Goal: Task Accomplishment & Management: Manage account settings

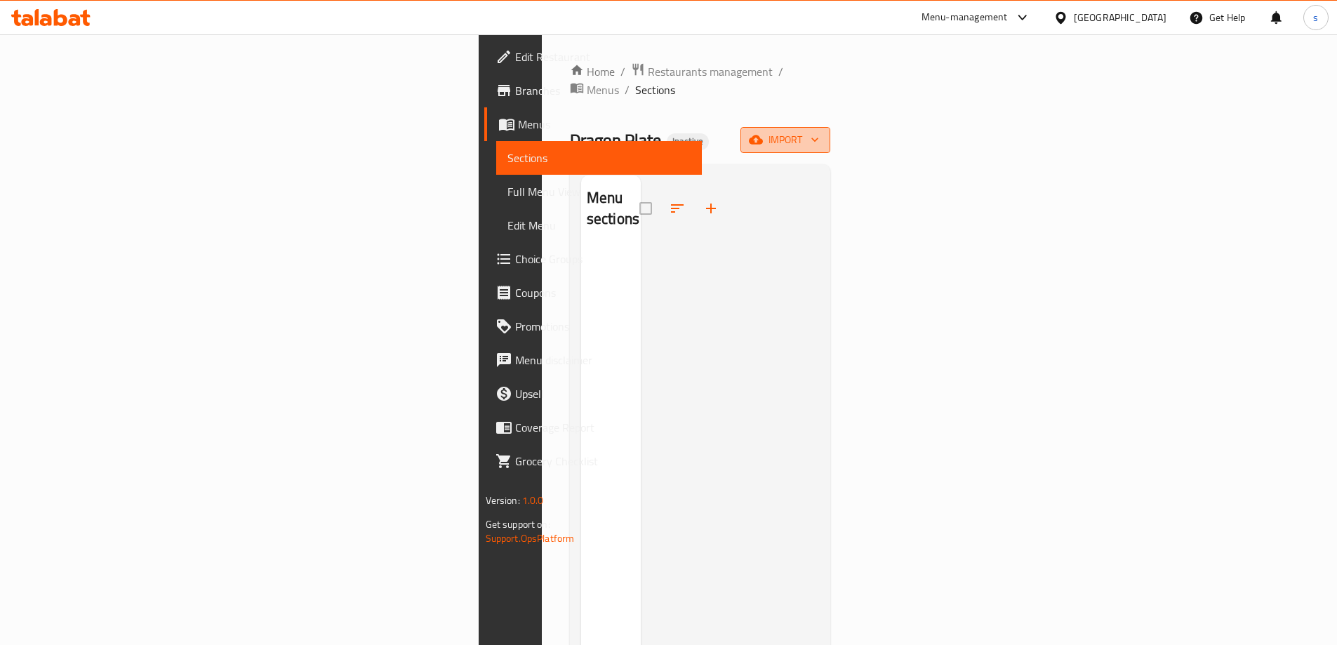
click at [830, 127] on button "import" at bounding box center [785, 140] width 90 height 26
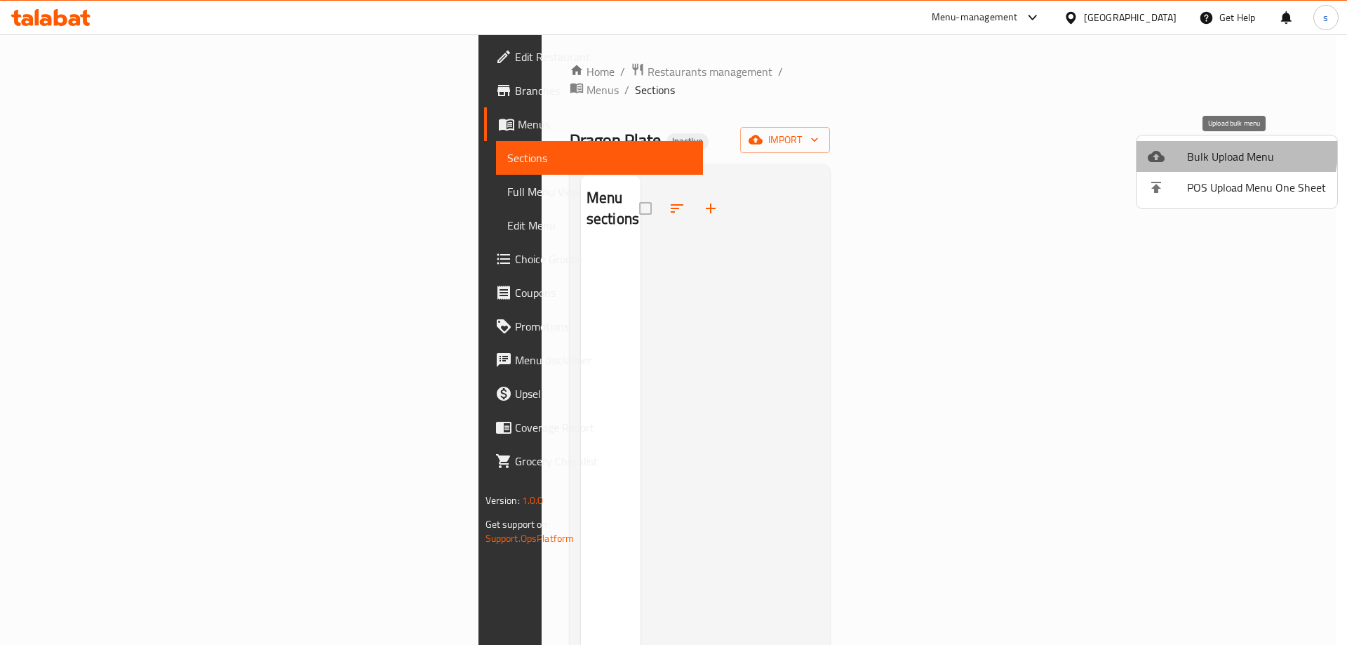
click at [1195, 148] on span "Bulk Upload Menu" at bounding box center [1256, 156] width 139 height 17
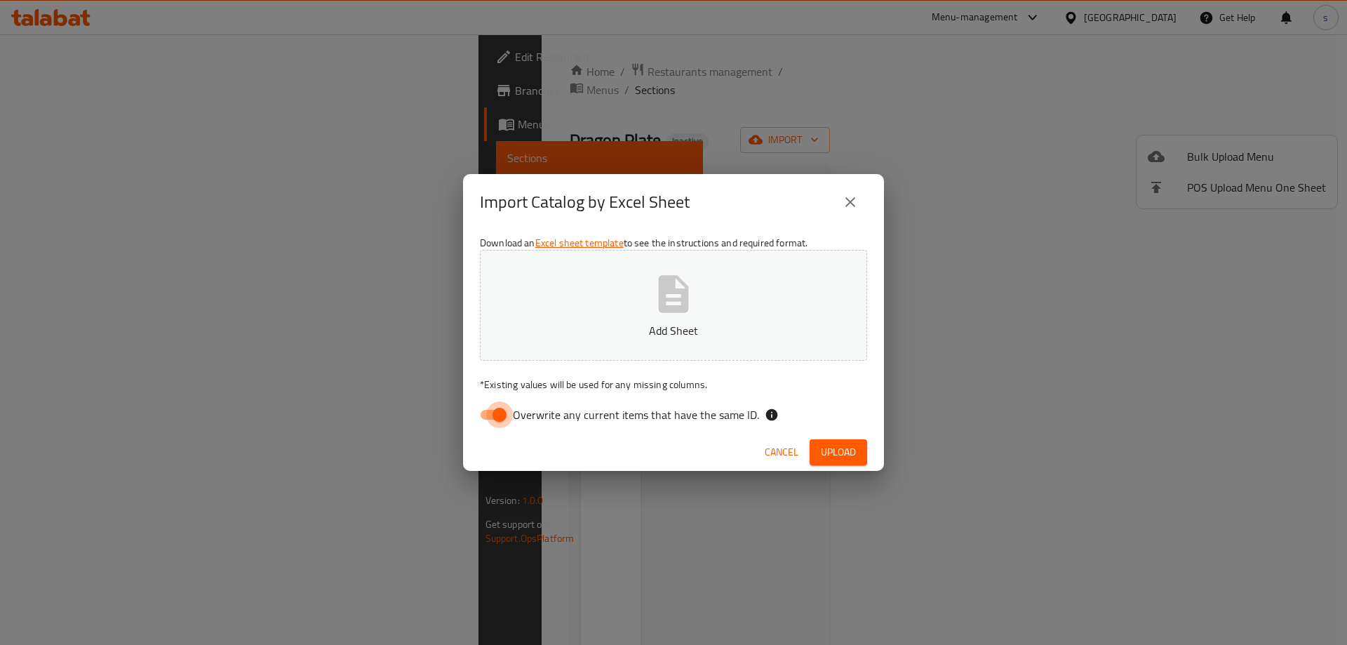
click at [495, 420] on input "Overwrite any current items that have the same ID." at bounding box center [500, 414] width 80 height 27
checkbox input "false"
click at [554, 352] on button "Add Sheet" at bounding box center [673, 305] width 387 height 111
click at [816, 452] on button "Upload" at bounding box center [839, 452] width 58 height 26
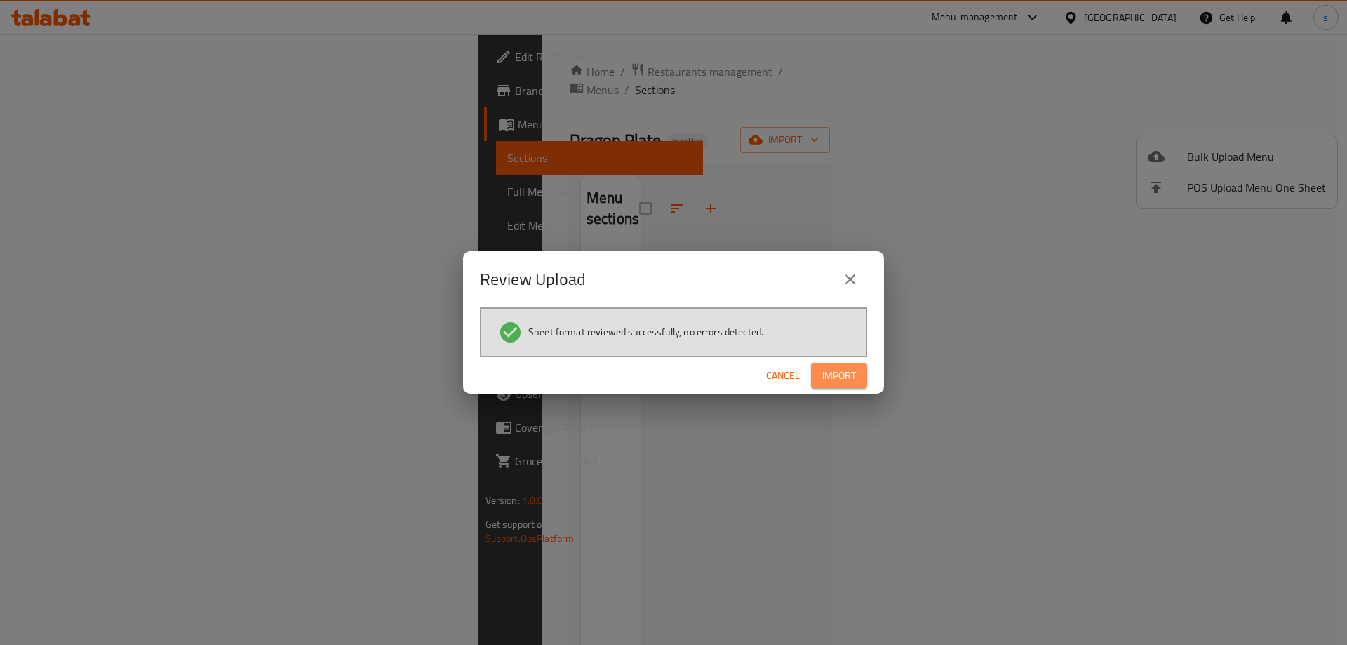
click at [844, 375] on span "Import" at bounding box center [839, 376] width 34 height 18
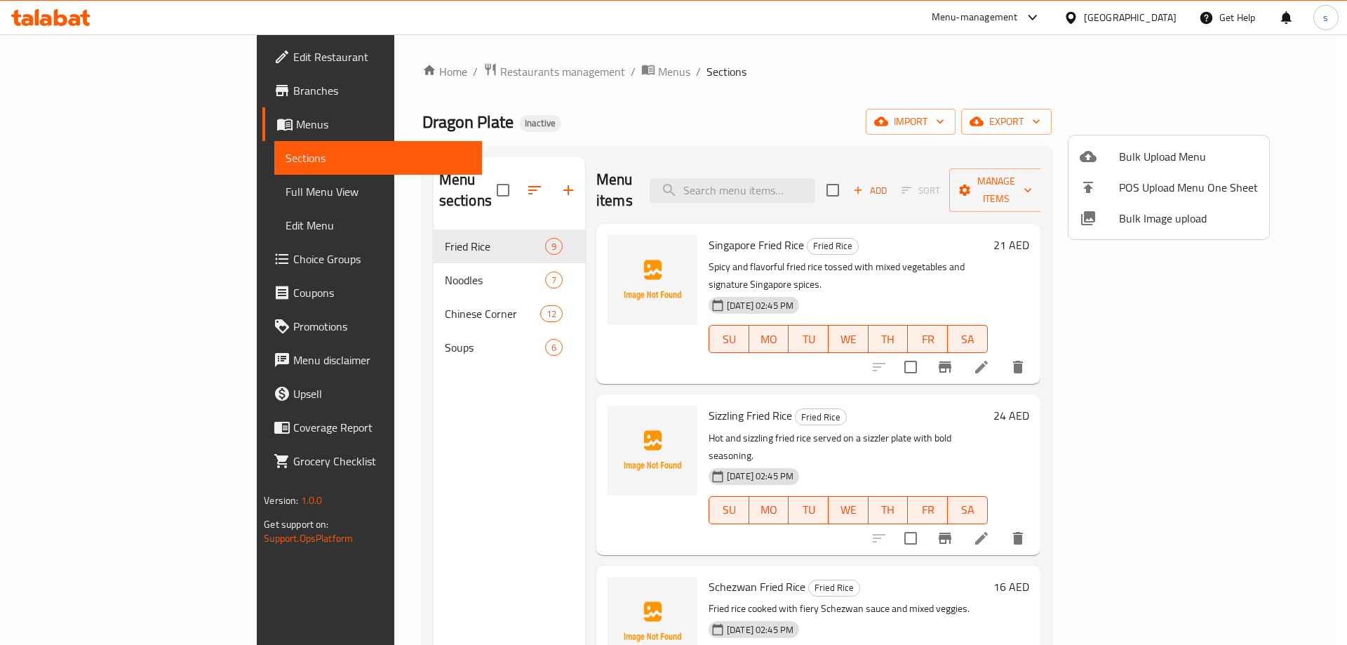
click at [599, 131] on div at bounding box center [673, 322] width 1347 height 645
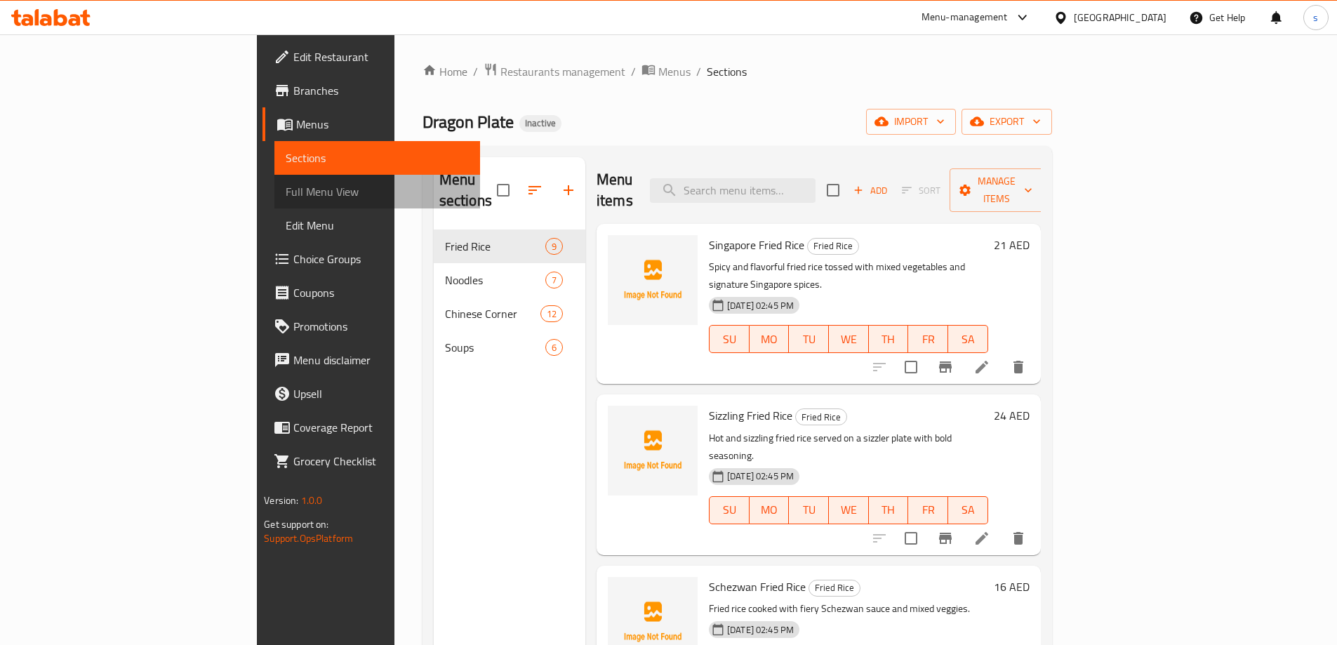
click at [274, 180] on link "Full Menu View" at bounding box center [377, 192] width 206 height 34
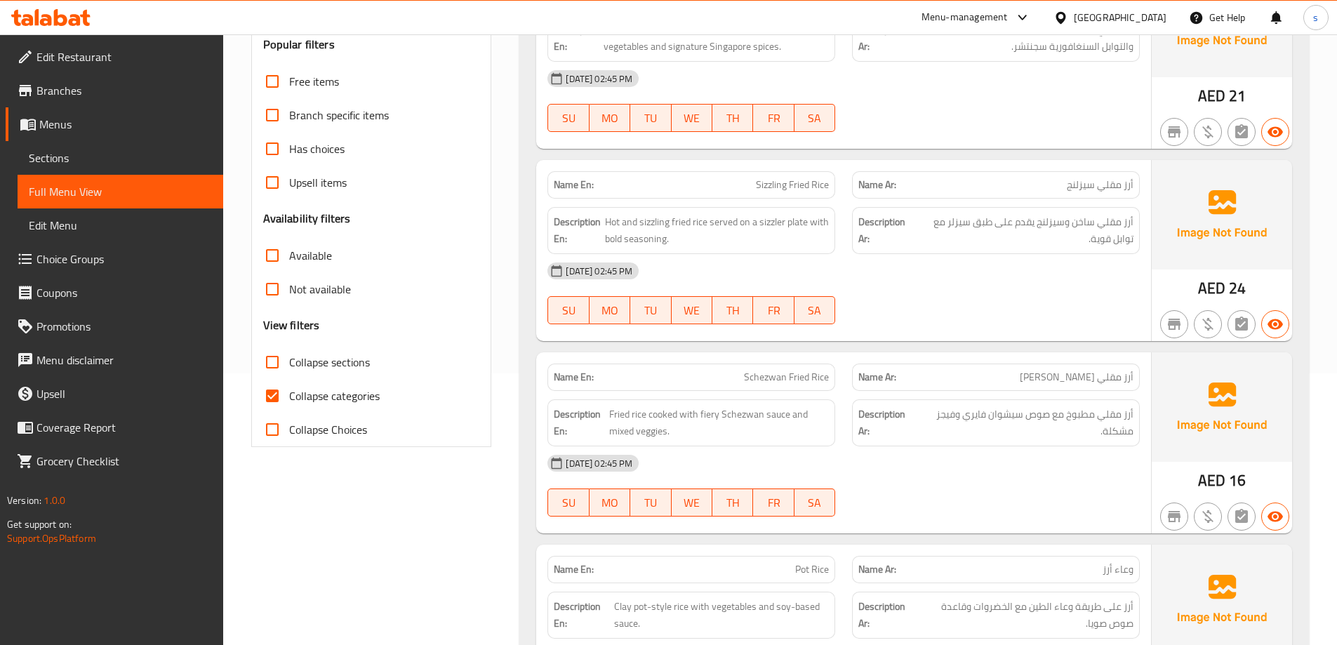
scroll to position [281, 0]
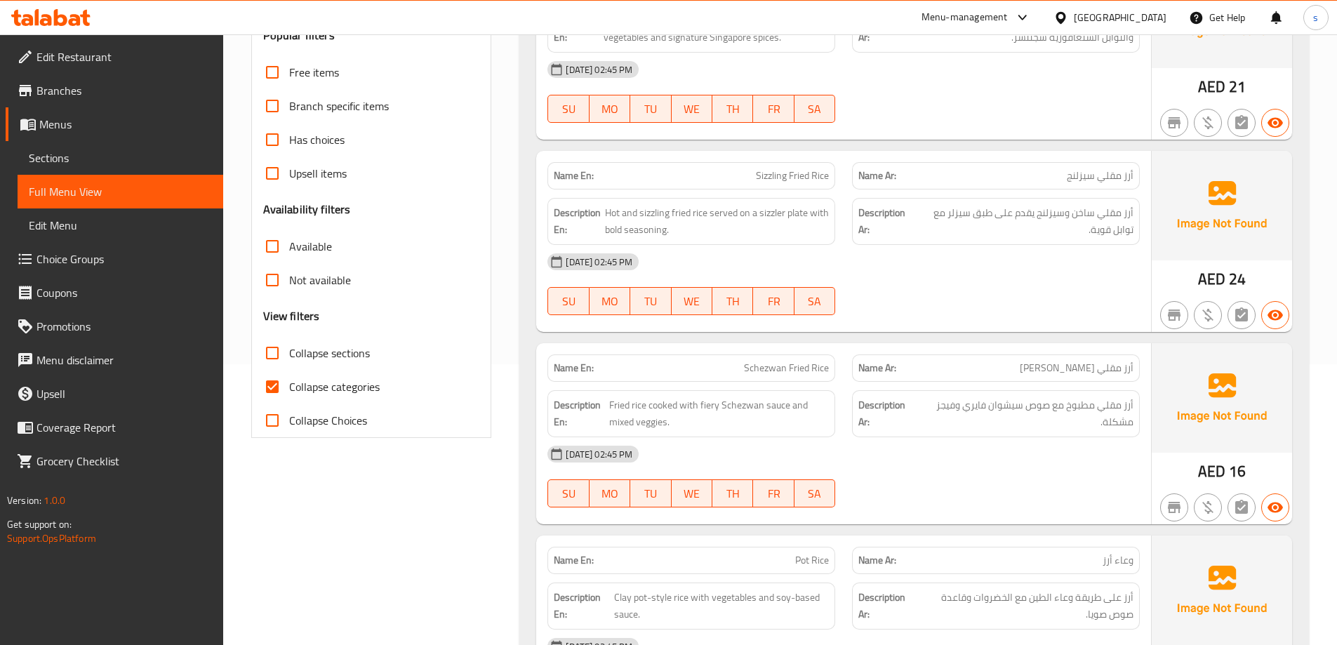
click at [277, 382] on input "Collapse categories" at bounding box center [272, 387] width 34 height 34
checkbox input "false"
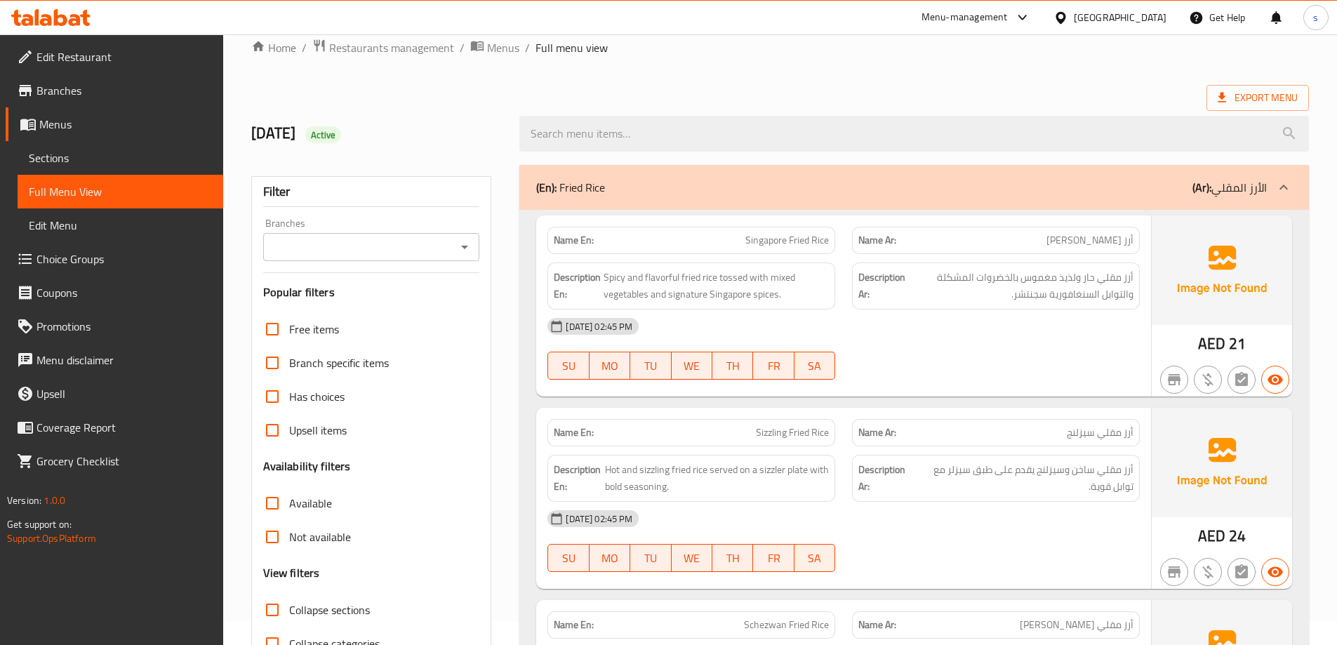
scroll to position [0, 0]
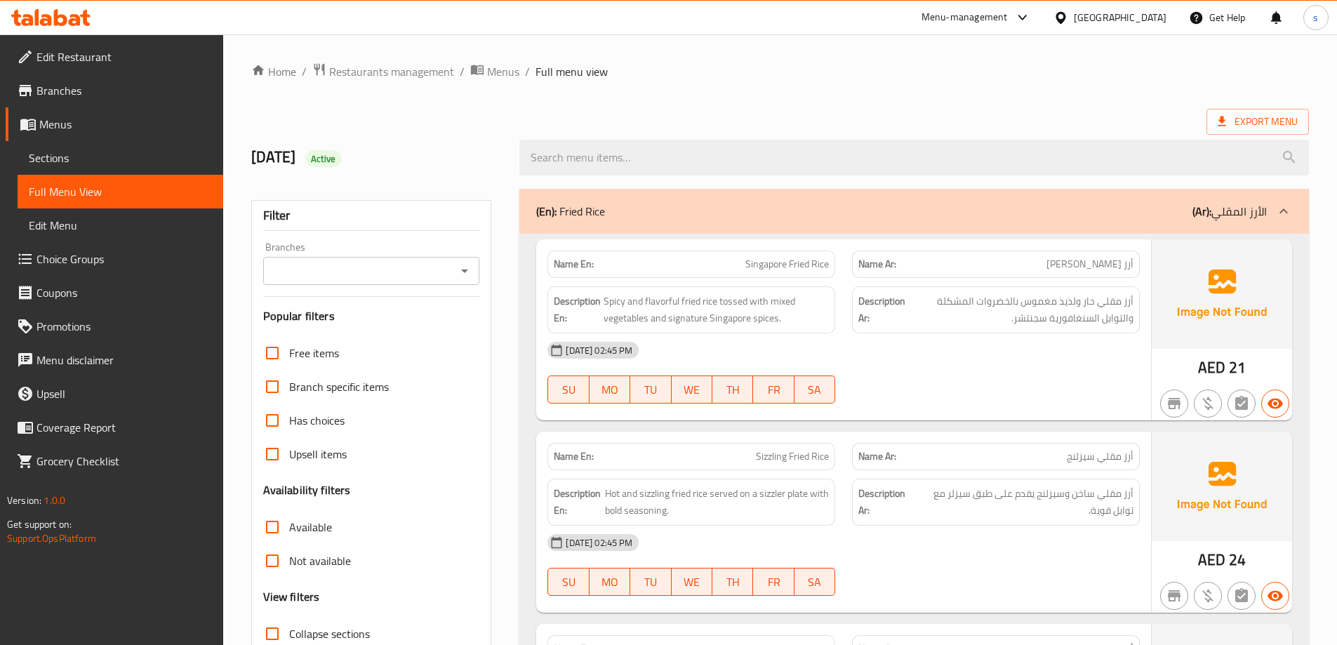
click at [942, 279] on div "Description Ar: أرز مقلي حار ولذيذ مغموس بالخضروات المشكلة والتوابل السنغافورية…" at bounding box center [996, 310] width 305 height 64
click at [946, 271] on p "Name Ar: [PERSON_NAME]" at bounding box center [995, 264] width 275 height 15
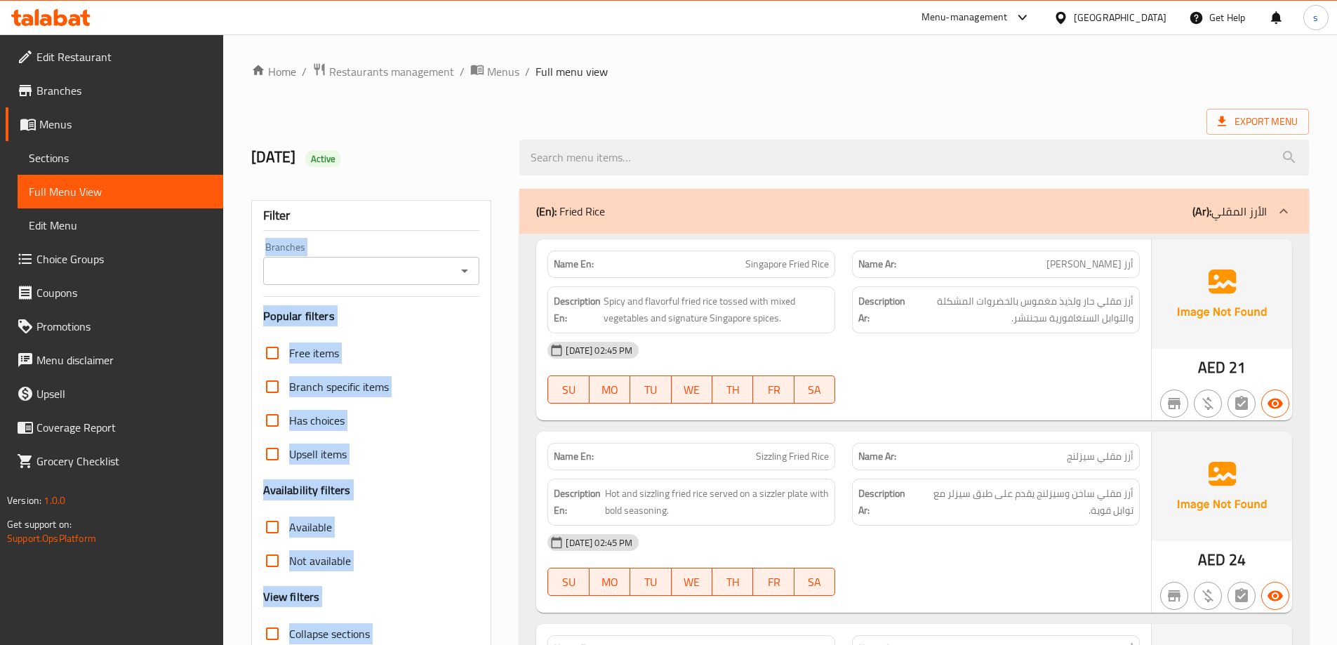
drag, startPoint x: 506, startPoint y: 227, endPoint x: 640, endPoint y: 218, distance: 134.3
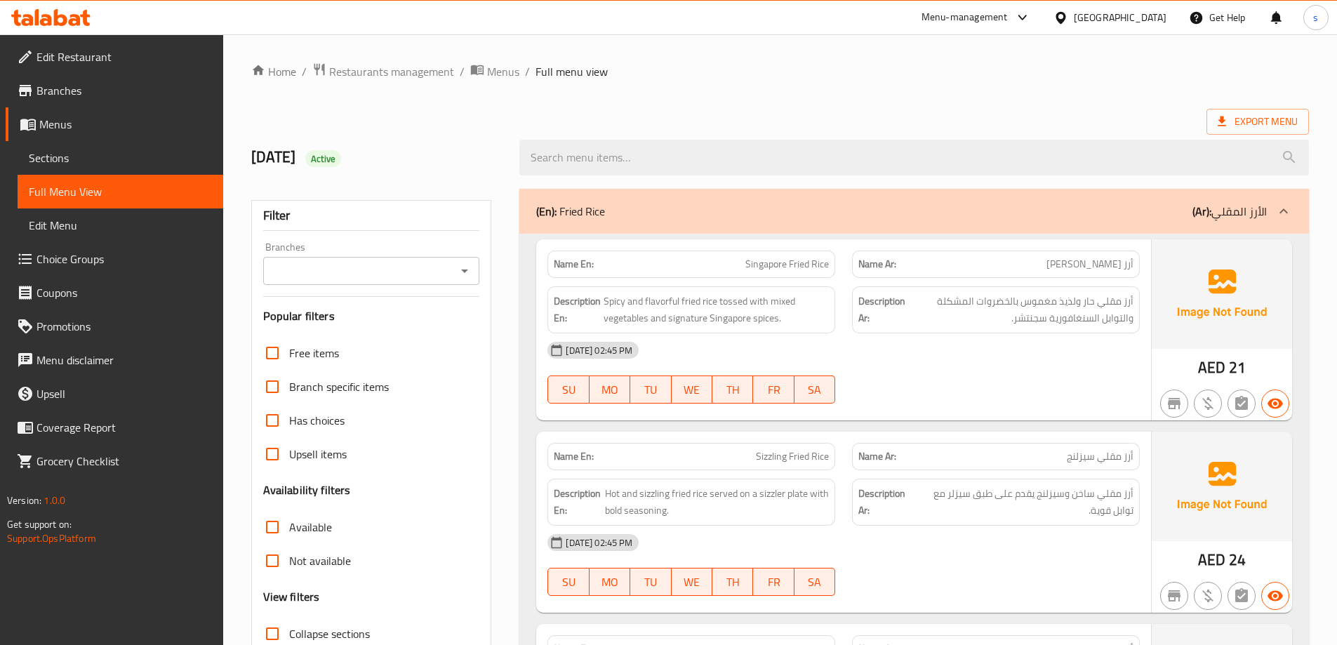
click at [500, 153] on h2 "[DATE] Active" at bounding box center [377, 157] width 252 height 21
drag, startPoint x: 617, startPoint y: 212, endPoint x: 521, endPoint y: 212, distance: 95.4
click at [521, 212] on div "(En): Fried Rice (Ar): الأرز المقلي" at bounding box center [913, 211] width 789 height 45
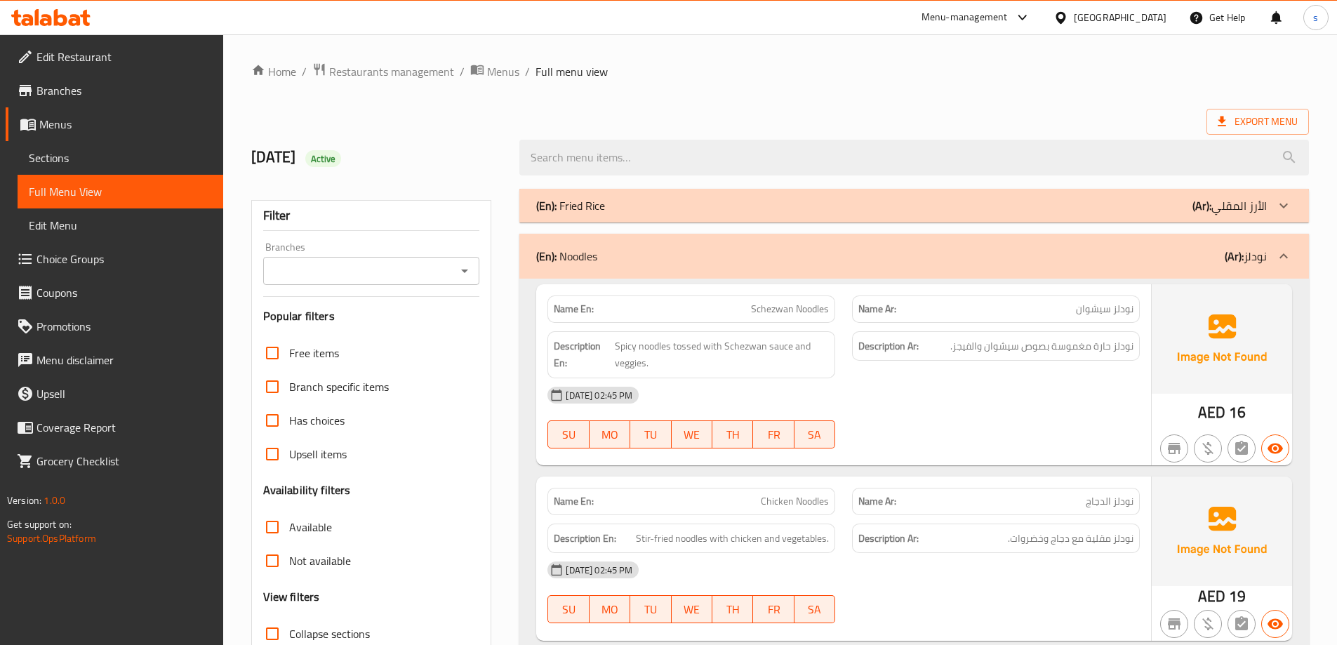
click at [585, 220] on div "(En): Fried Rice (Ar): الأرز المقلي" at bounding box center [913, 206] width 789 height 34
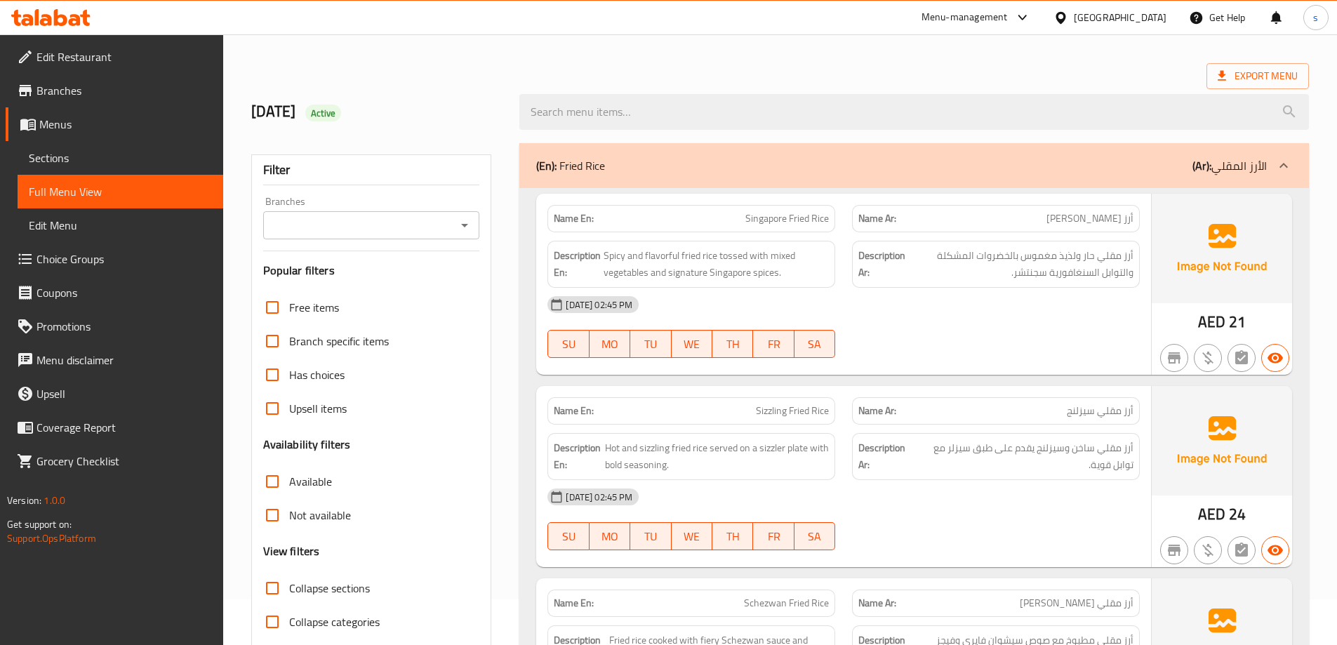
scroll to position [70, 0]
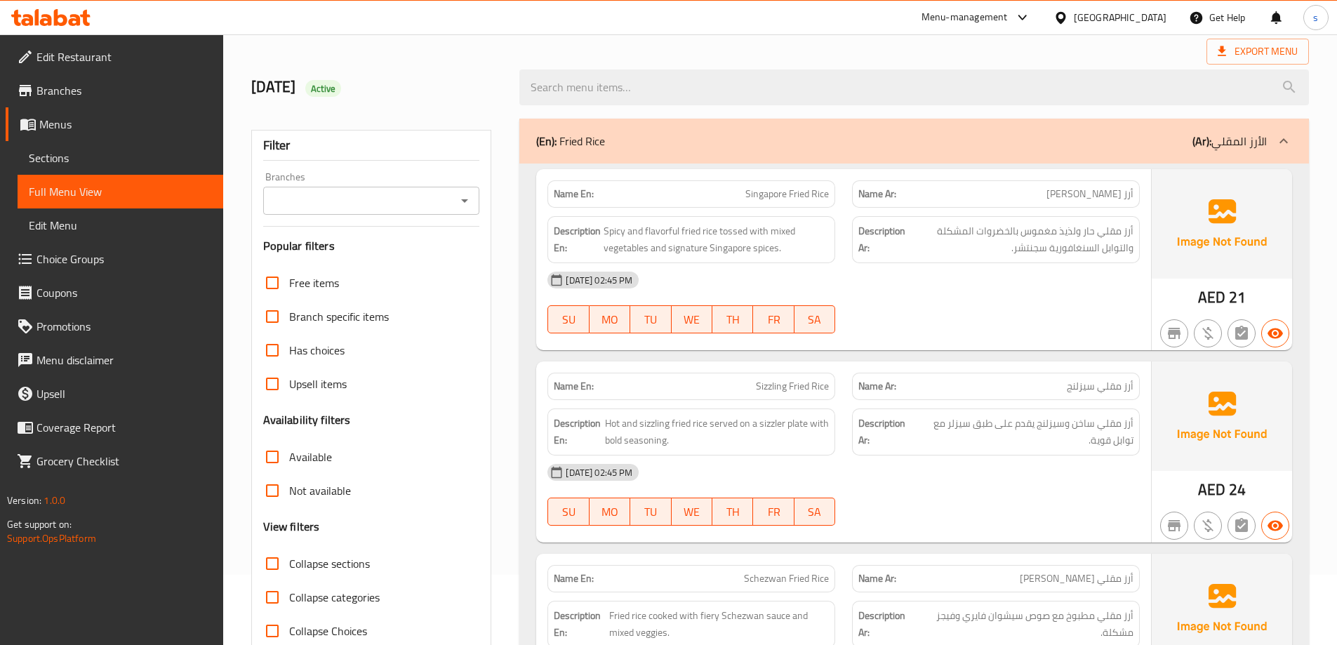
click at [394, 80] on h2 "[DATE] Active" at bounding box center [377, 86] width 252 height 21
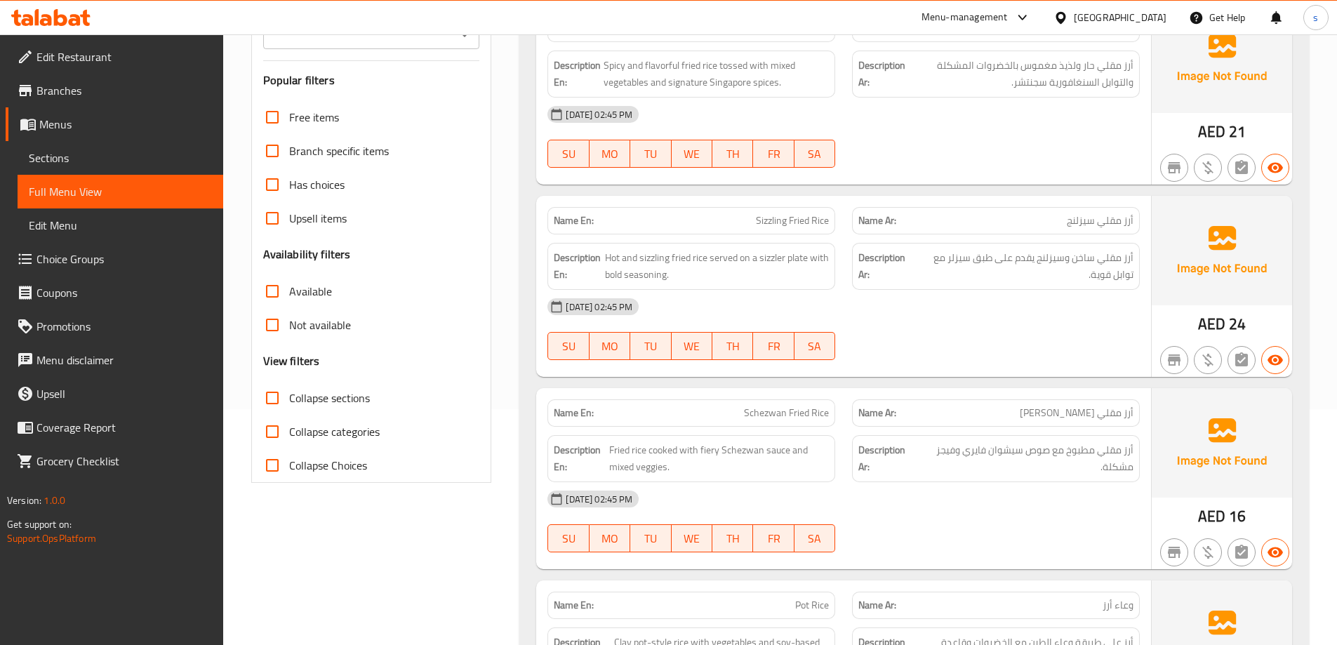
scroll to position [140, 0]
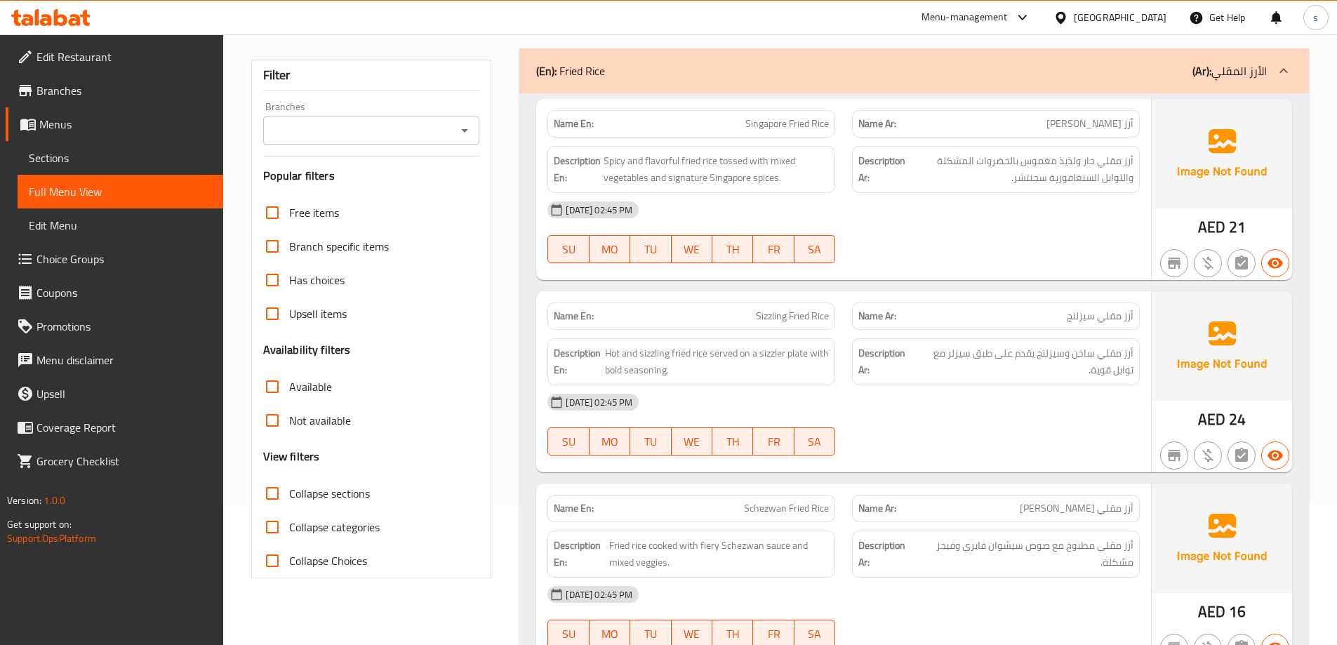
click at [1044, 157] on span "أرز مقلي حار ولذيذ مغموس بالخضروات المشكلة والتوابل السنغافورية سجنتشر." at bounding box center [1020, 169] width 225 height 34
click at [735, 166] on span "Spicy and flavorful fried rice tossed with mixed vegetables and signature Singa…" at bounding box center [716, 169] width 225 height 34
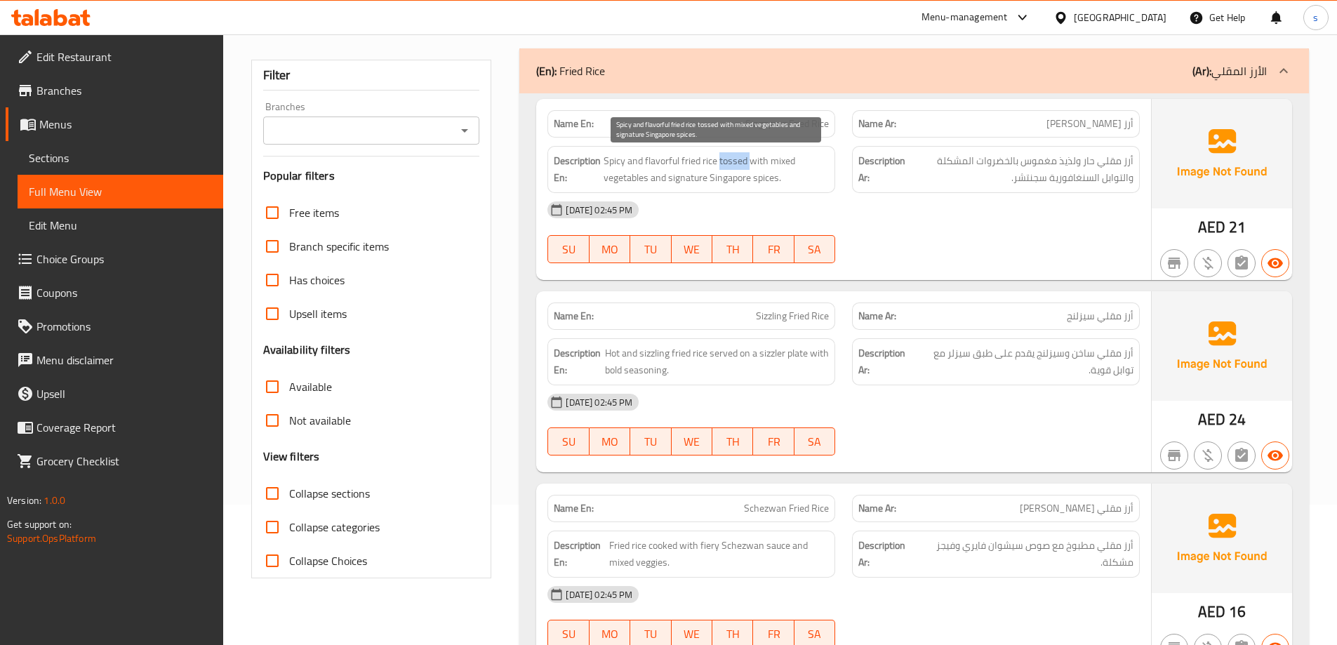
copy span "tossed"
click at [634, 155] on span "Spicy and flavorful fried rice tossed with mixed vegetables and signature Singa…" at bounding box center [716, 169] width 225 height 34
drag, startPoint x: 604, startPoint y: 163, endPoint x: 791, endPoint y: 184, distance: 188.6
click at [791, 184] on span "Spicy and flavorful fried rice tossed with mixed vegetables and signature Singa…" at bounding box center [716, 169] width 225 height 34
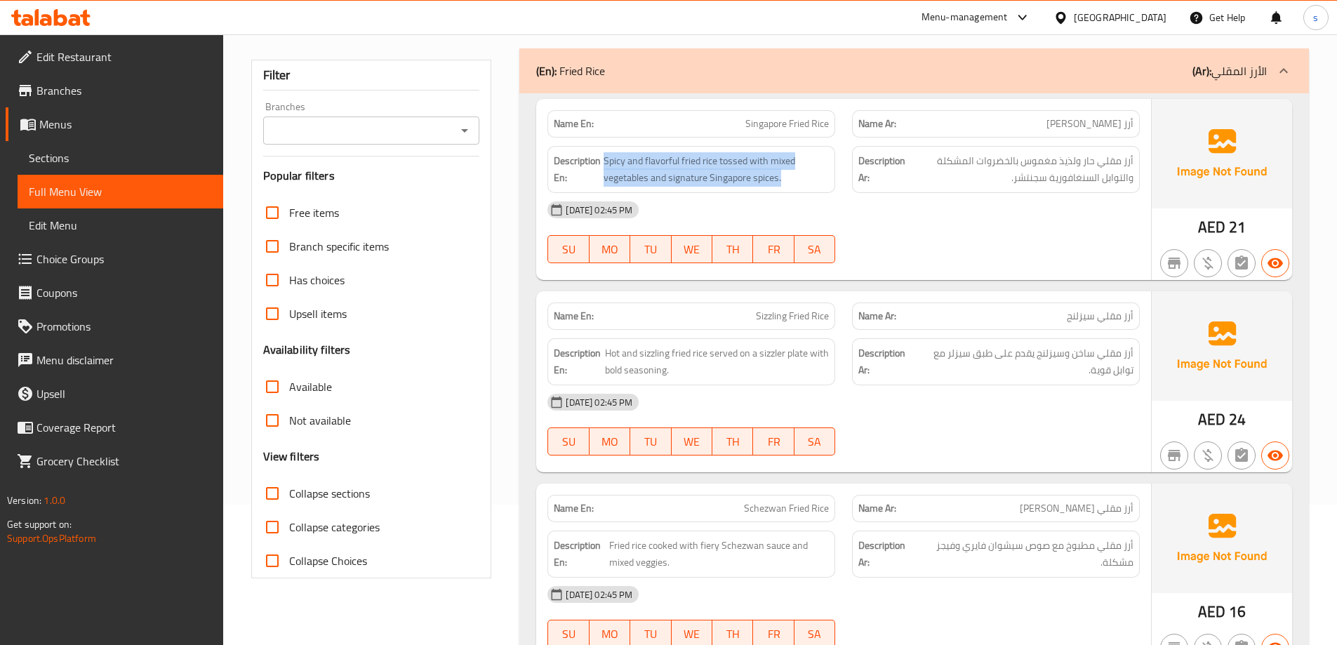
copy span "Spicy and flavorful fried rice tossed with mixed vegetables and signature Singa…"
click at [735, 164] on span "Spicy and flavorful fried rice tossed with mixed vegetables and signature Singa…" at bounding box center [716, 169] width 225 height 34
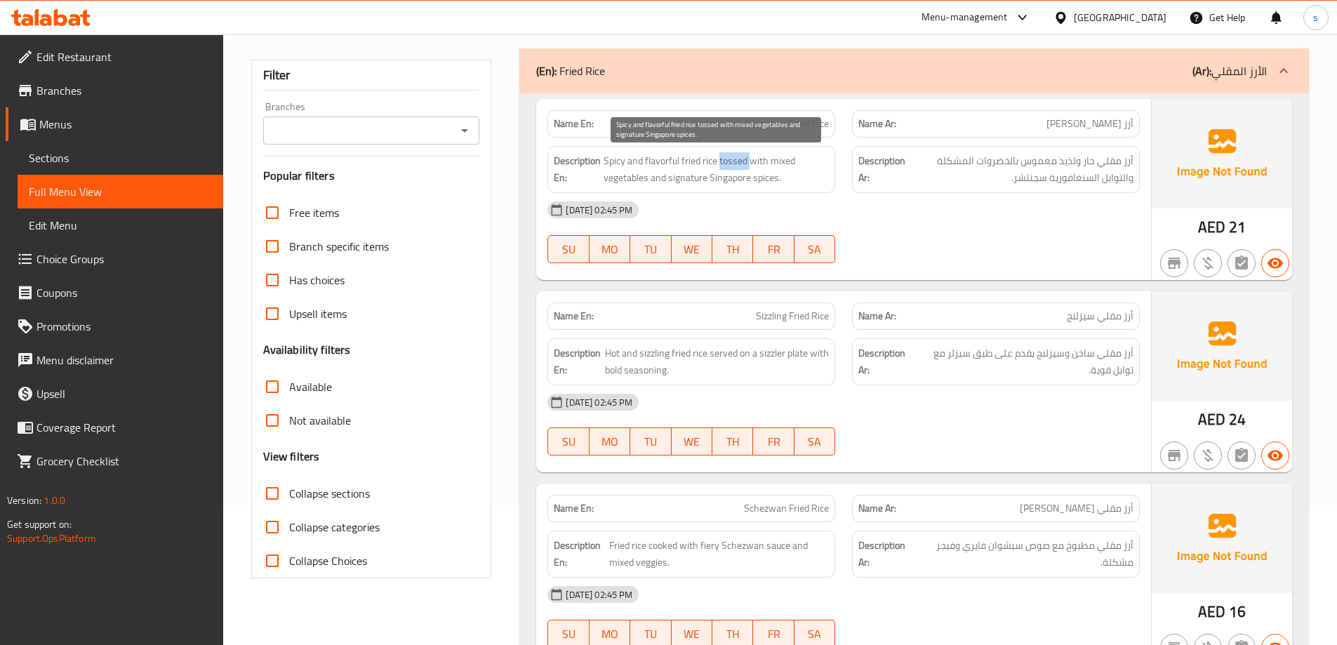
click at [735, 164] on span "Spicy and flavorful fried rice tossed with mixed vegetables and signature Singa…" at bounding box center [716, 169] width 225 height 34
drag, startPoint x: 606, startPoint y: 160, endPoint x: 817, endPoint y: 186, distance: 212.8
click at [817, 186] on span "Spicy and flavorful fried rice tossed with mixed vegetables and signature Singa…" at bounding box center [716, 169] width 225 height 34
copy span "Spicy and flavorful fried rice tossed with mixed vegetables and signature Singa…"
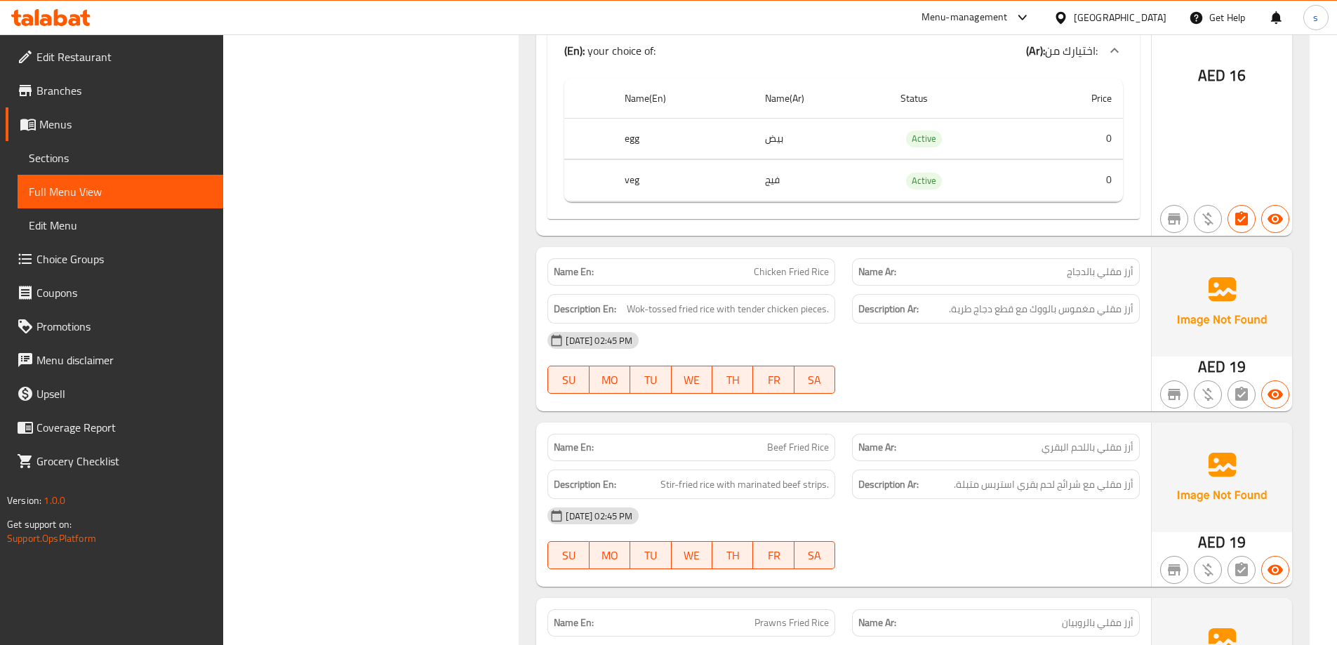
scroll to position [1193, 0]
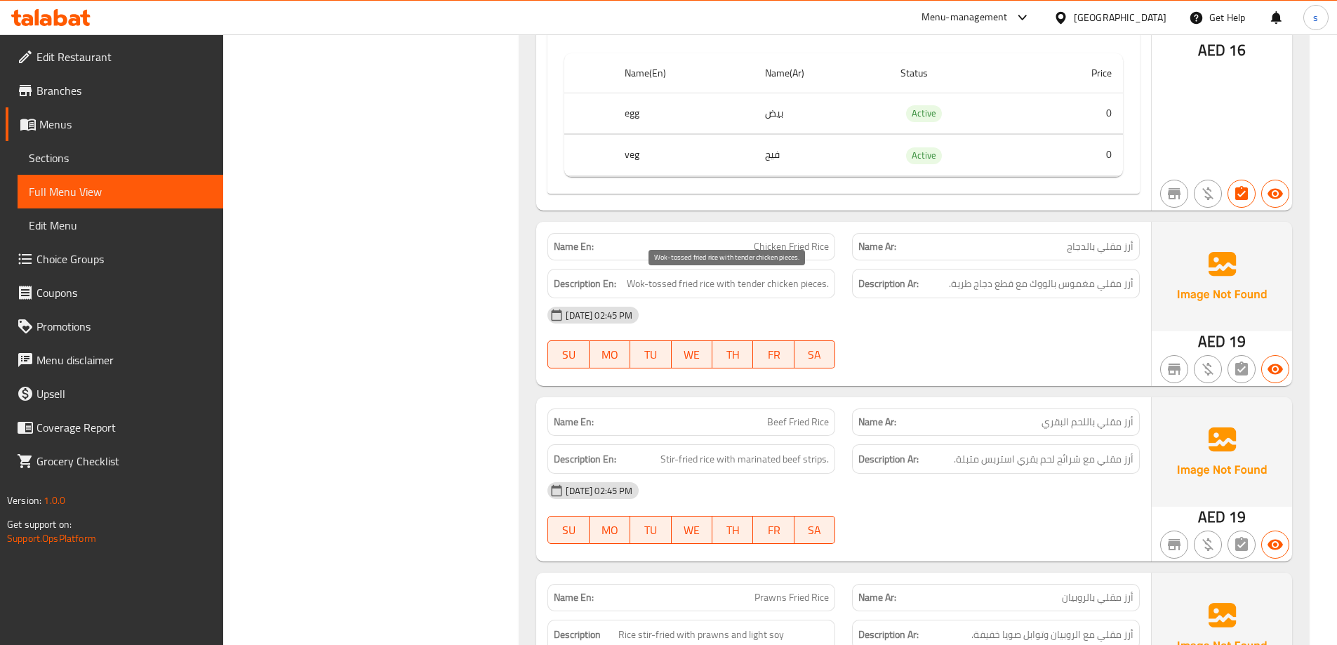
click at [668, 288] on span "Wok-tossed fried rice with tender chicken pieces." at bounding box center [728, 284] width 202 height 18
drag, startPoint x: 756, startPoint y: 242, endPoint x: 846, endPoint y: 244, distance: 90.5
click at [846, 244] on div "Name En: Chicken Fried Rice Name Ar: أرز مقلي بالدجاج" at bounding box center [843, 247] width 609 height 44
copy span "Chicken Fried Rice"
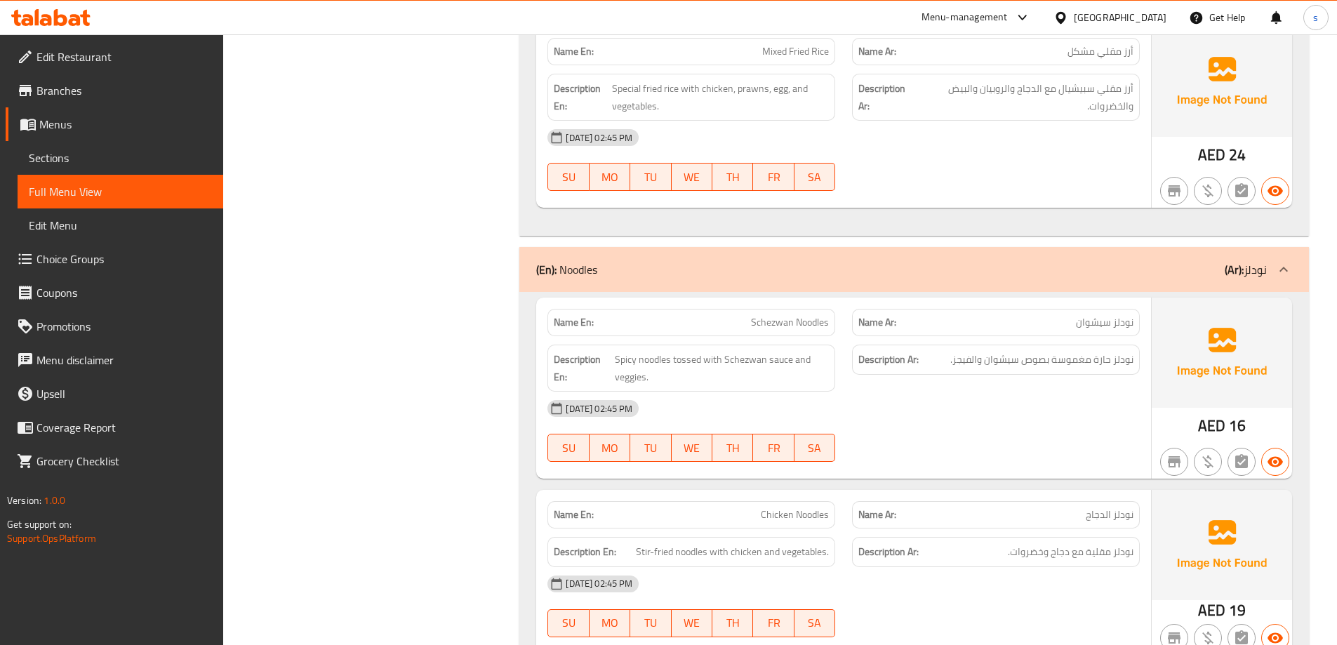
scroll to position [1965, 0]
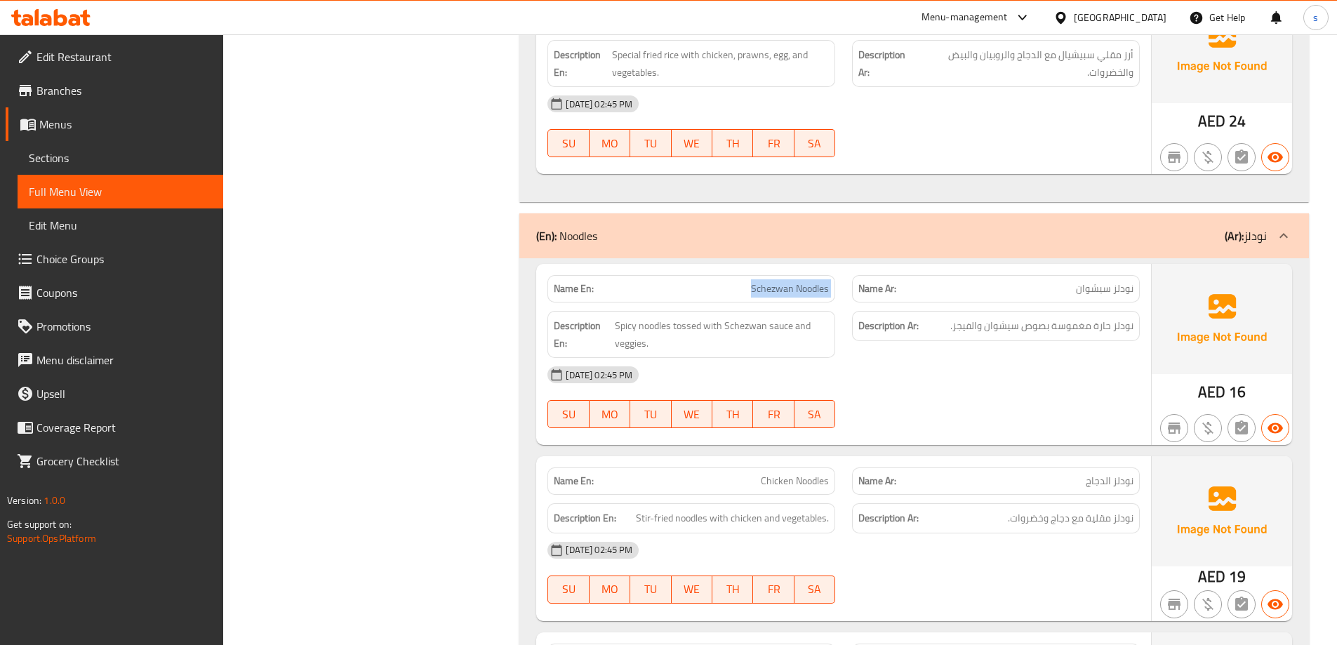
drag, startPoint x: 747, startPoint y: 265, endPoint x: 844, endPoint y: 274, distance: 97.3
click at [844, 274] on div "Name En: [PERSON_NAME] Name Ar: نودلز [PERSON_NAME]" at bounding box center [843, 289] width 609 height 44
copy span "Schezwan Noodles"
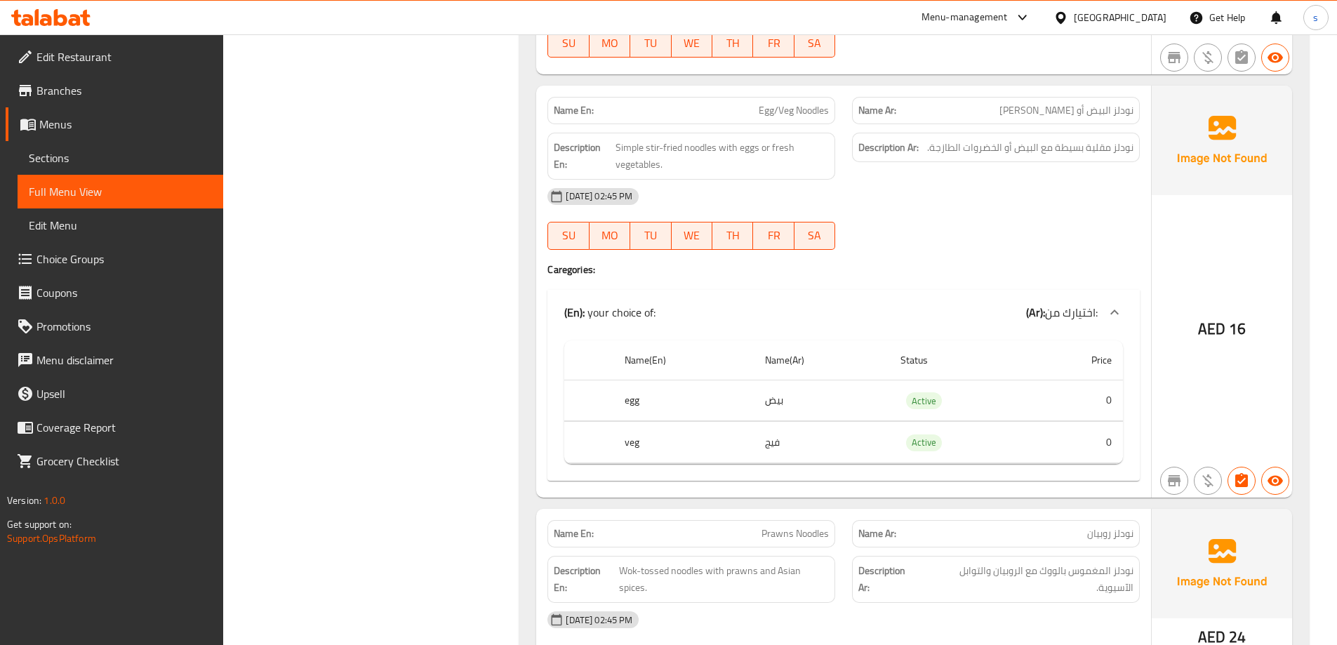
scroll to position [3298, 0]
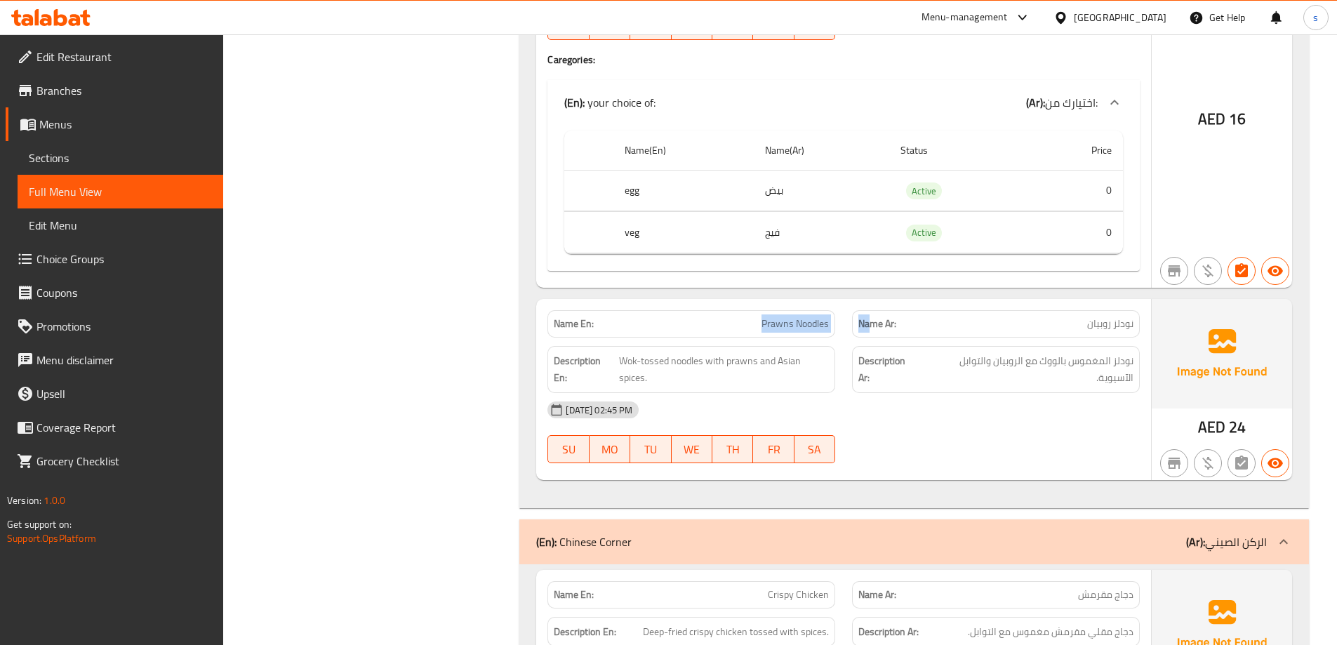
drag, startPoint x: 759, startPoint y: 308, endPoint x: 872, endPoint y: 308, distance: 112.3
click at [872, 308] on div "Name En: Prawns Noodles Name Ar: نودلز روبيان" at bounding box center [843, 324] width 609 height 44
click at [777, 316] on span "Prawns Noodles" at bounding box center [794, 323] width 67 height 15
drag, startPoint x: 761, startPoint y: 305, endPoint x: 851, endPoint y: 305, distance: 89.8
click at [851, 305] on div "Name En: Prawns Noodles Name Ar: نودلز روبيان" at bounding box center [843, 324] width 609 height 44
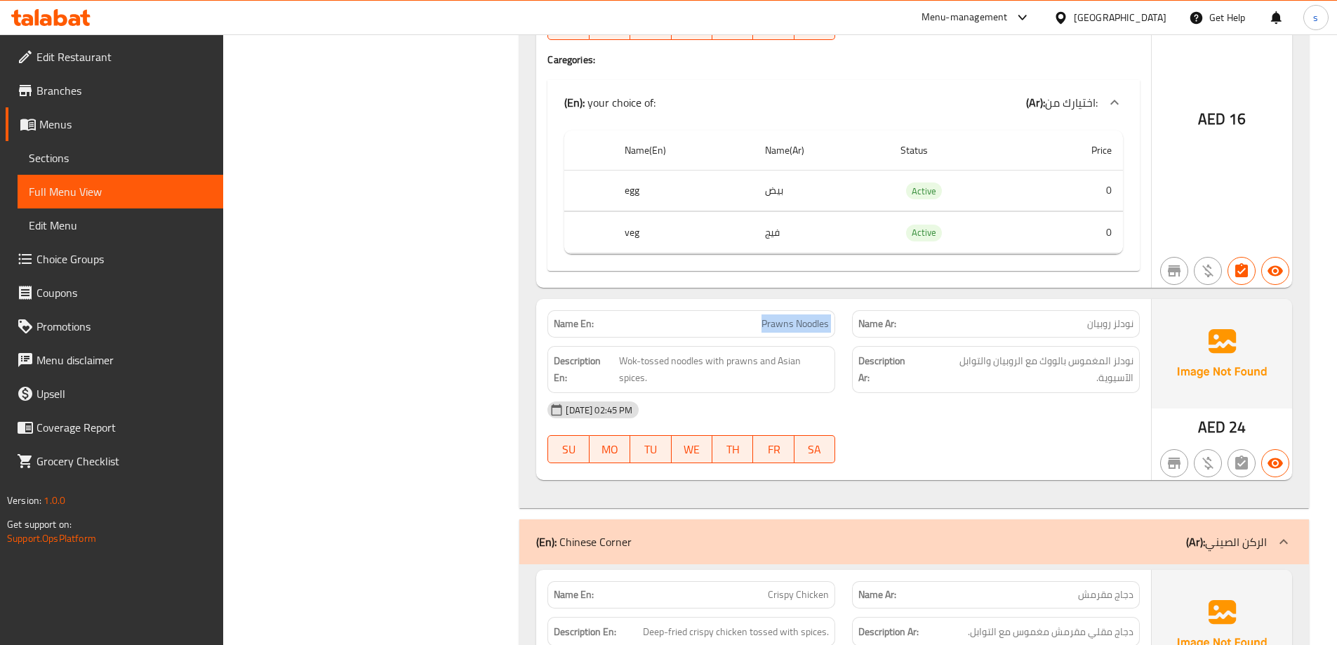
copy span "Prawns Noodles"
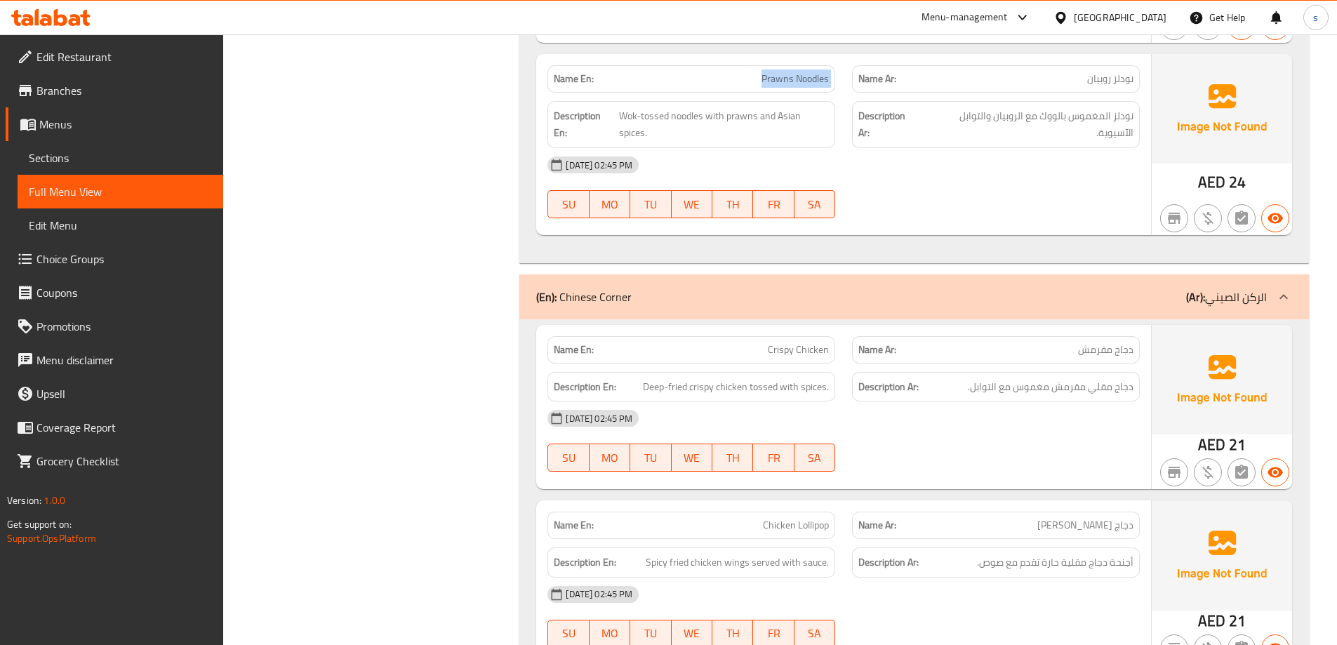
scroll to position [3579, 0]
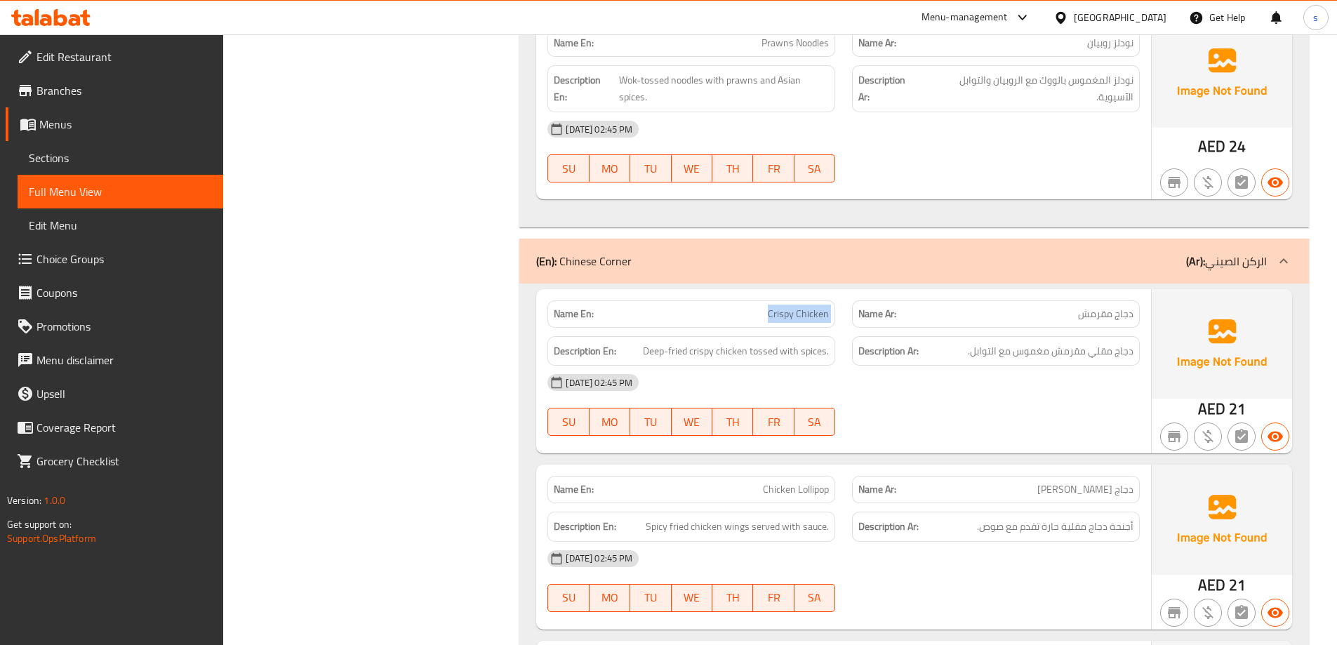
drag, startPoint x: 769, startPoint y: 297, endPoint x: 845, endPoint y: 304, distance: 76.1
click at [845, 304] on div "Name En: Crispy Chicken Name Ar: دجاج مقرمش" at bounding box center [843, 314] width 609 height 44
copy span "Crispy Chicken"
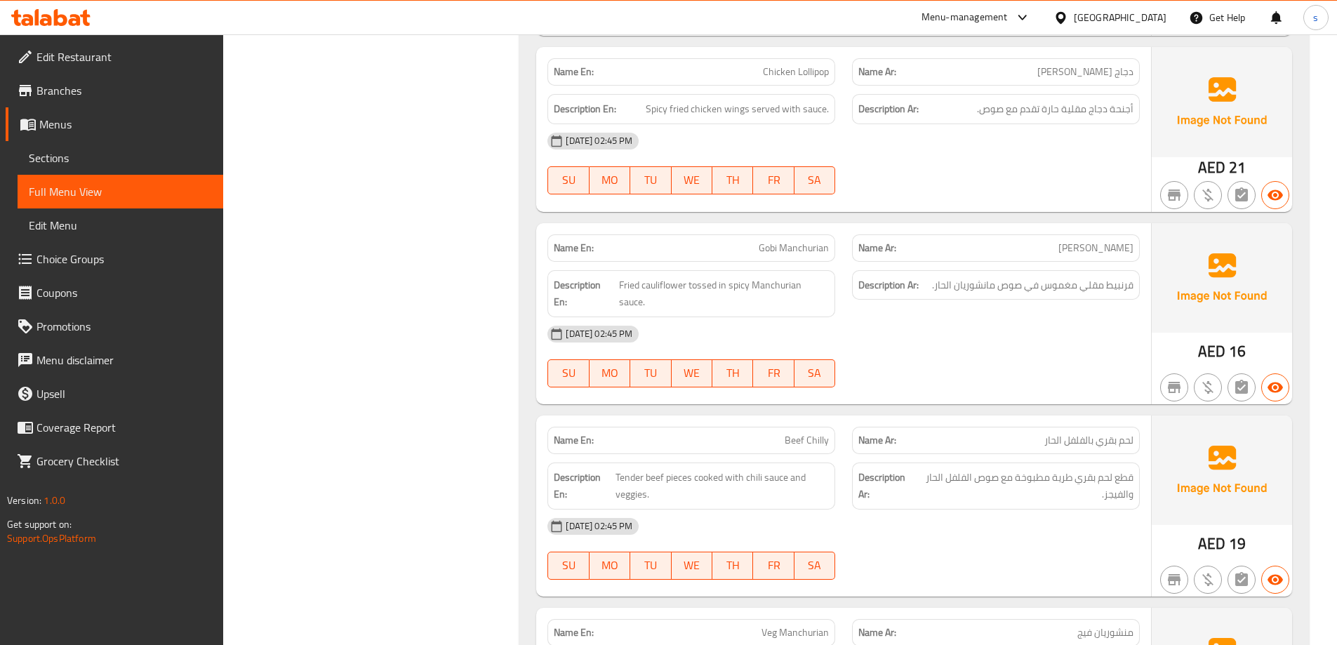
scroll to position [4000, 0]
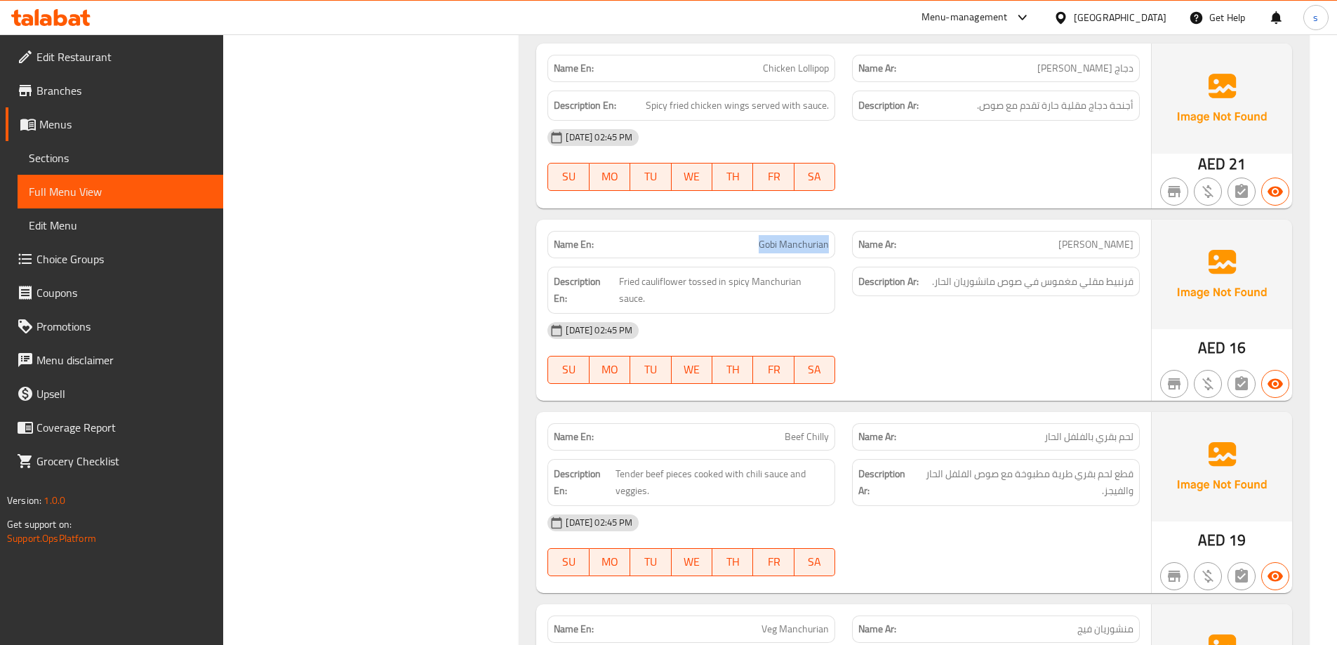
drag, startPoint x: 748, startPoint y: 227, endPoint x: 841, endPoint y: 234, distance: 92.8
click at [841, 234] on div "Name En: Gobi Manchurian" at bounding box center [691, 244] width 305 height 44
copy span "Gobi Manchurian"
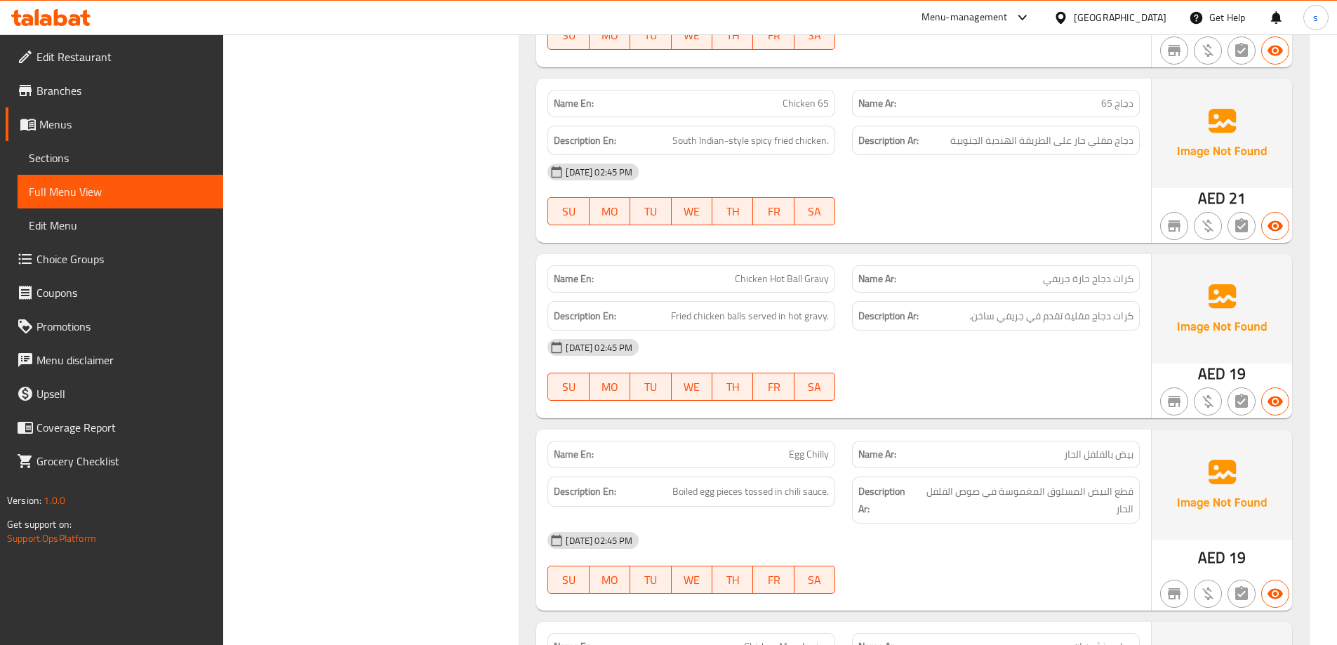
scroll to position [5193, 0]
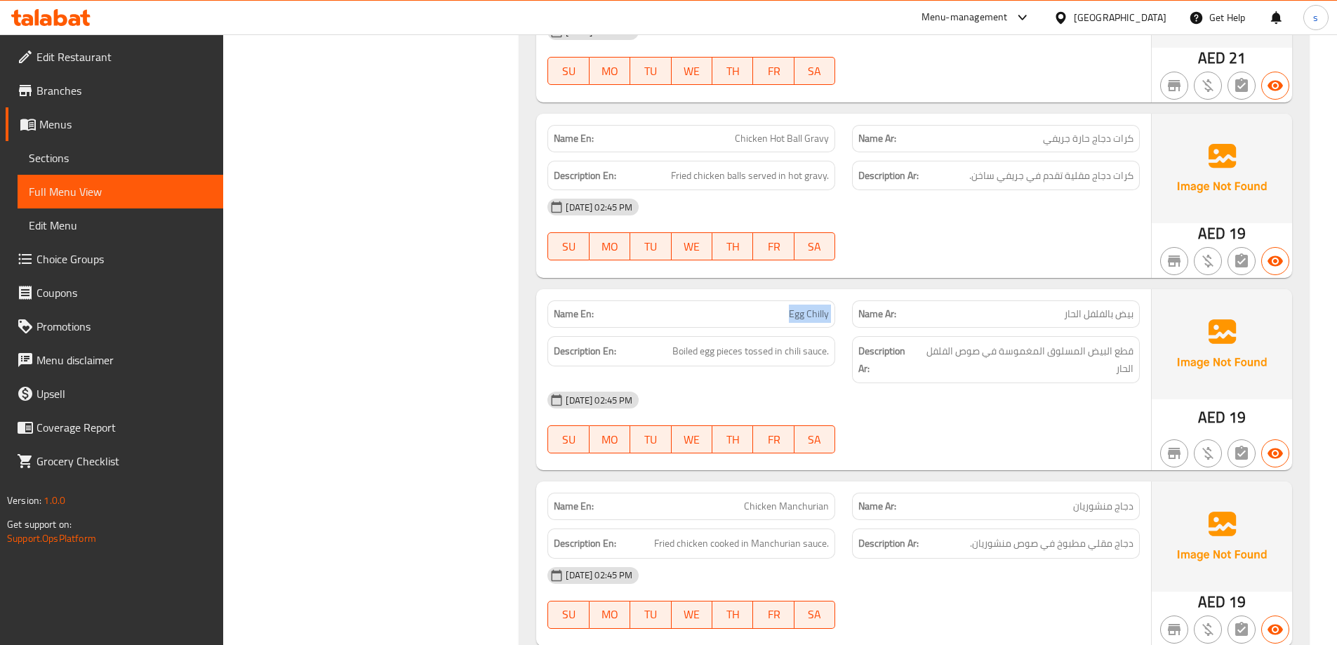
drag, startPoint x: 791, startPoint y: 279, endPoint x: 846, endPoint y: 282, distance: 55.6
click at [846, 292] on div "Name En: Egg Chilly Name Ar: بيض بالفلفل الحار" at bounding box center [843, 314] width 609 height 44
copy span "Egg Chilly"
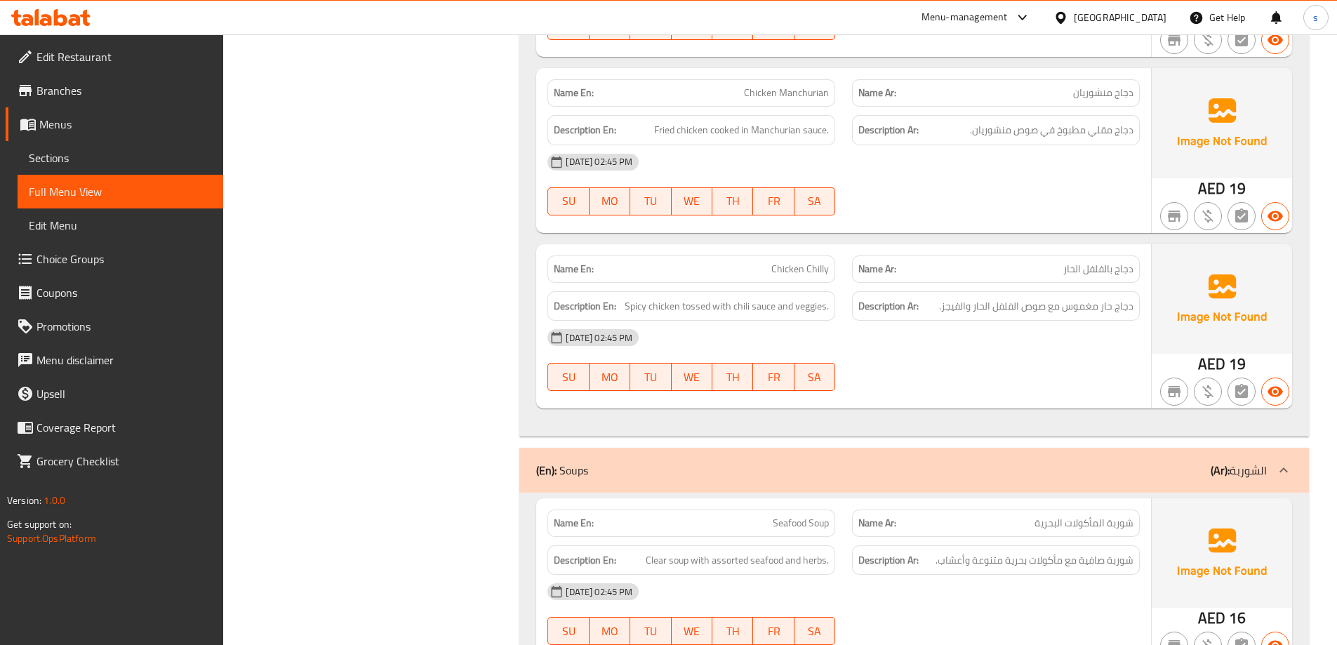
scroll to position [5614, 0]
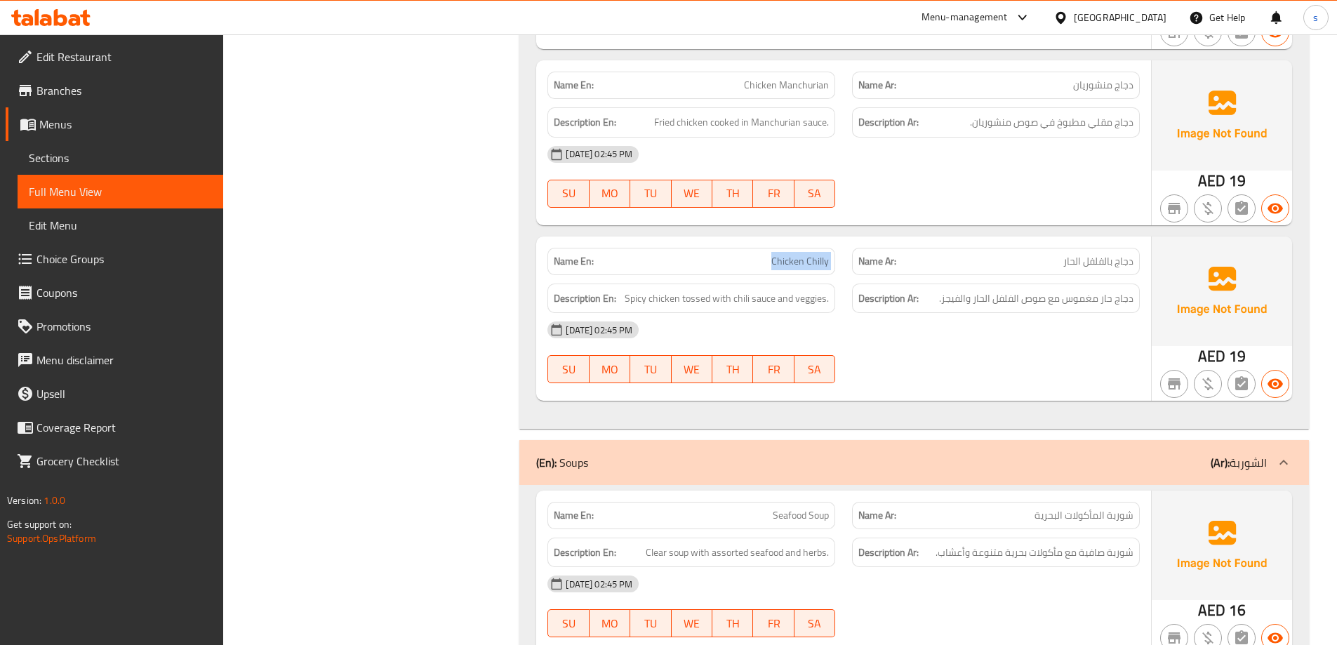
drag, startPoint x: 792, startPoint y: 225, endPoint x: 857, endPoint y: 225, distance: 64.6
click at [857, 239] on div "Name En: Chicken Chilly Name Ar: دجاج بالفلفل الحار" at bounding box center [843, 261] width 609 height 44
copy span "Chicken Chilly"
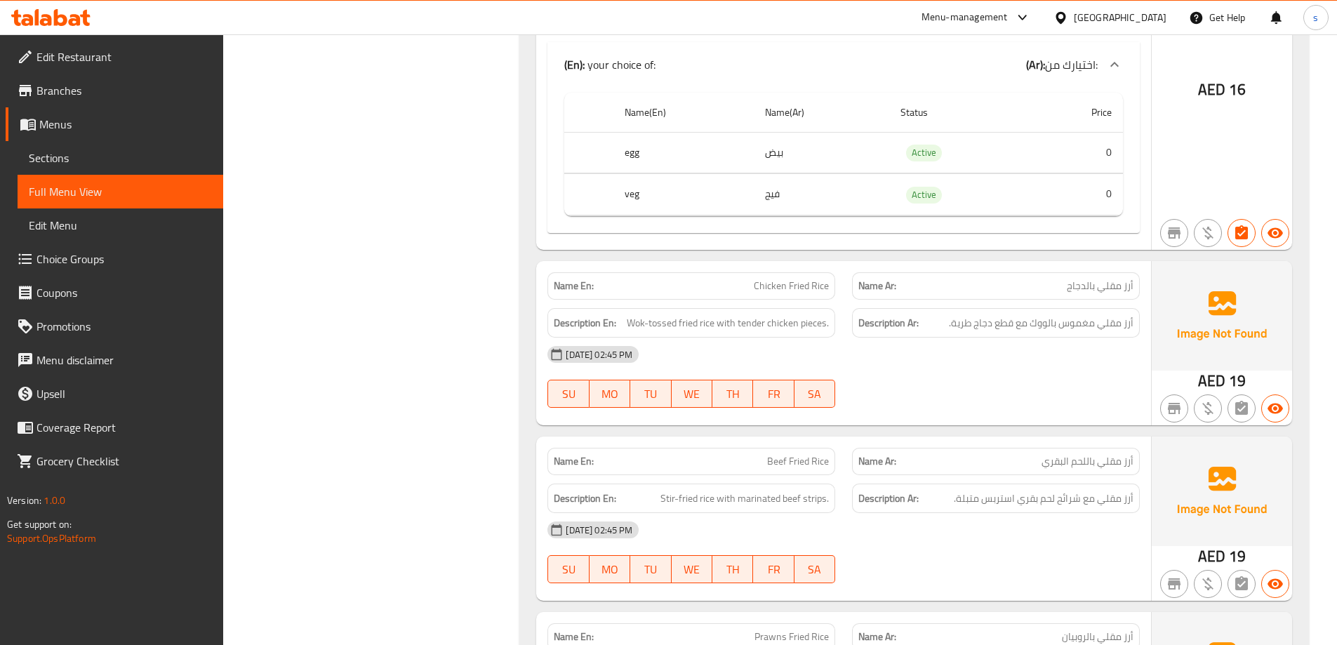
scroll to position [0, 0]
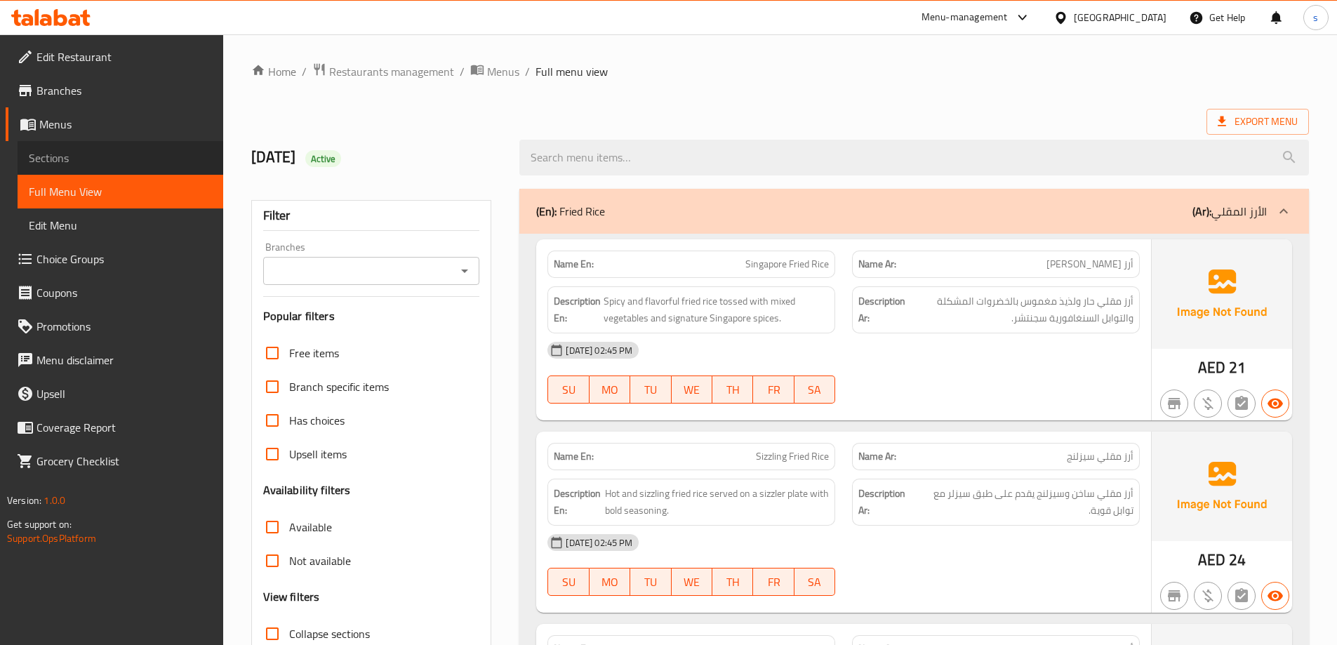
click at [62, 158] on span "Sections" at bounding box center [120, 157] width 183 height 17
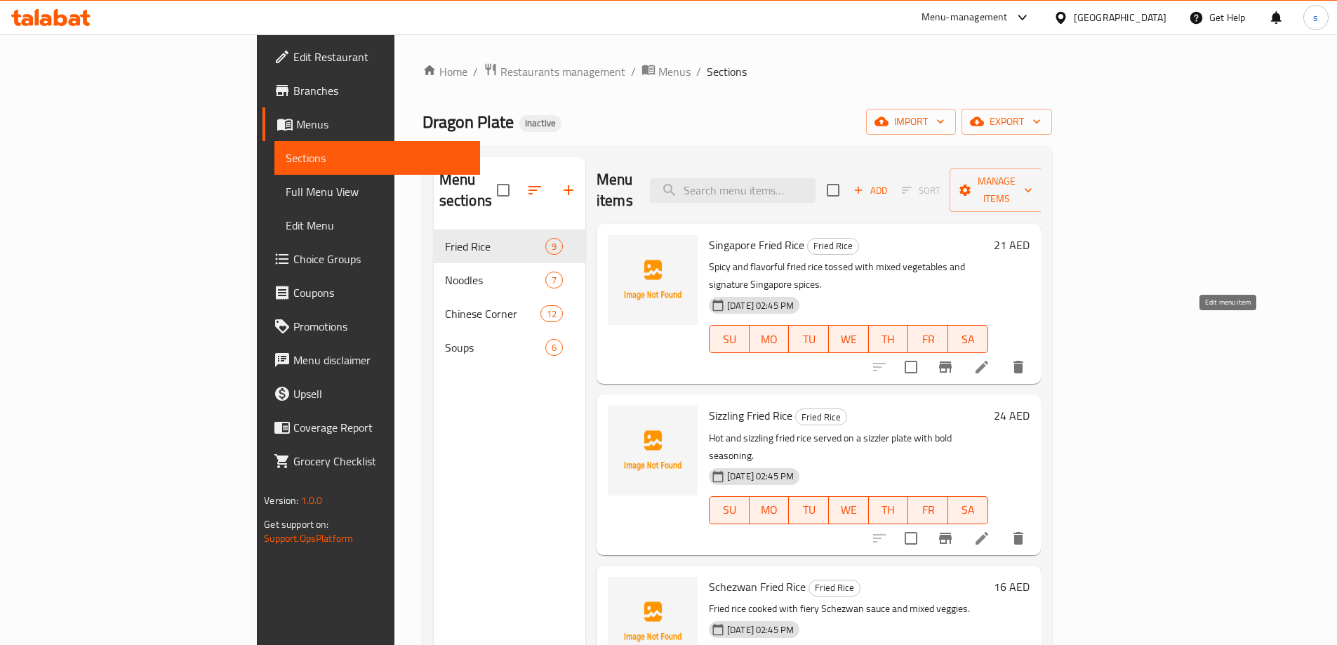
click at [990, 359] on icon at bounding box center [981, 367] width 17 height 17
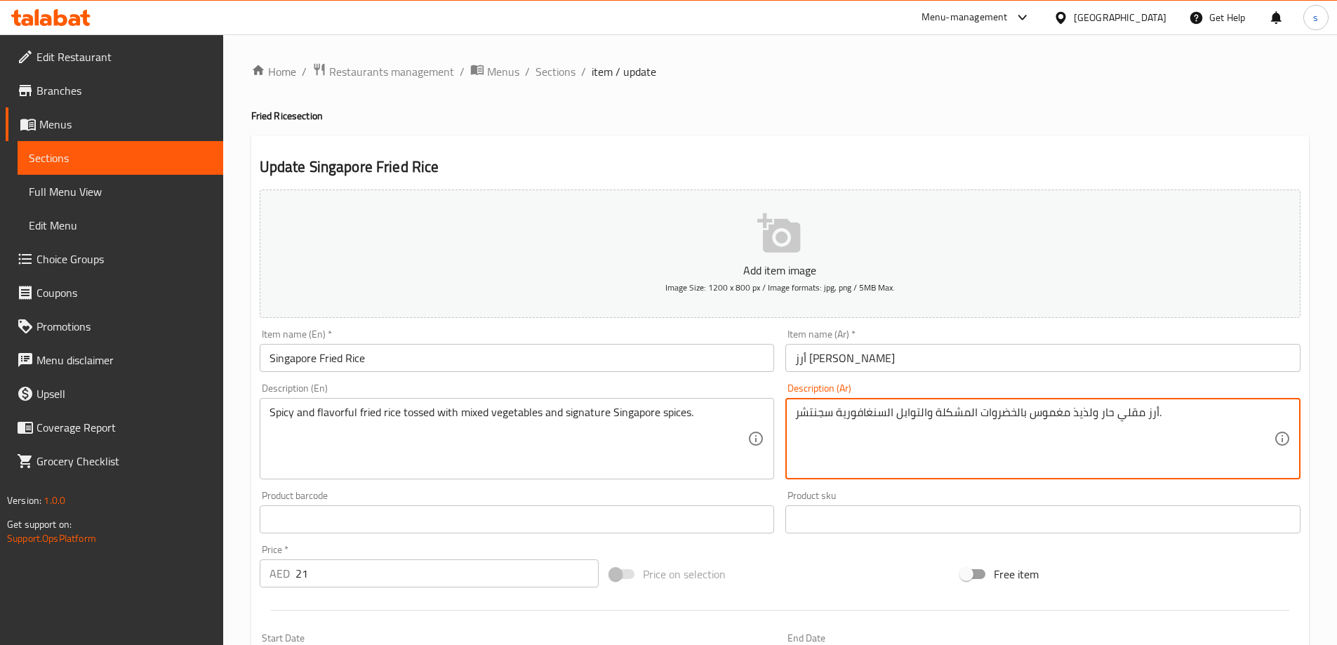
click at [1051, 411] on textarea "أرز مقلي حار ولذيذ مغموس بالخضروات المشكلة والتوابل السنغافورية سجنتشر." at bounding box center [1034, 439] width 479 height 67
click at [900, 476] on div "أرز مقلي حار ولذيذ j,s]بالخضروات المشكلة والتوابل السنغافورية سجنتشر. Descripti…" at bounding box center [1042, 438] width 515 height 81
click at [1055, 415] on textarea "أرز مقلي حار ولذيذ مغموس بالخضروات المشكلة والتوابل السنغافورية سجنتشر." at bounding box center [1034, 439] width 479 height 67
click at [1047, 411] on textarea "أرز مقلي حار ولذيذ توسد بالخضروات المشكلة والتوابل السنغافورية سجنتشر." at bounding box center [1034, 439] width 479 height 67
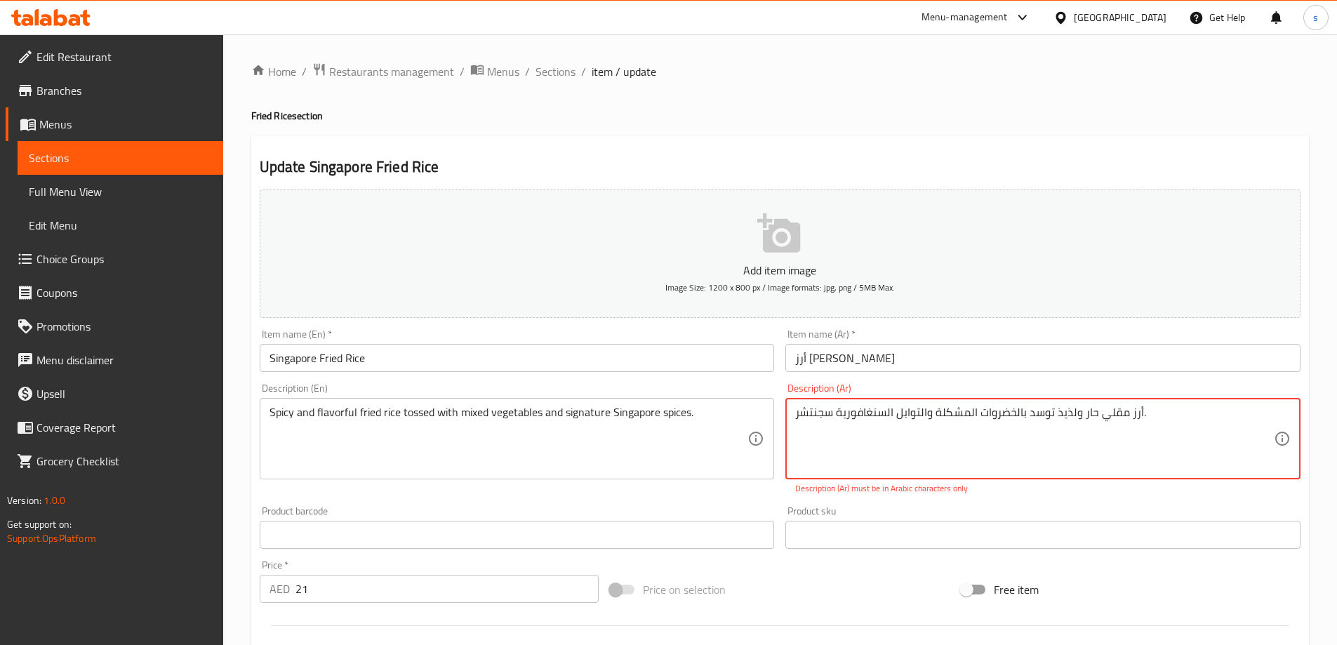
click at [1047, 411] on textarea "أرز مقلي حار ولذيذ توسد بالخضروات المشكلة والتوابل السنغافورية سجنتشر." at bounding box center [1034, 439] width 479 height 67
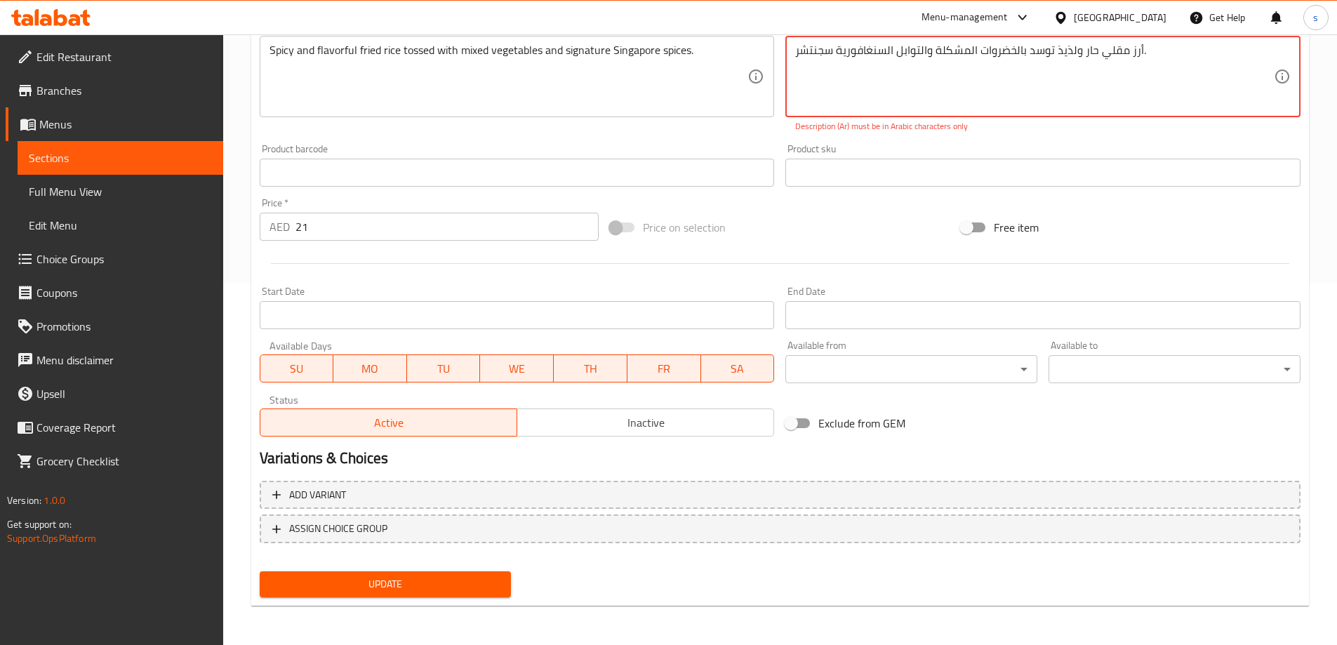
type textarea "أرز مقلي حار ولذيذ توسد بالخضروات المشكلة والتوابل السنغافورية سجنتشر."
click at [420, 582] on span "Update" at bounding box center [385, 584] width 229 height 18
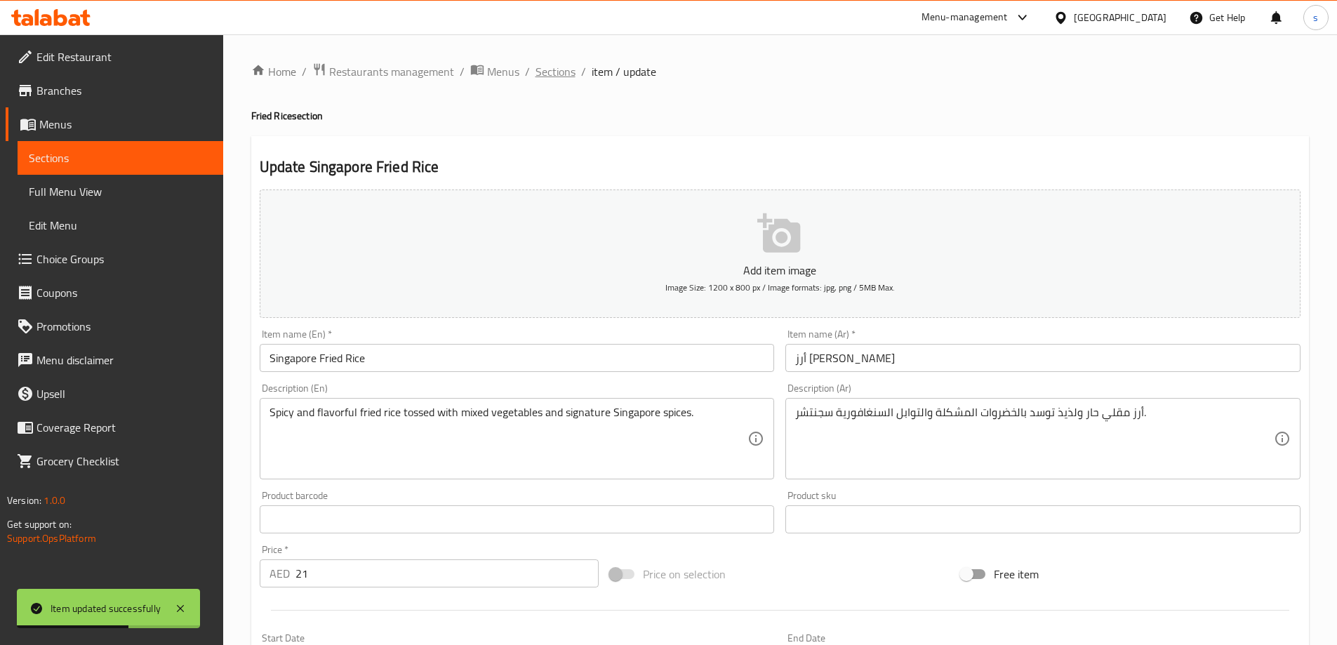
click at [568, 68] on span "Sections" at bounding box center [555, 71] width 40 height 17
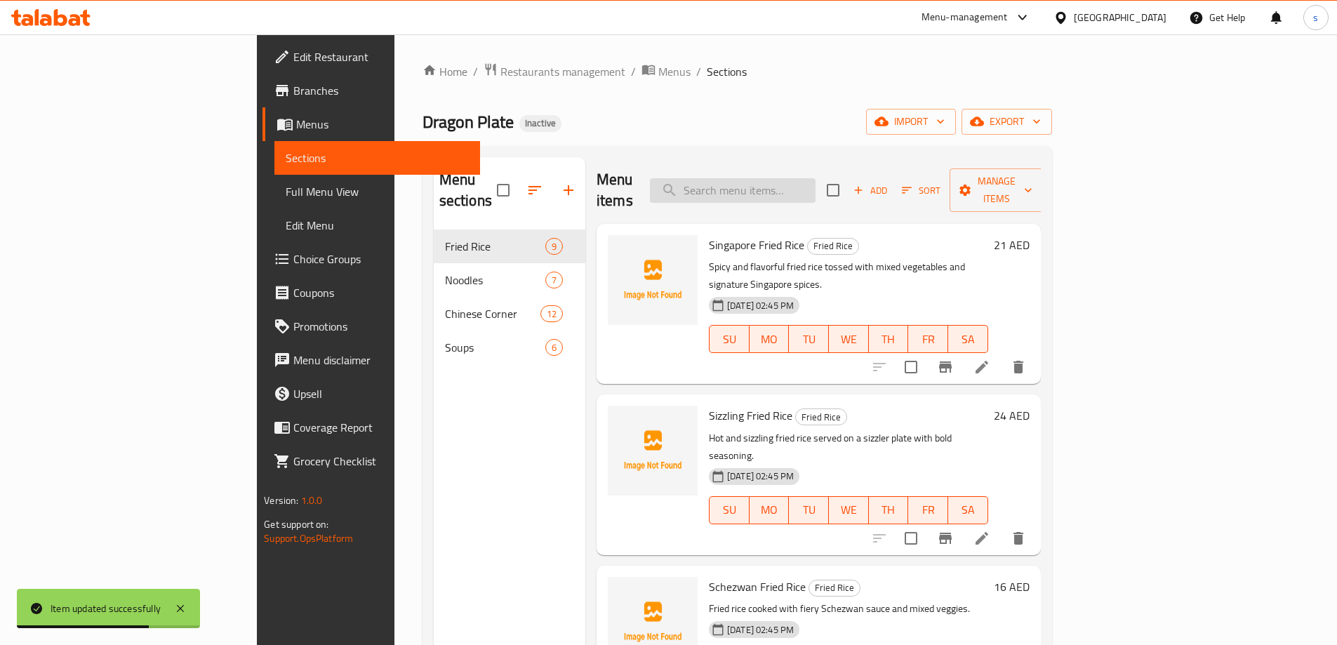
click at [815, 182] on input "search" at bounding box center [733, 190] width 166 height 25
paste input "Chicken Fried Rice"
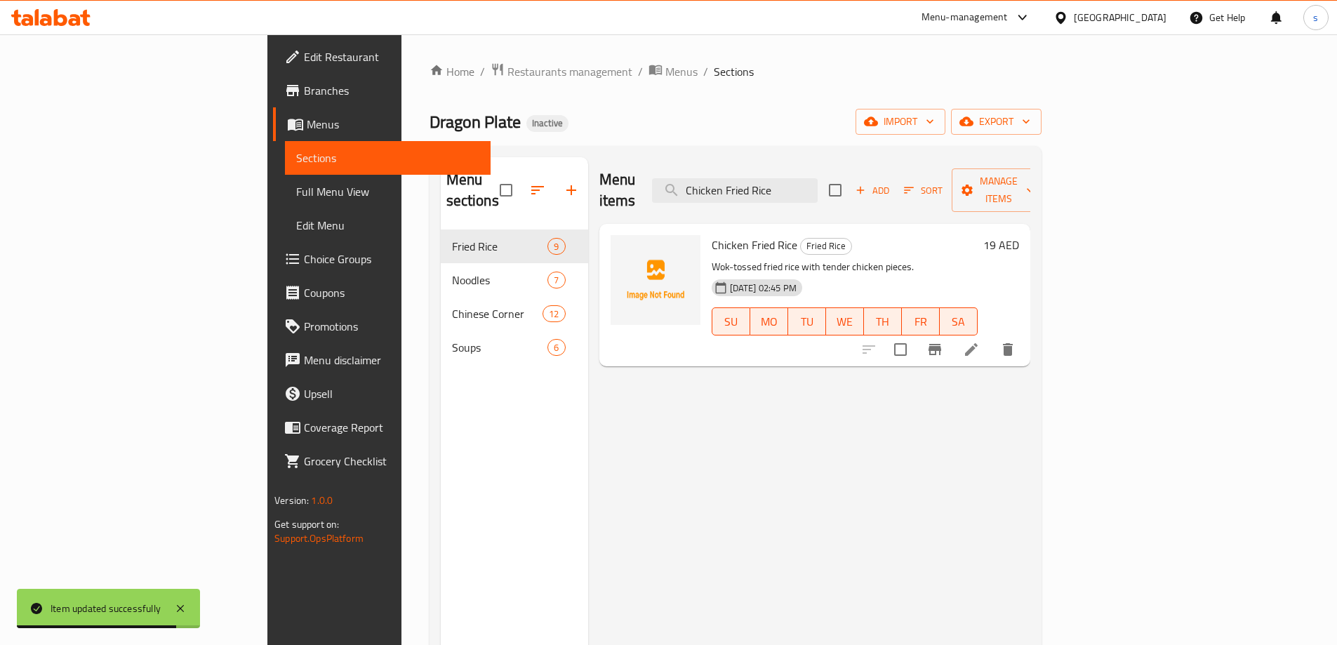
type input "Chicken Fried Rice"
click at [978, 343] on icon at bounding box center [971, 349] width 13 height 13
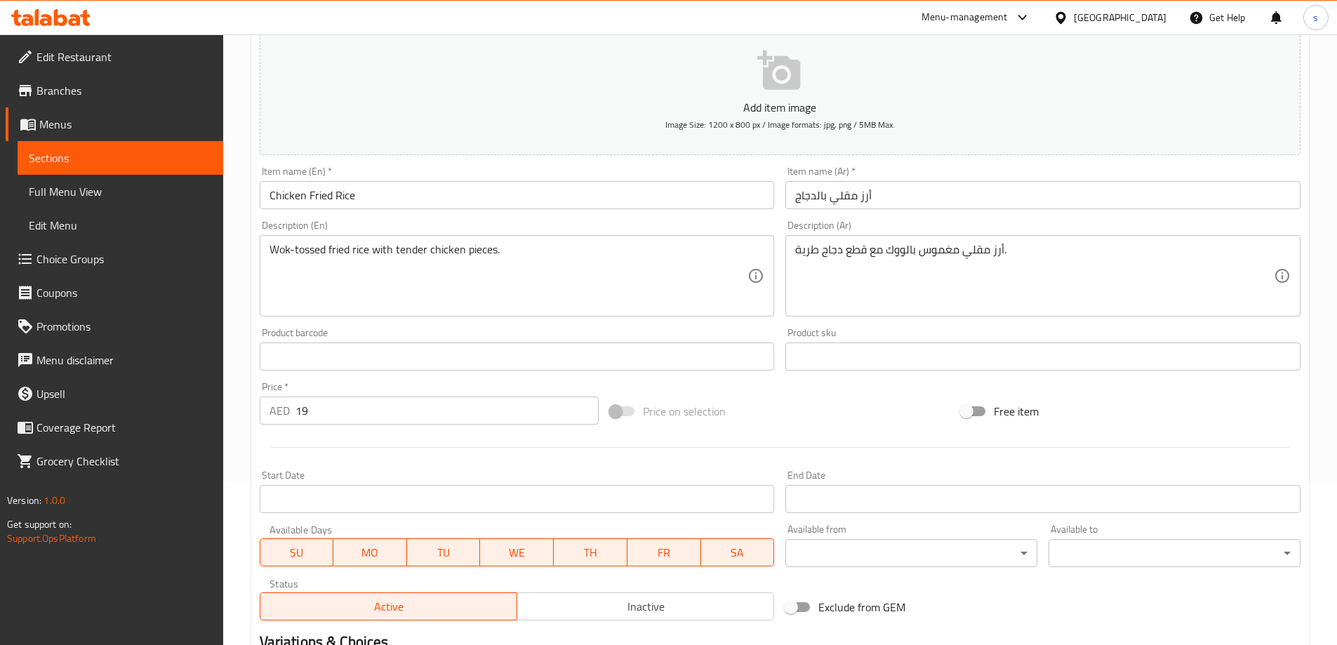
scroll to position [211, 0]
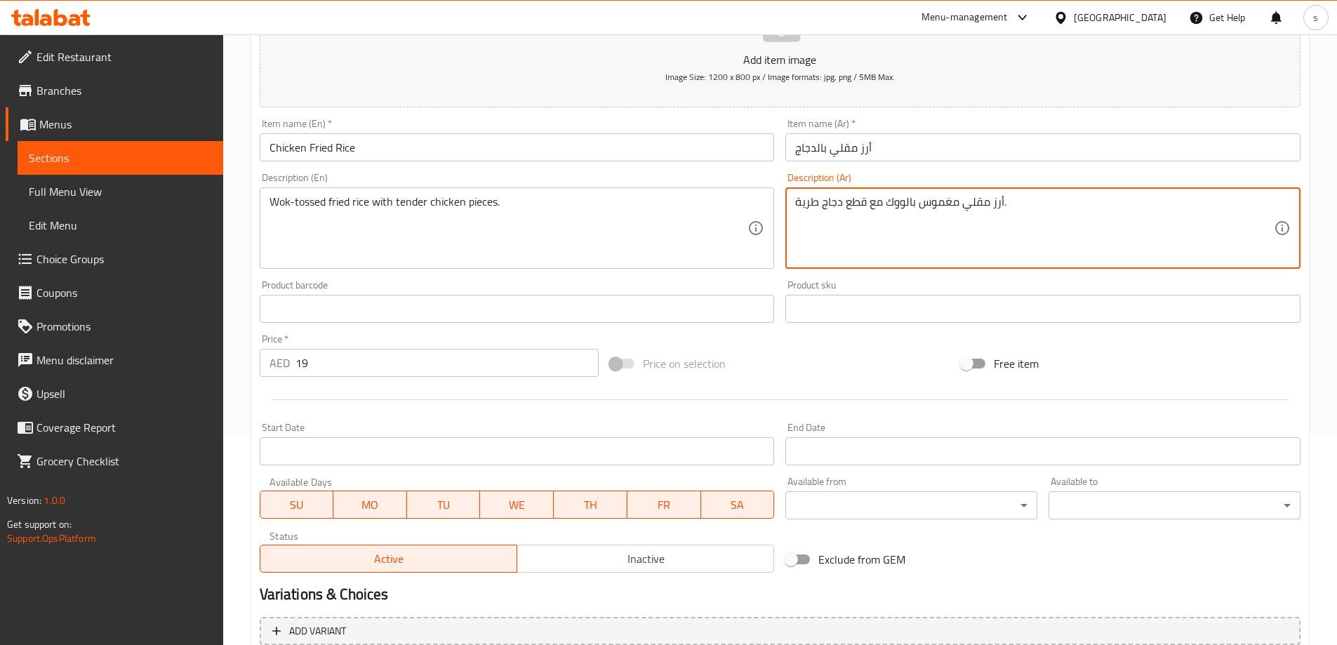
click at [938, 204] on textarea "أرز مقلي مغموس بالووك مع قطع دجاج طرية." at bounding box center [1034, 228] width 479 height 67
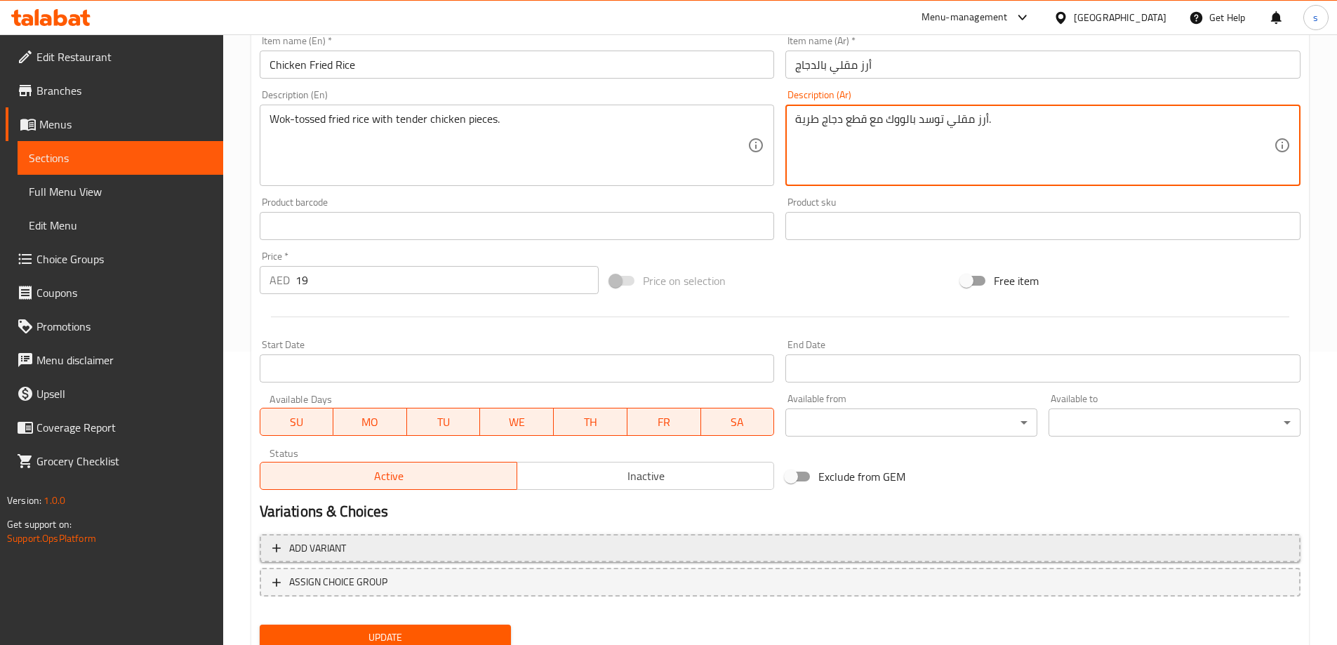
scroll to position [347, 0]
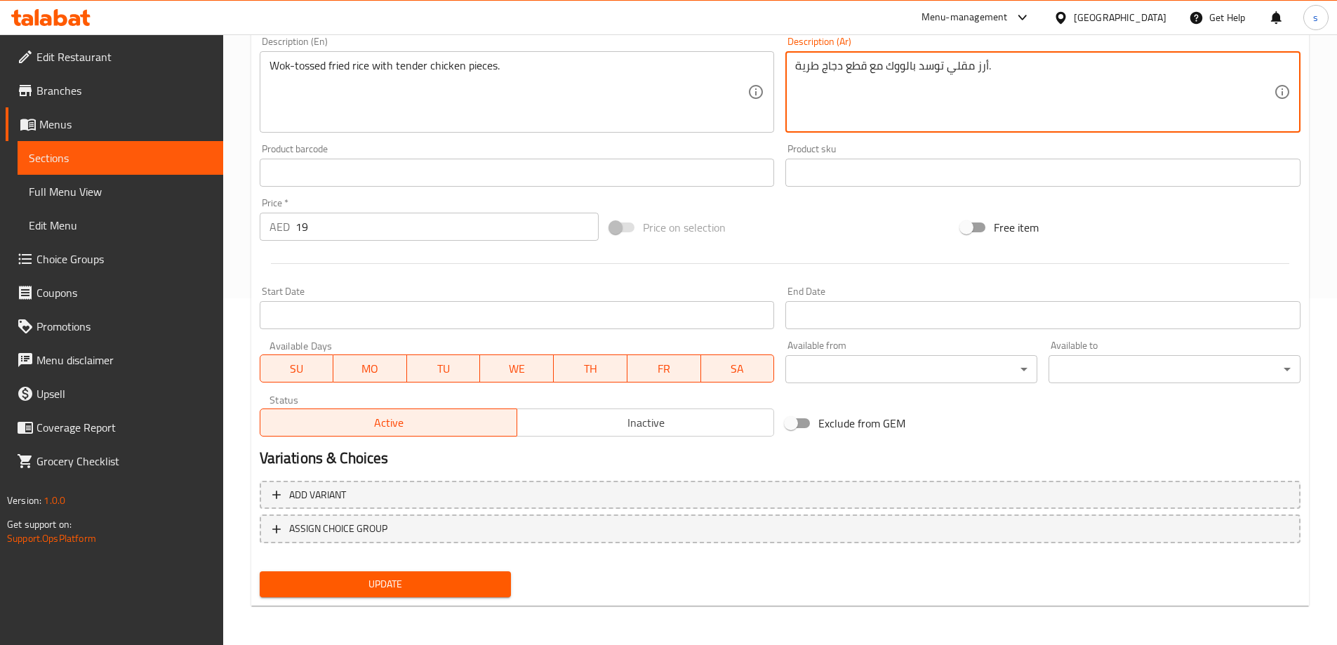
type textarea "أرز مقلي توسد بالووك مع قطع دجاج طرية."
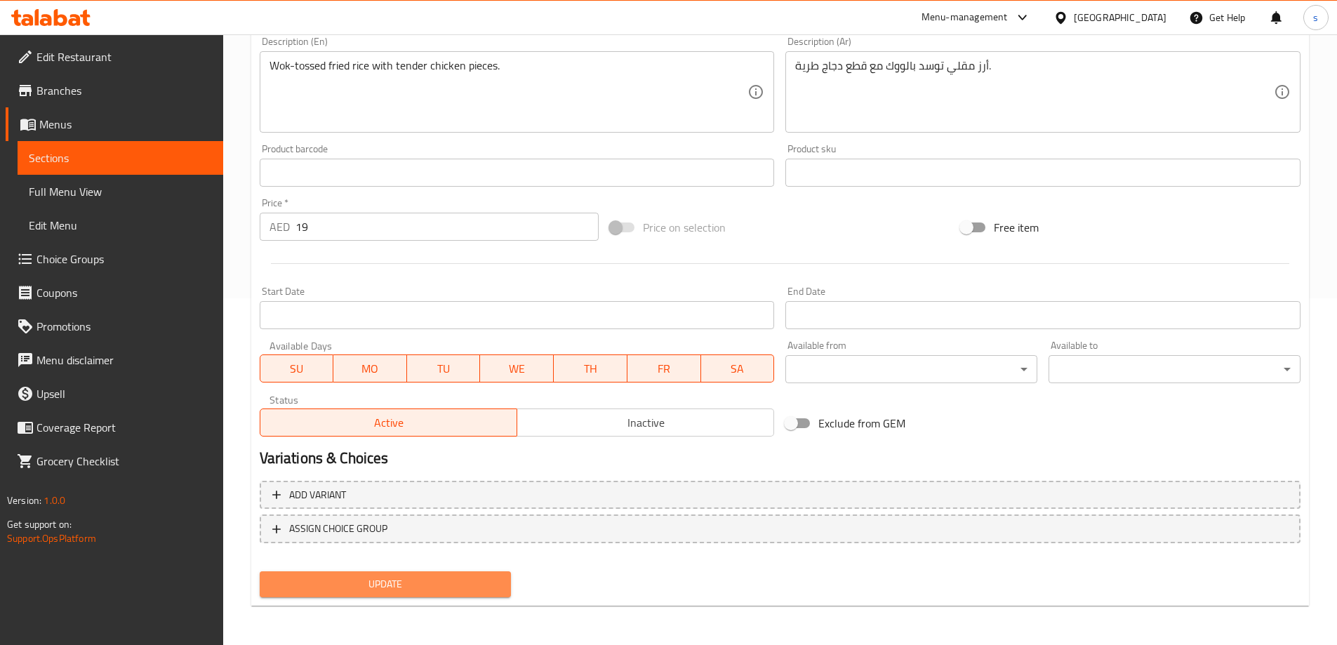
click at [370, 581] on span "Update" at bounding box center [385, 584] width 229 height 18
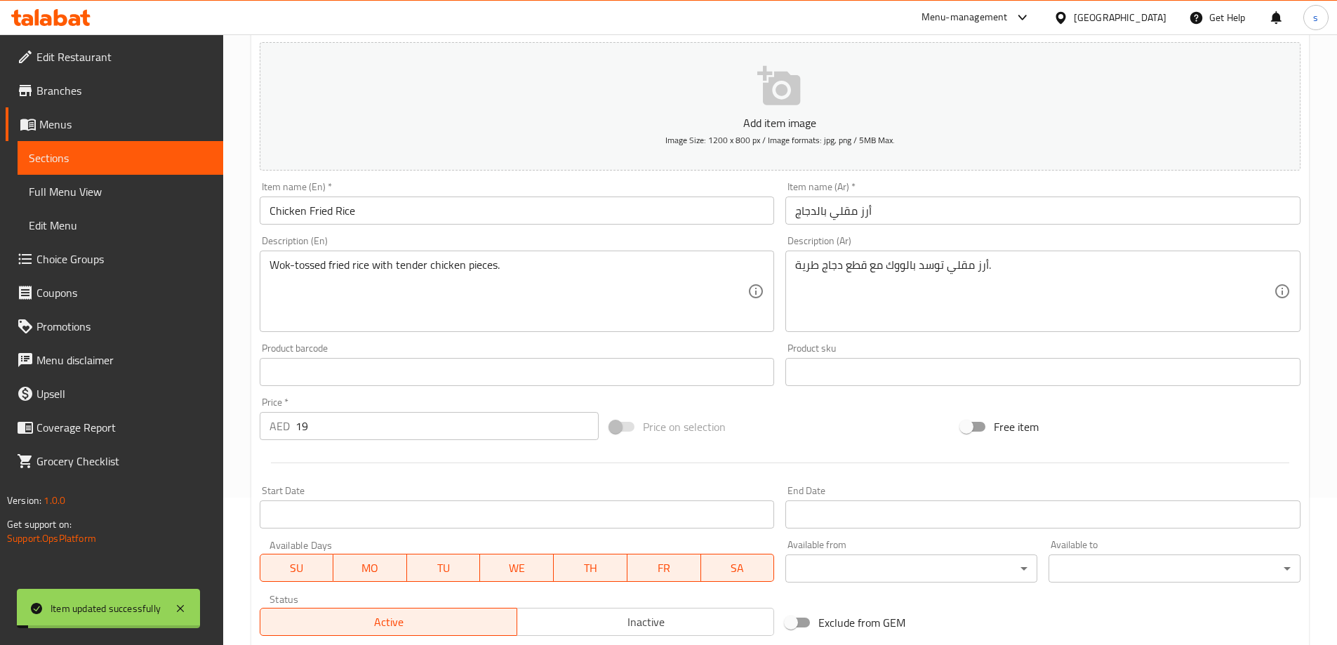
scroll to position [0, 0]
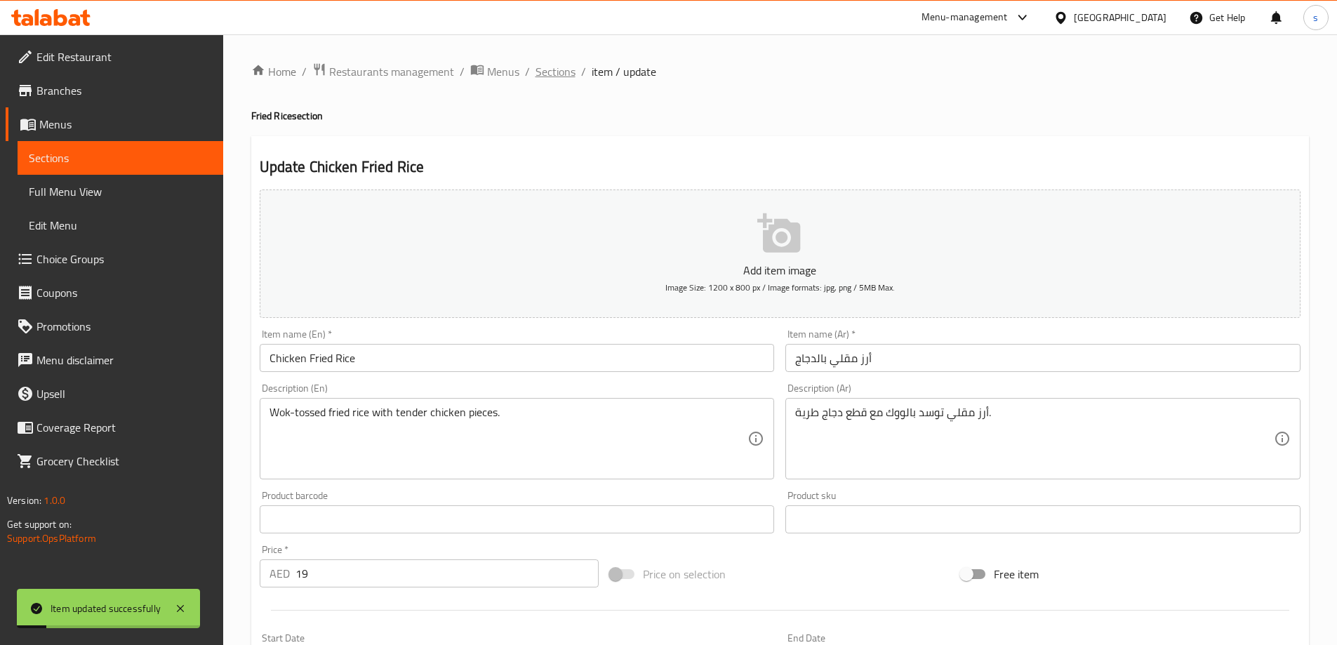
click at [552, 76] on span "Sections" at bounding box center [555, 71] width 40 height 17
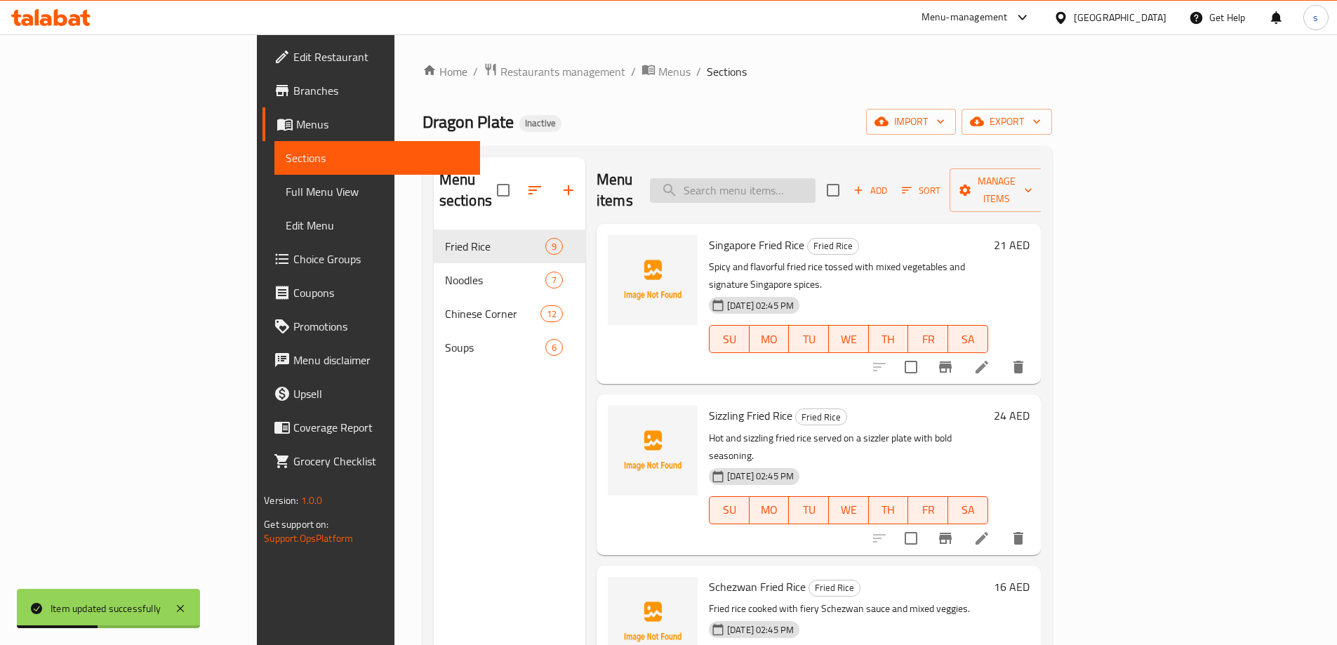
click at [815, 190] on input "search" at bounding box center [733, 190] width 166 height 25
paste input "Schezwan Noodles"
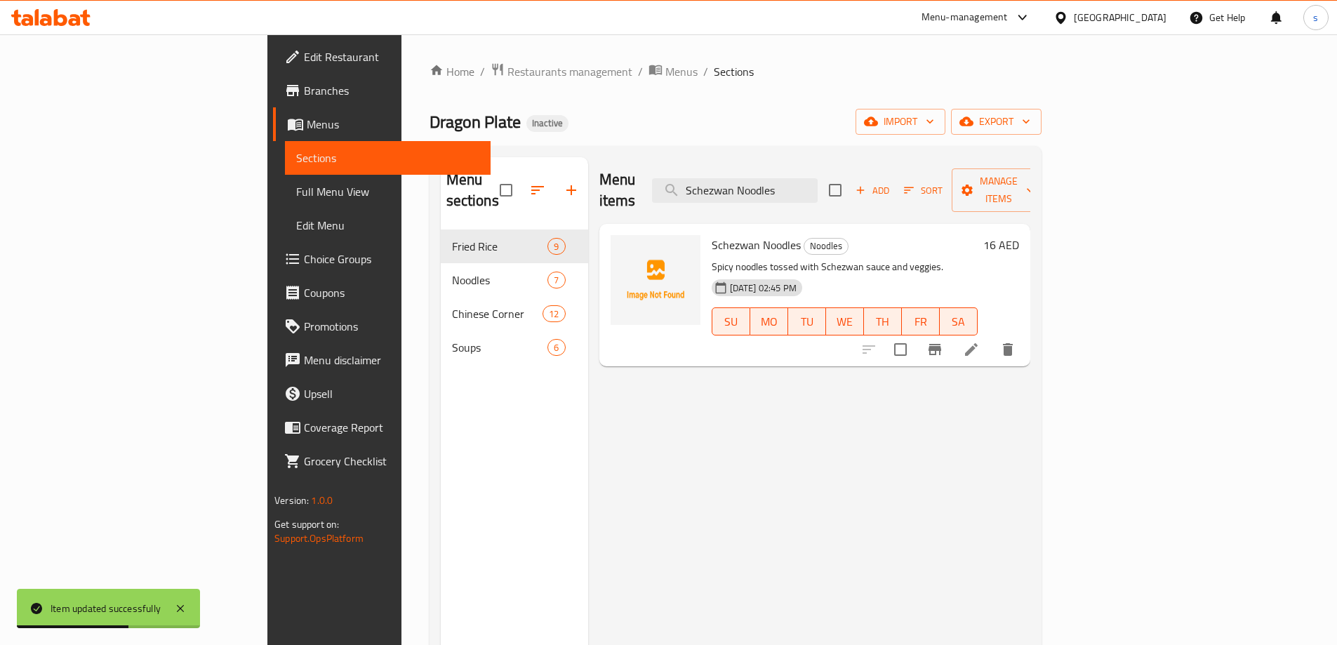
type input "Schezwan Noodles"
click at [991, 337] on li at bounding box center [971, 349] width 39 height 25
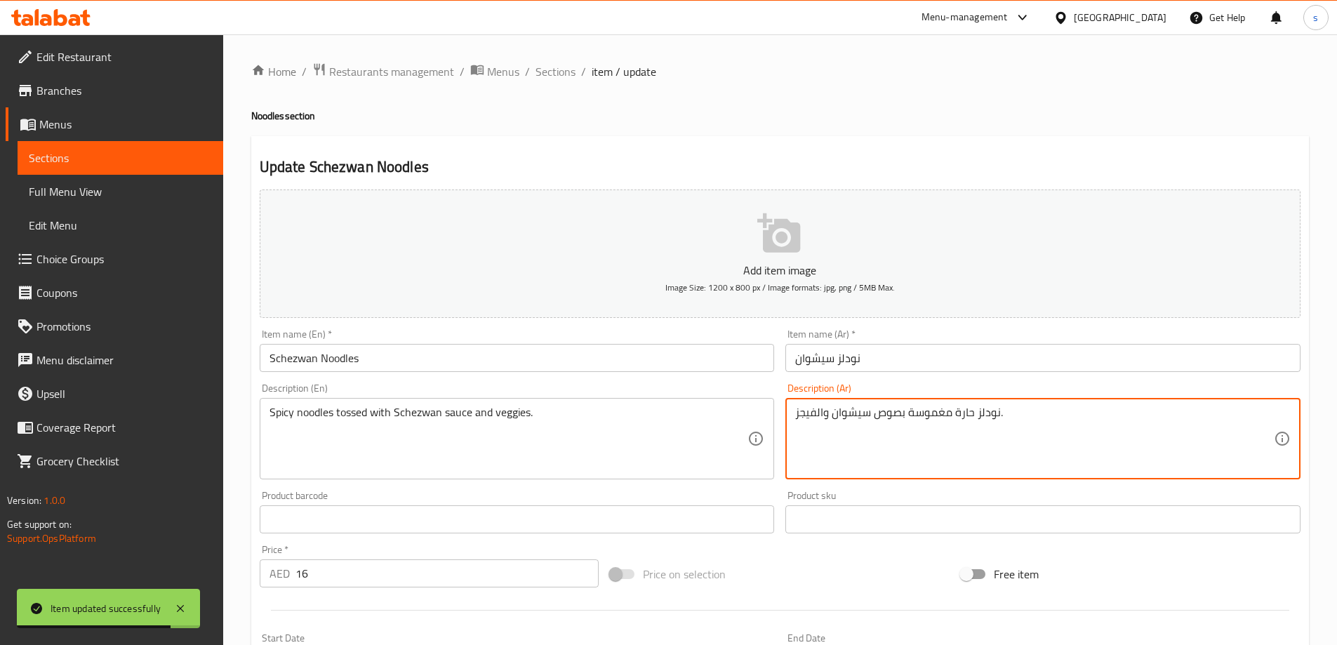
click at [921, 413] on textarea "نودلز حارة مغموسة بصوص سيشوان والفيجز." at bounding box center [1034, 439] width 479 height 67
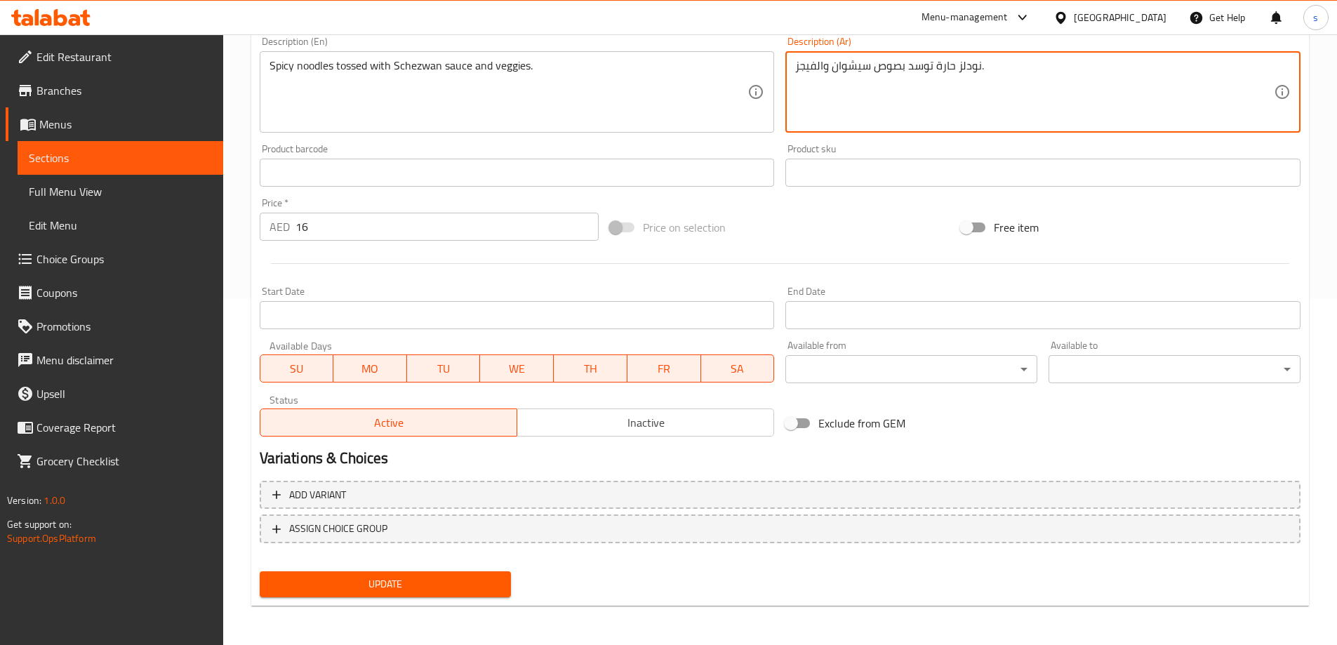
type textarea "نودلز حارة توسد بصوص سيشوان والفيجز."
click at [373, 581] on span "Update" at bounding box center [385, 584] width 229 height 18
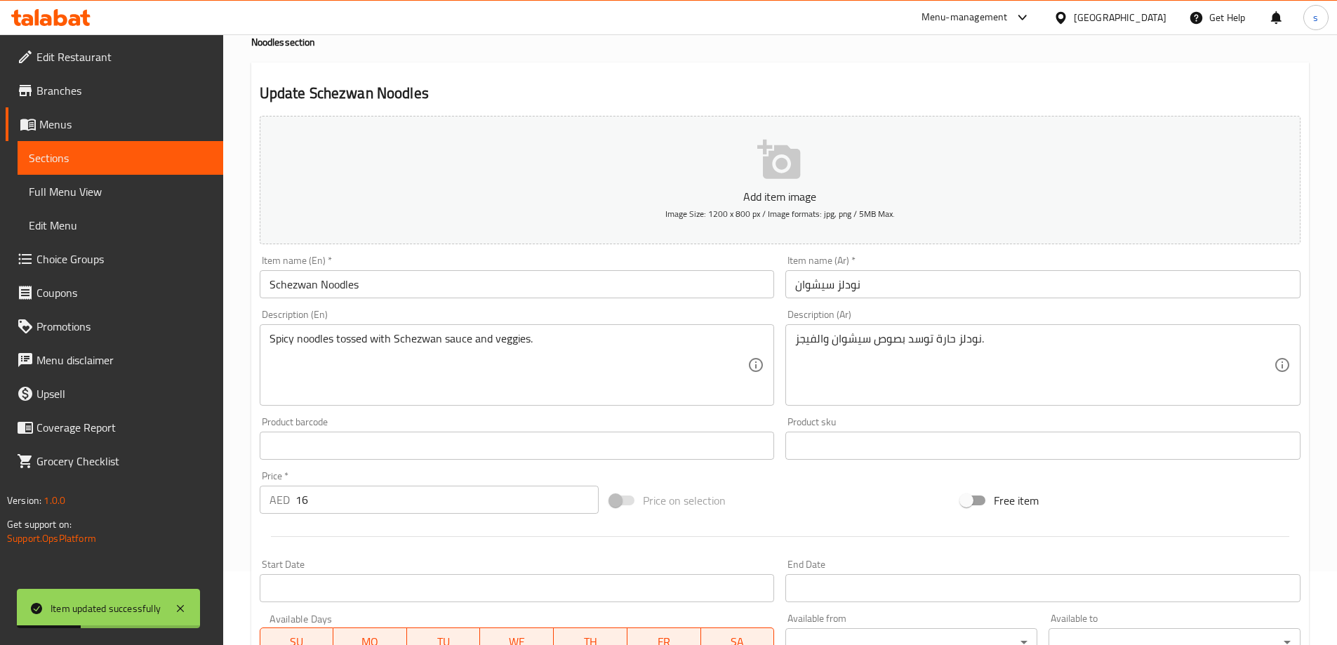
scroll to position [0, 0]
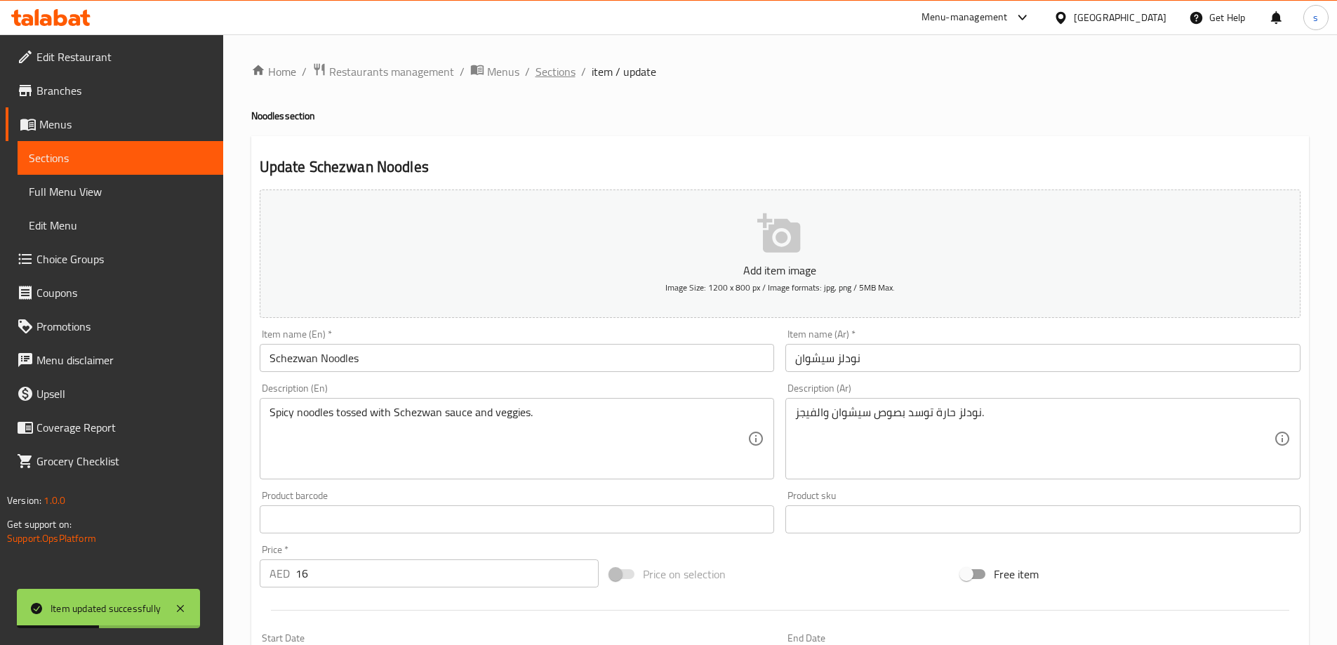
click at [563, 70] on span "Sections" at bounding box center [555, 71] width 40 height 17
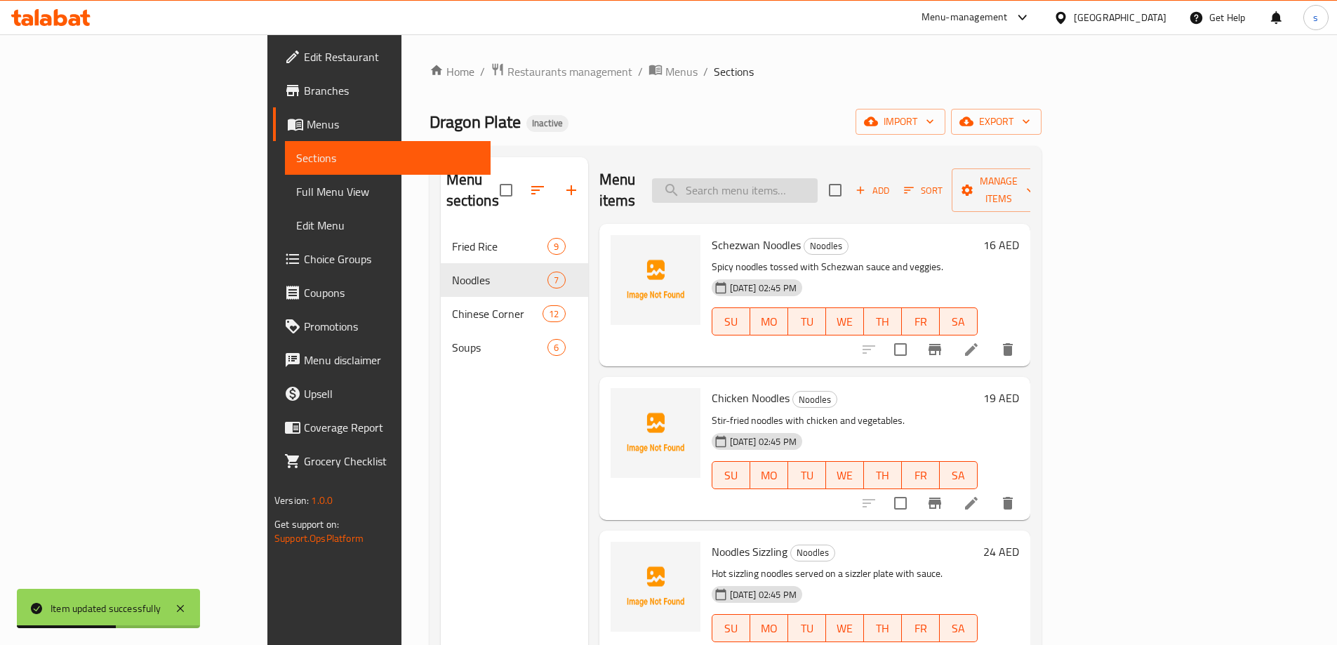
click at [818, 178] on input "search" at bounding box center [735, 190] width 166 height 25
paste input "Prawns Noodles"
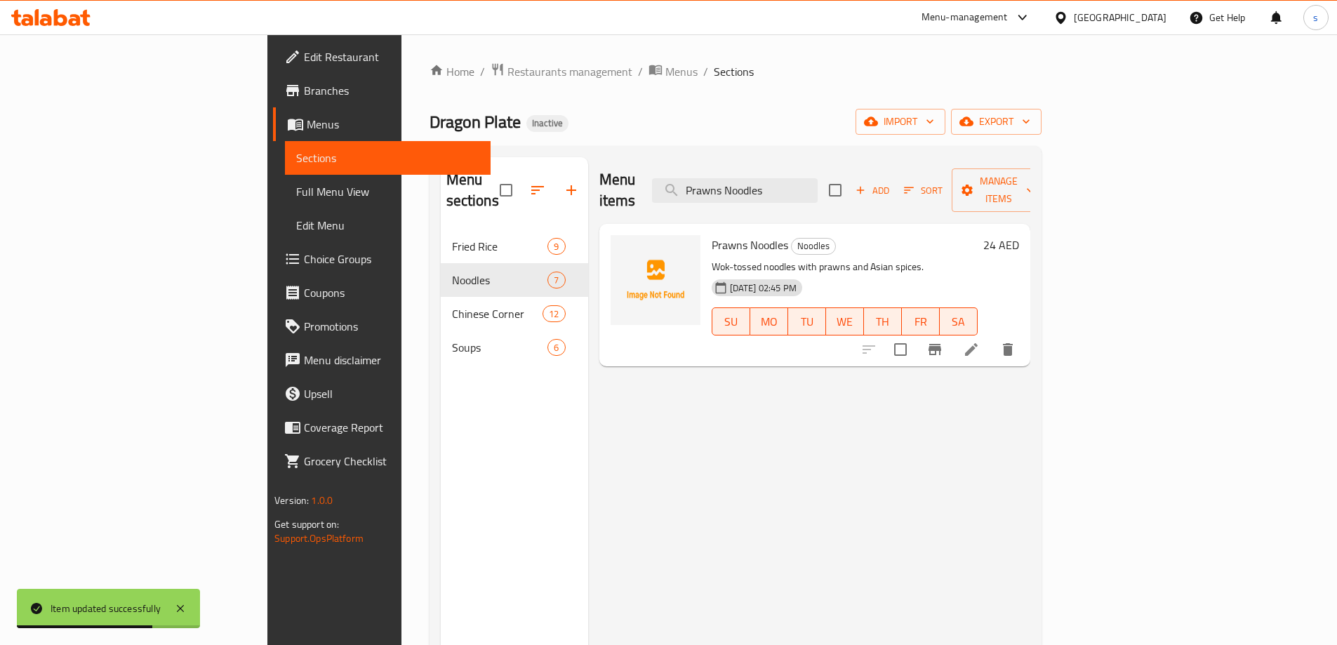
type input "Prawns Noodles"
click at [980, 341] on icon at bounding box center [971, 349] width 17 height 17
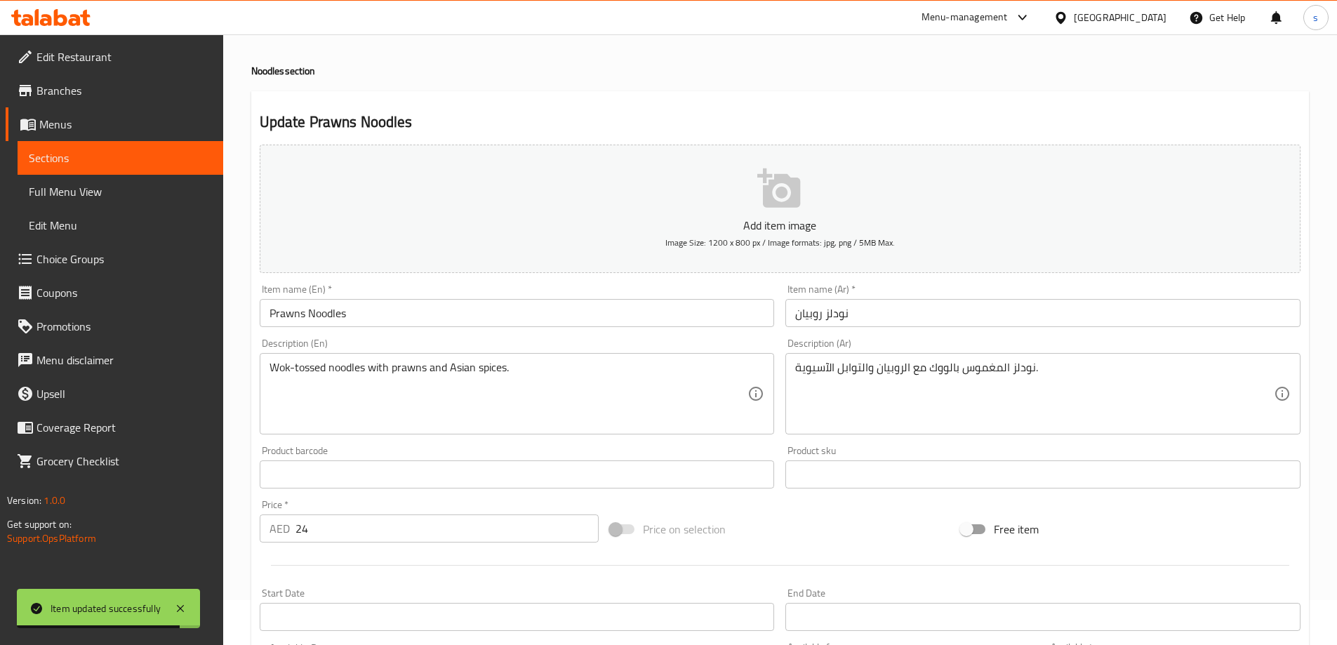
scroll to position [70, 0]
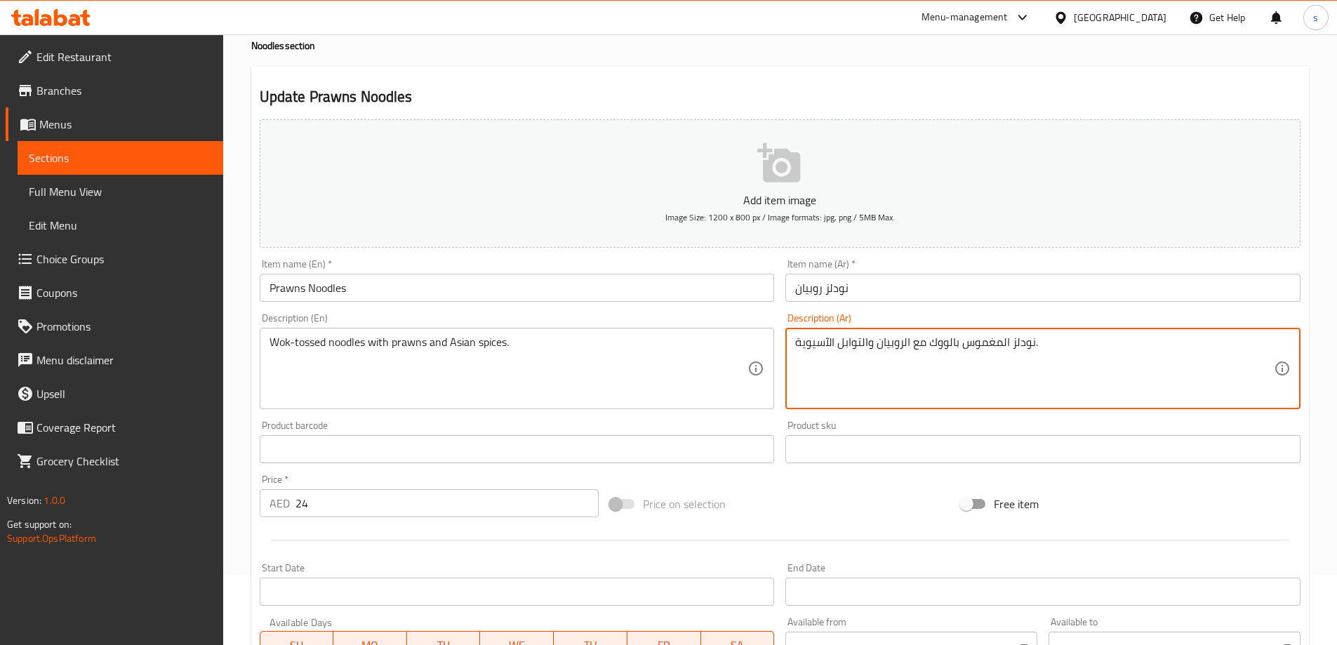
drag, startPoint x: 1003, startPoint y: 342, endPoint x: 967, endPoint y: 339, distance: 36.0
click at [967, 339] on textarea "نودلز المغموس بالووك مع الروبيان والتوابل الآسيوية." at bounding box center [1034, 368] width 479 height 67
drag, startPoint x: 1011, startPoint y: 343, endPoint x: 964, endPoint y: 334, distance: 48.6
click at [964, 334] on div "نودلز المغموس بالووك مع الروبيان والتوابل الآسيوية. Description (Ar)" at bounding box center [1042, 368] width 515 height 81
click at [929, 344] on textarea "نودلز بالووك مع الروبيان والتوابل الآسيوية." at bounding box center [1034, 368] width 479 height 67
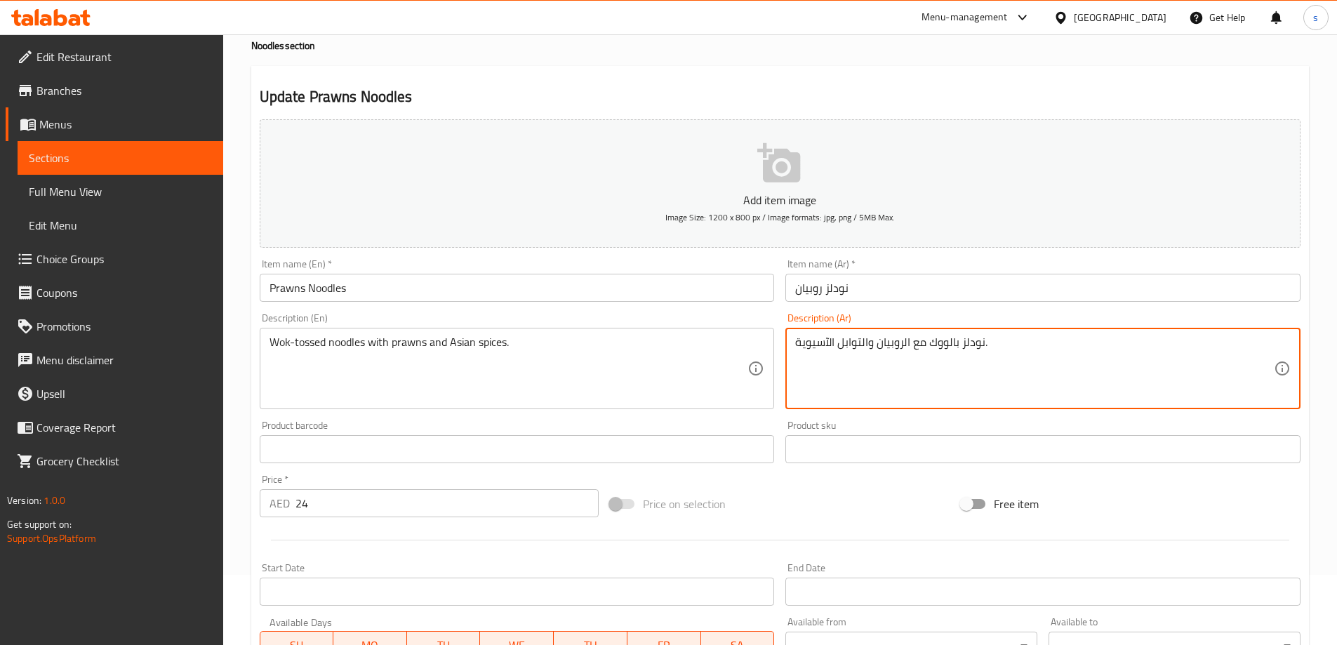
click at [955, 347] on textarea "نودلز بالووك مع الروبيان والتوابل الآسيوية." at bounding box center [1034, 368] width 479 height 67
click at [955, 345] on textarea "نودلز بالووك مع الروبيان والتوابل الآسيوية." at bounding box center [1034, 368] width 479 height 67
click at [952, 341] on textarea "نودلز بالووك مع الروبيان والتوابل الآسيوية." at bounding box center [1034, 368] width 479 height 67
drag, startPoint x: 949, startPoint y: 343, endPoint x: 959, endPoint y: 345, distance: 10.0
click at [959, 345] on textarea "نودلز بالووك مع الروبيان والتوابل الآسيوية." at bounding box center [1034, 368] width 479 height 67
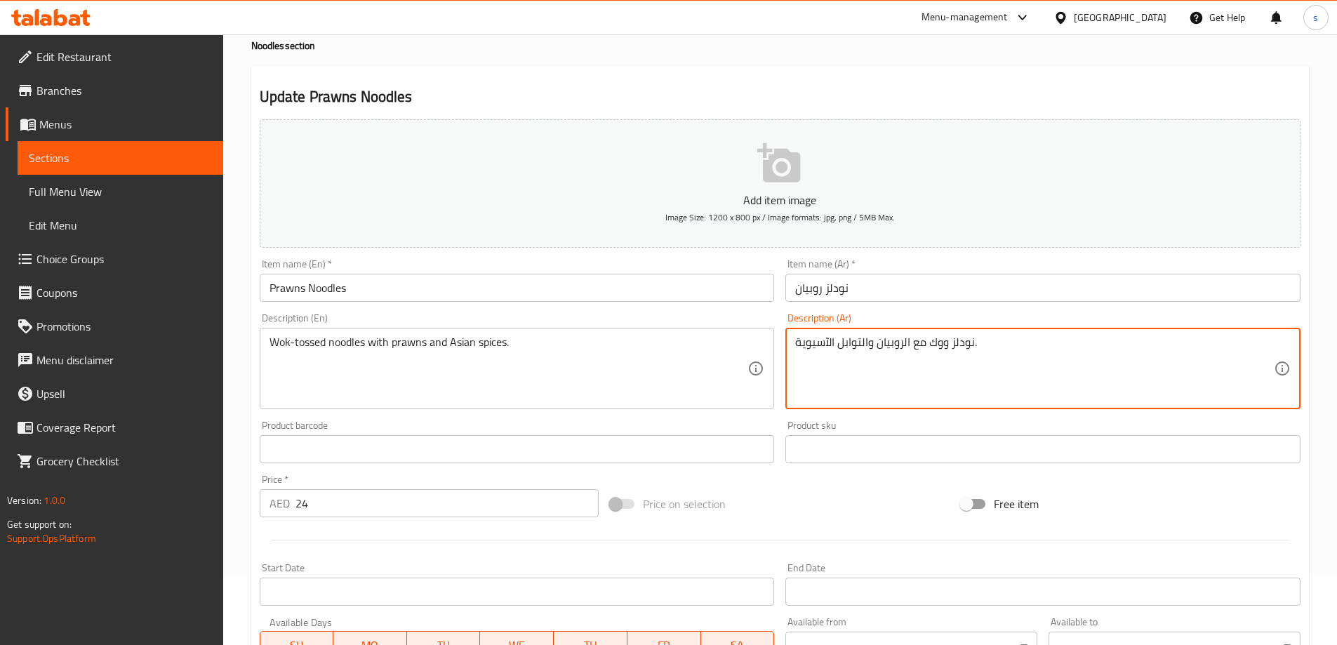
click at [928, 345] on textarea "نودلز ووك مع الروبيان والتوابل الآسيوية." at bounding box center [1034, 368] width 479 height 67
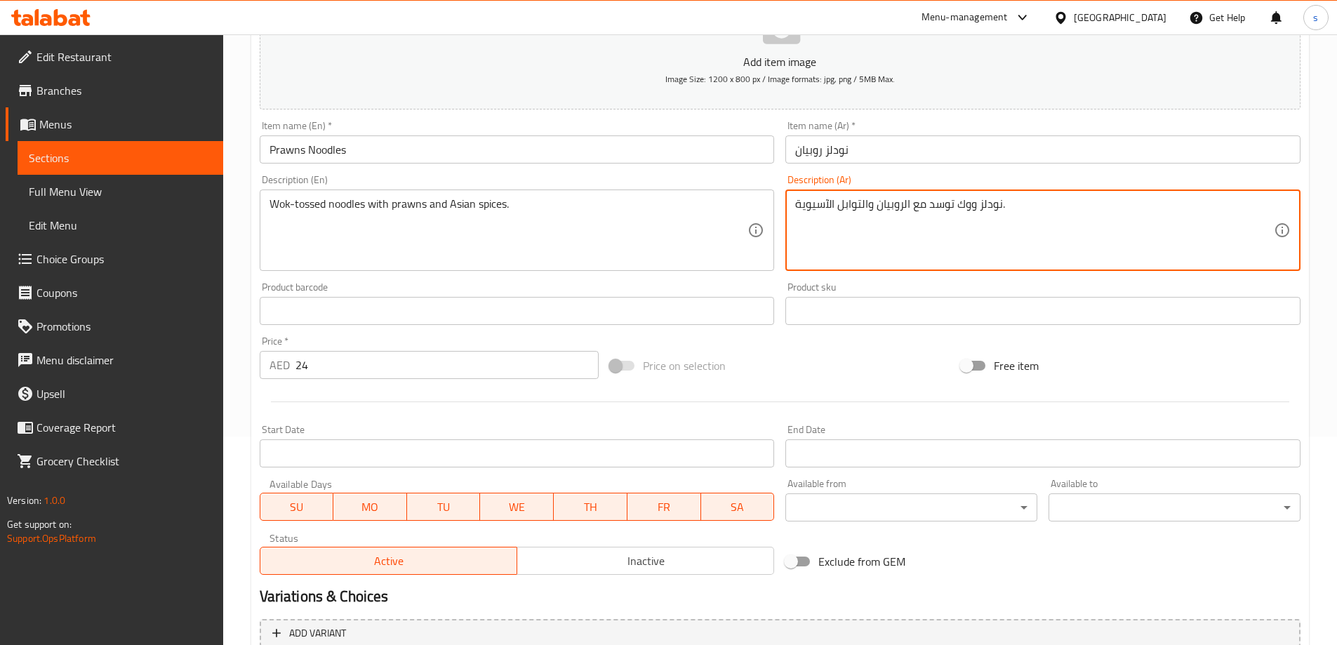
scroll to position [347, 0]
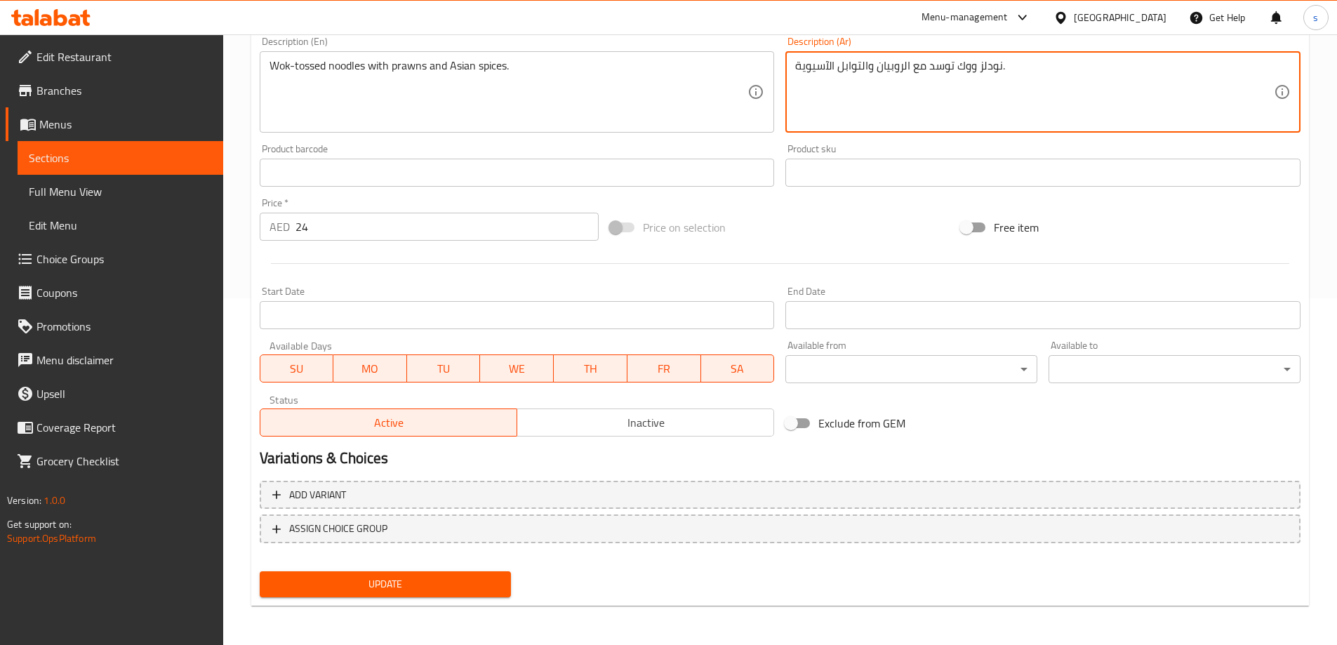
type textarea "نودلز ووك توسد مع الروبيان والتوابل الآسيوية."
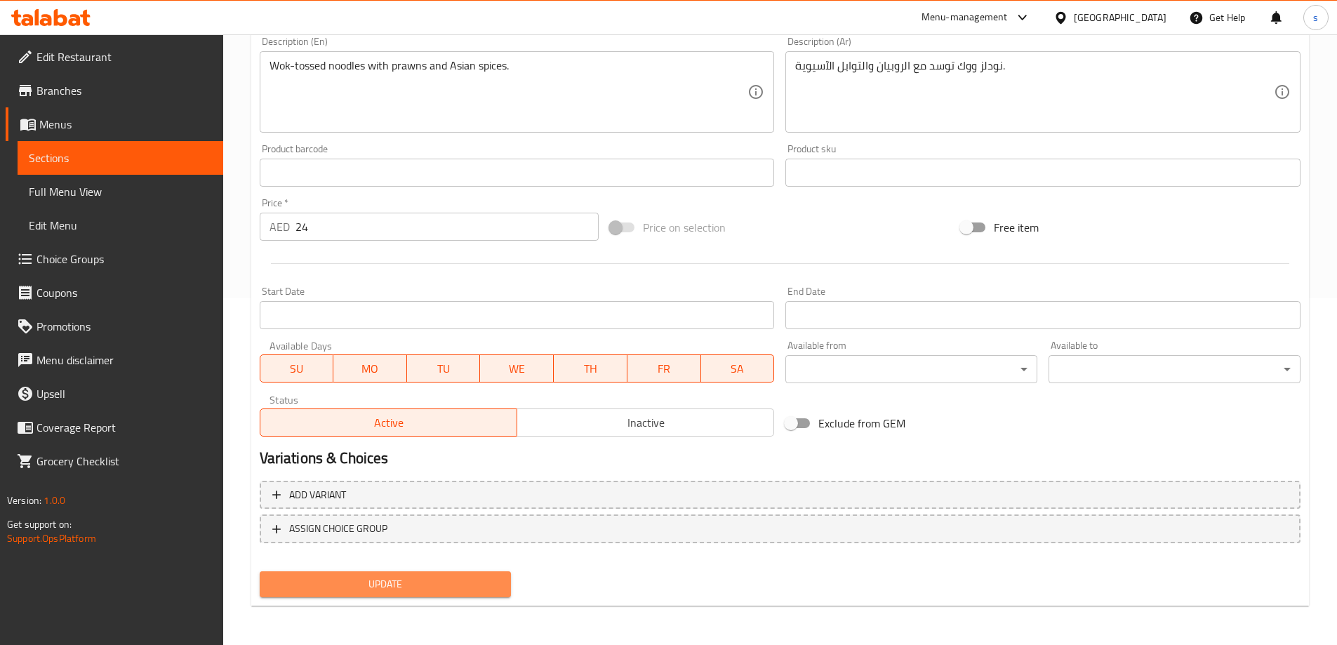
click at [465, 575] on button "Update" at bounding box center [386, 584] width 252 height 26
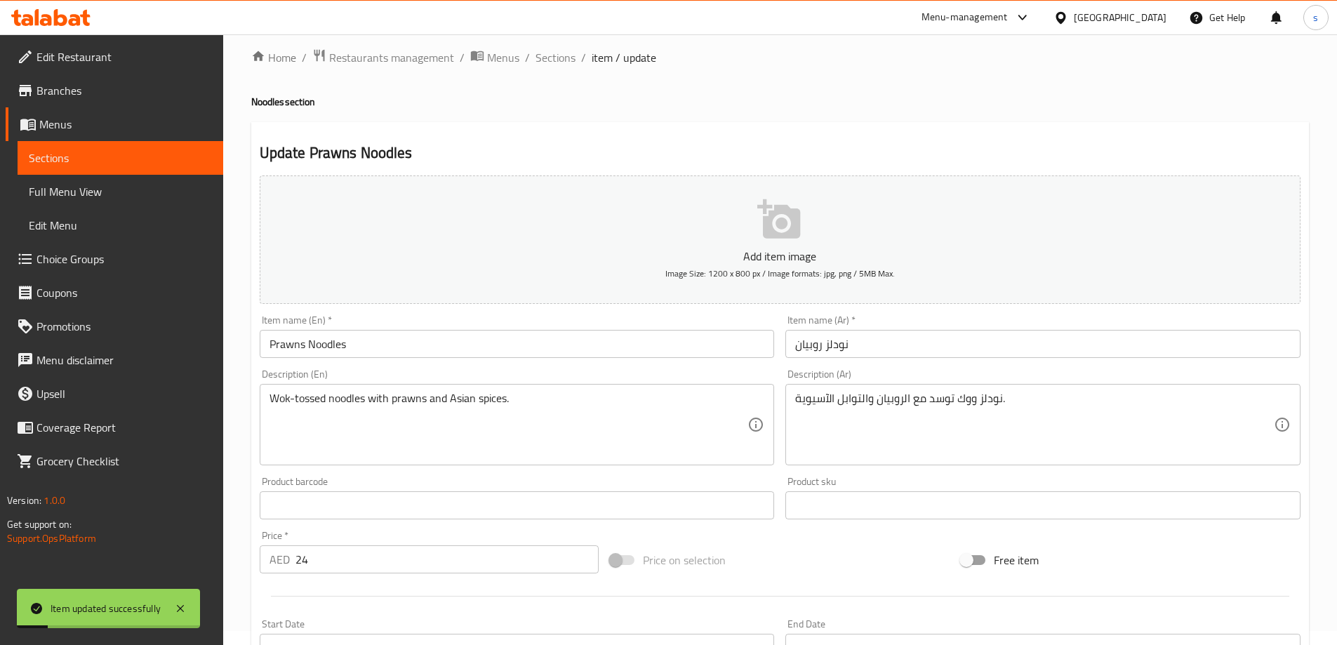
scroll to position [0, 0]
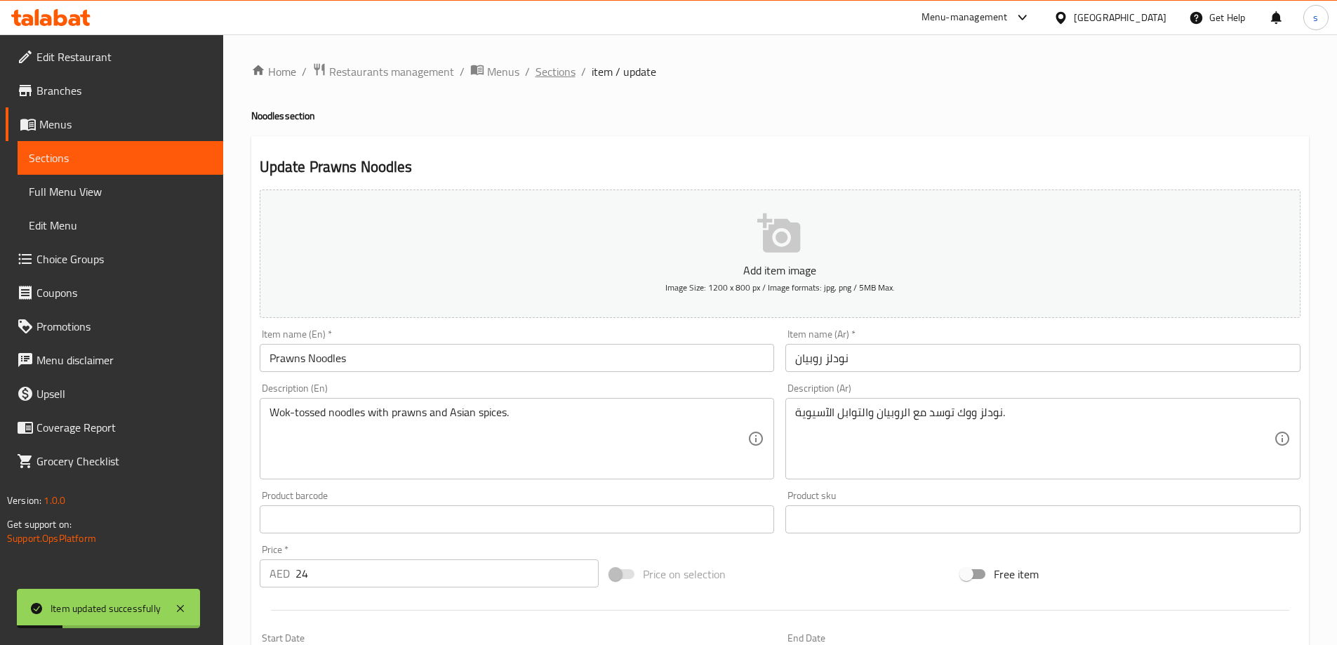
click at [551, 63] on span "Sections" at bounding box center [555, 71] width 40 height 17
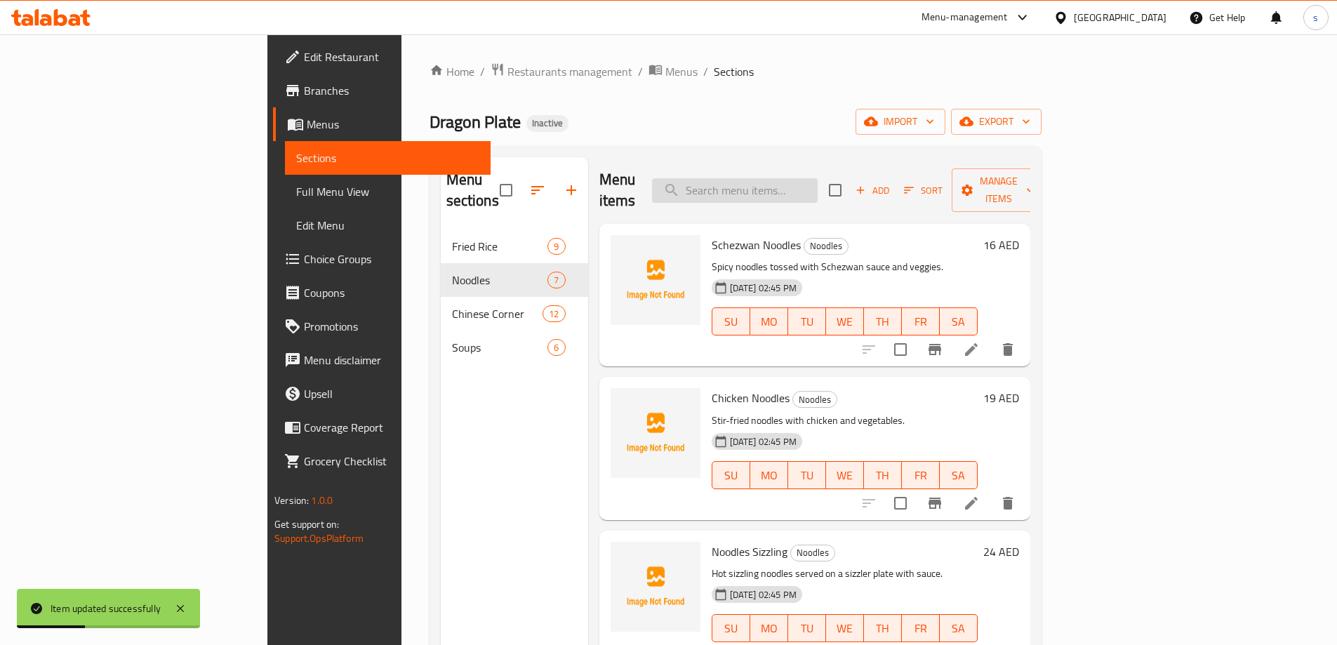
click at [818, 182] on input "search" at bounding box center [735, 190] width 166 height 25
paste input "Crispy Chicken"
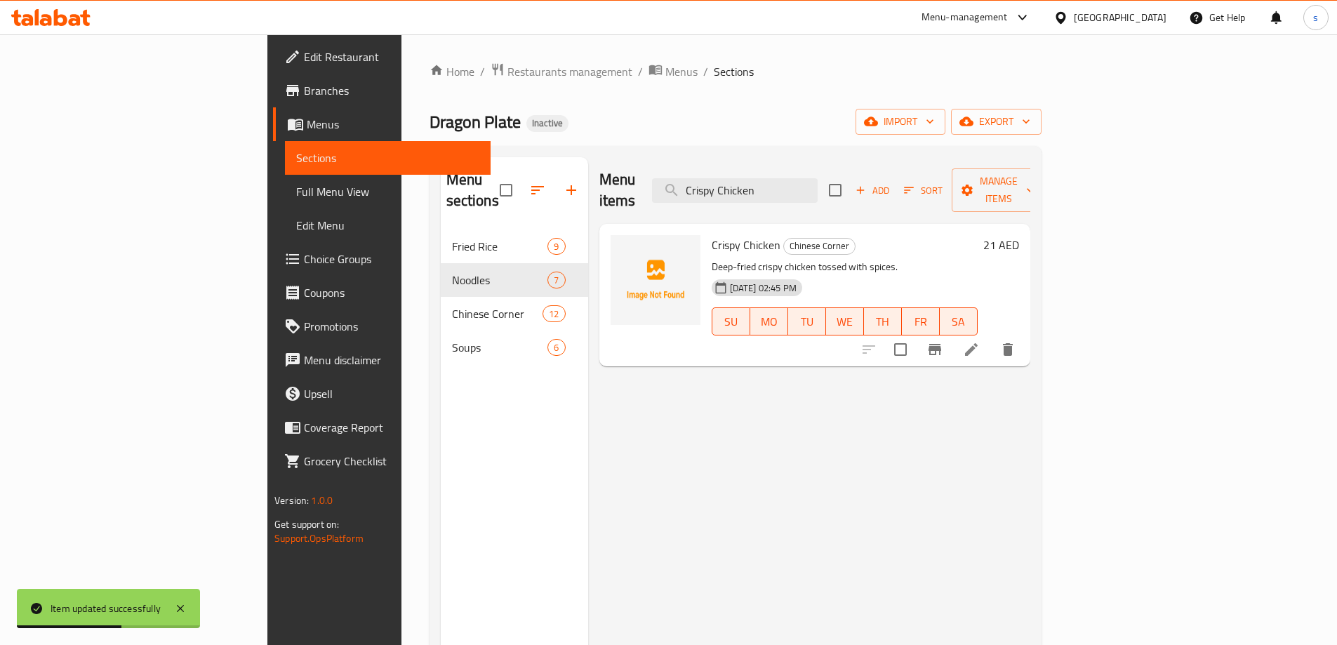
type input "Crispy Chicken"
click at [991, 337] on li at bounding box center [971, 349] width 39 height 25
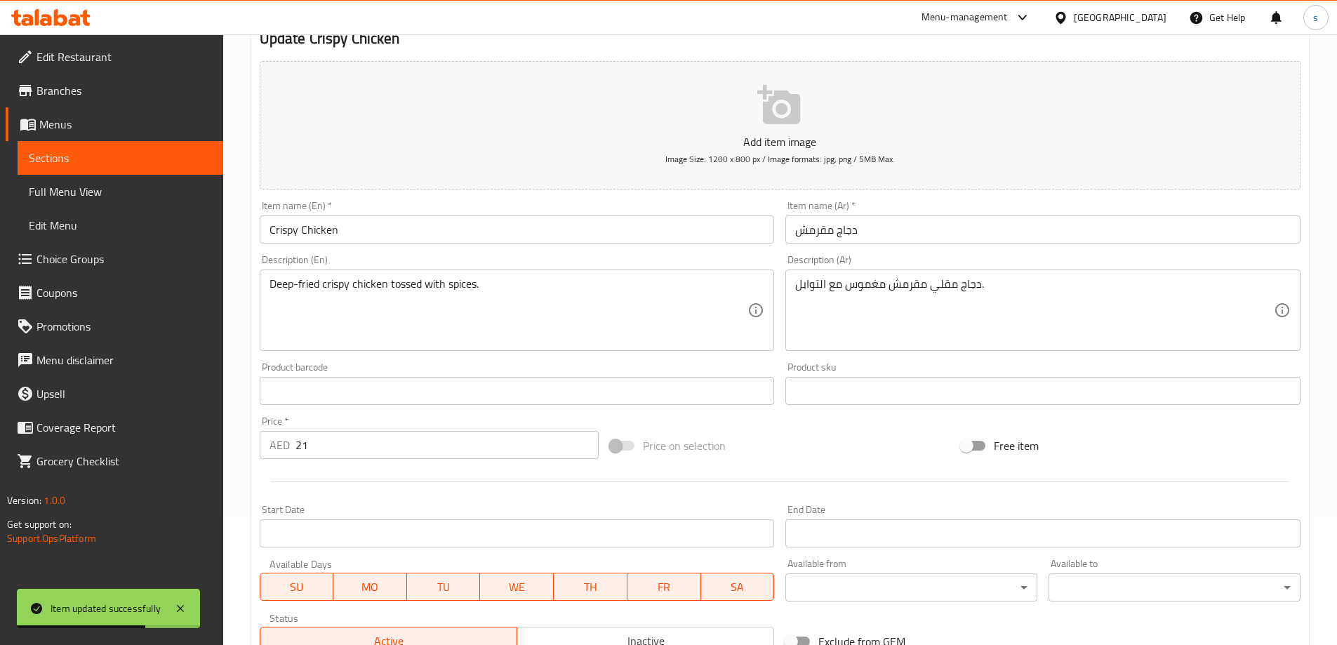
scroll to position [140, 0]
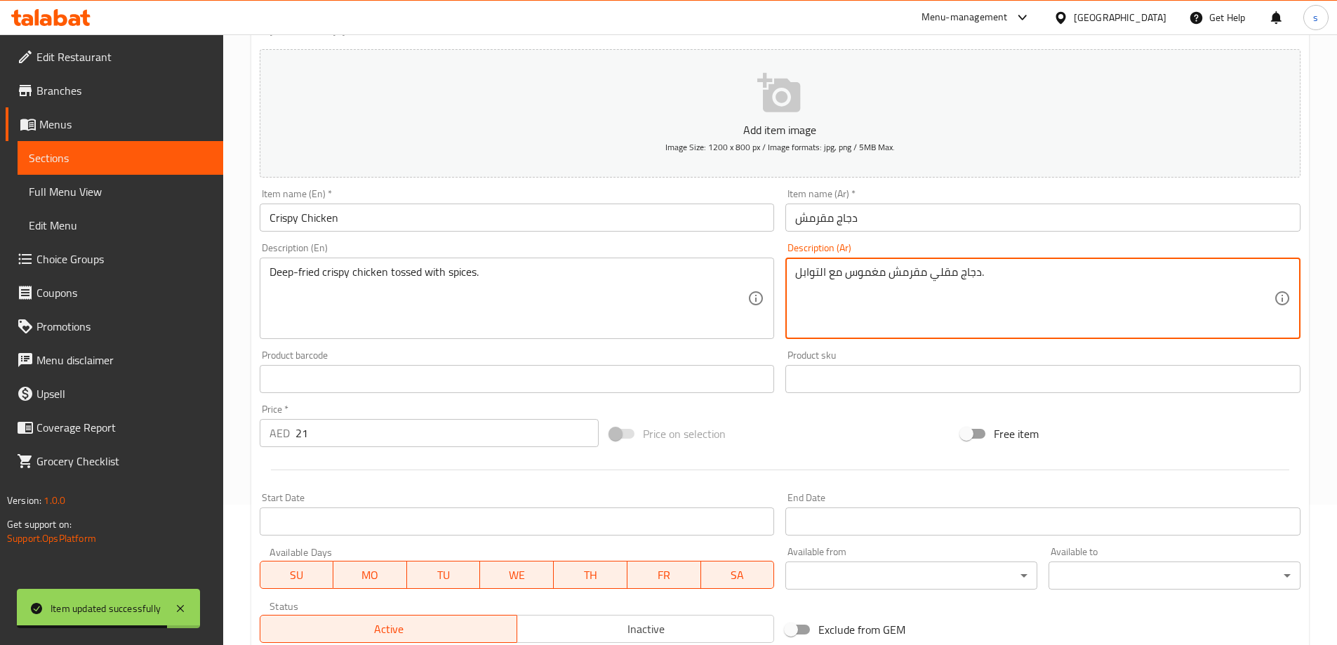
click at [871, 271] on textarea "دجاج مقلي مقرمش مغموس مع التوابل." at bounding box center [1034, 298] width 479 height 67
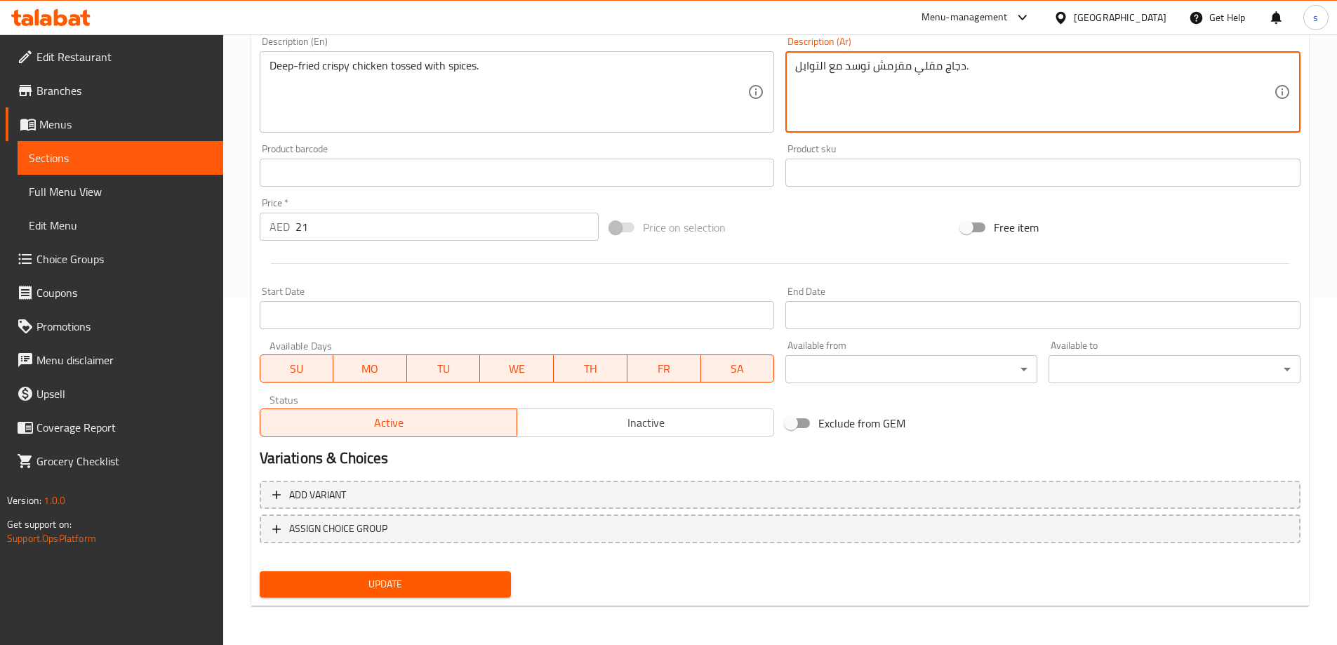
type textarea "دجاج مقلي مقرمش توسد مع التوابل."
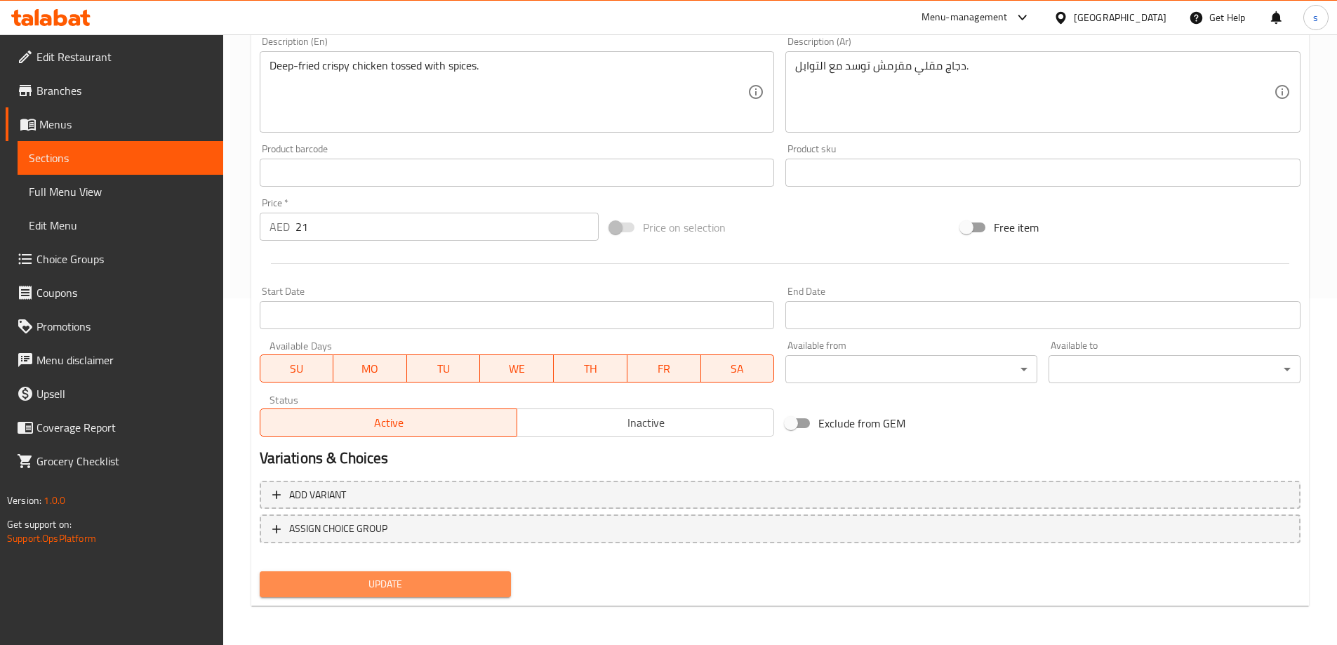
click at [423, 591] on span "Update" at bounding box center [385, 584] width 229 height 18
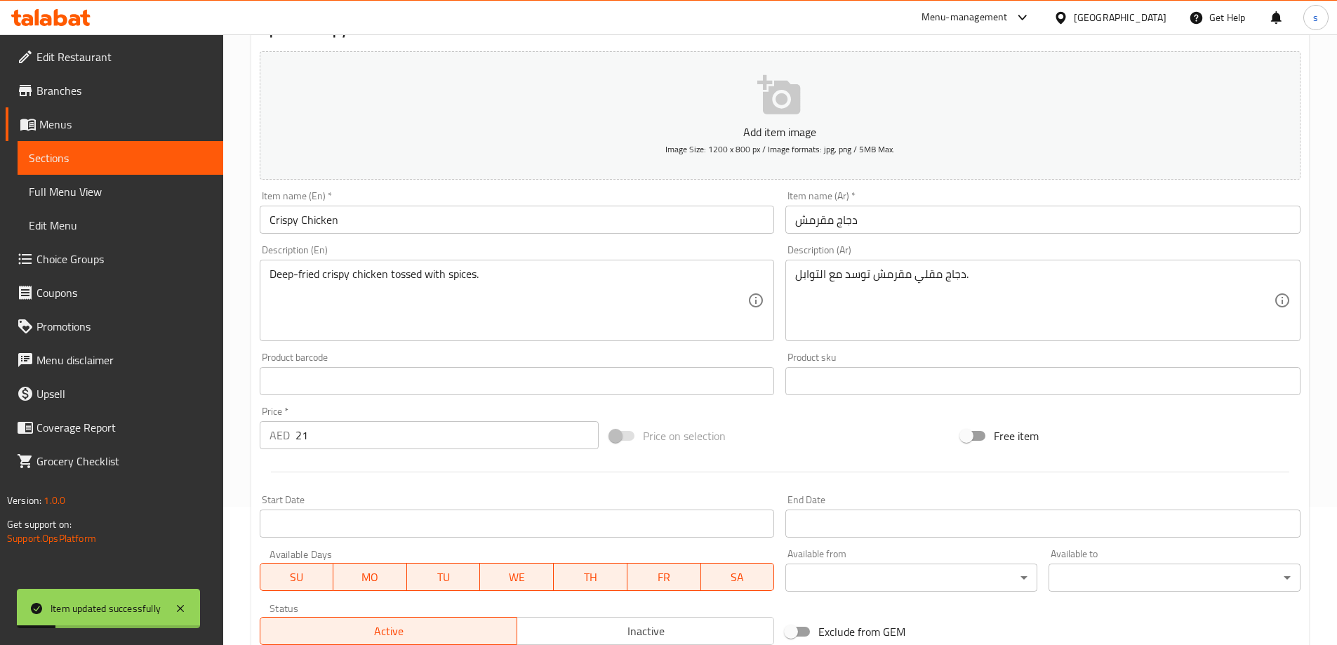
scroll to position [0, 0]
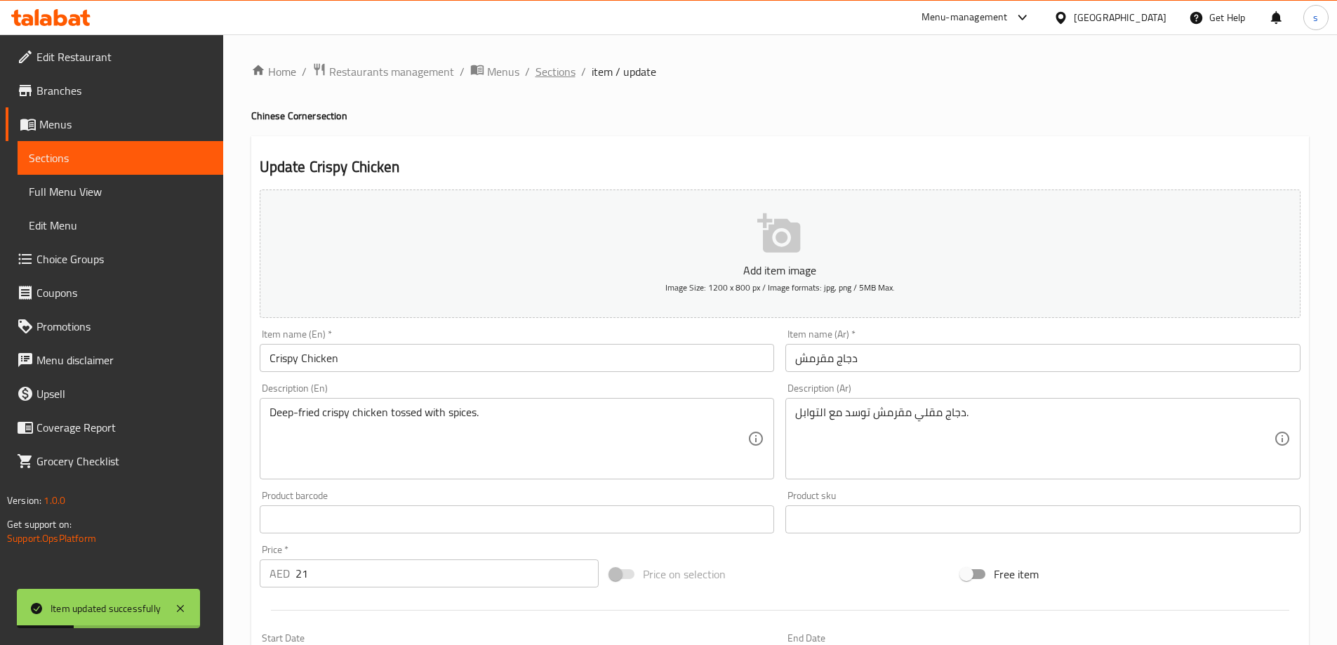
click at [561, 72] on span "Sections" at bounding box center [555, 71] width 40 height 17
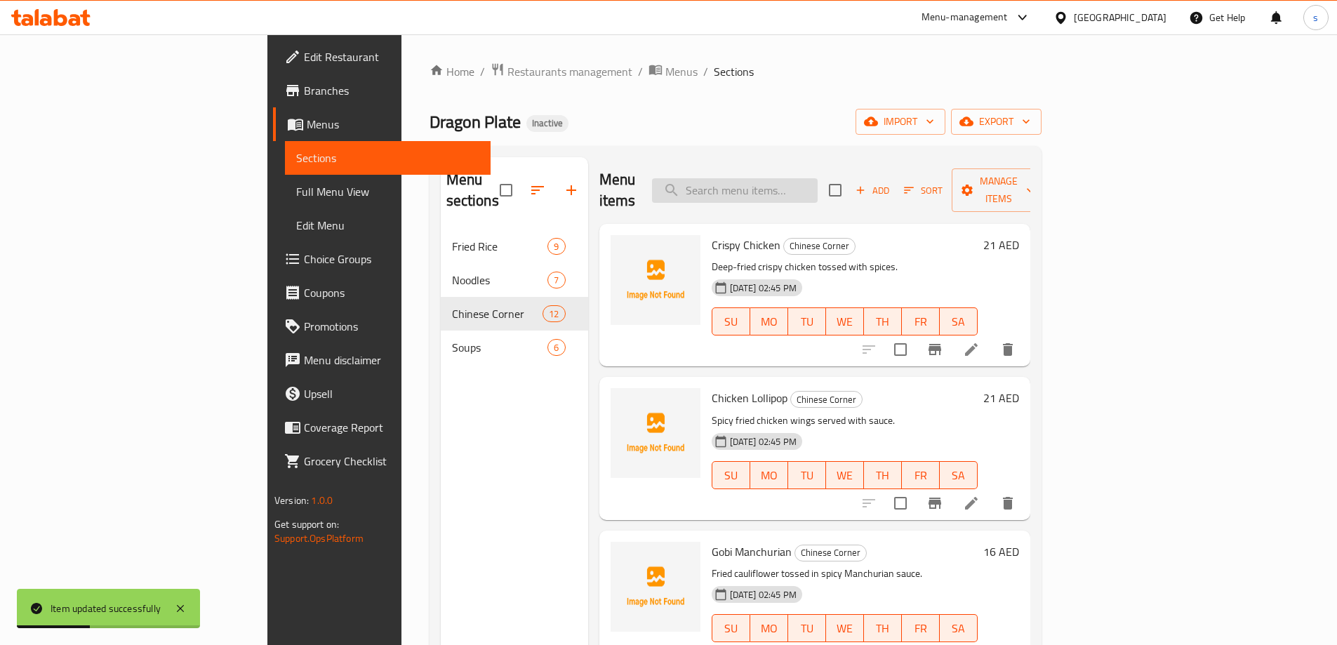
click at [800, 180] on input "search" at bounding box center [735, 190] width 166 height 25
paste input "Gobi Manchurian"
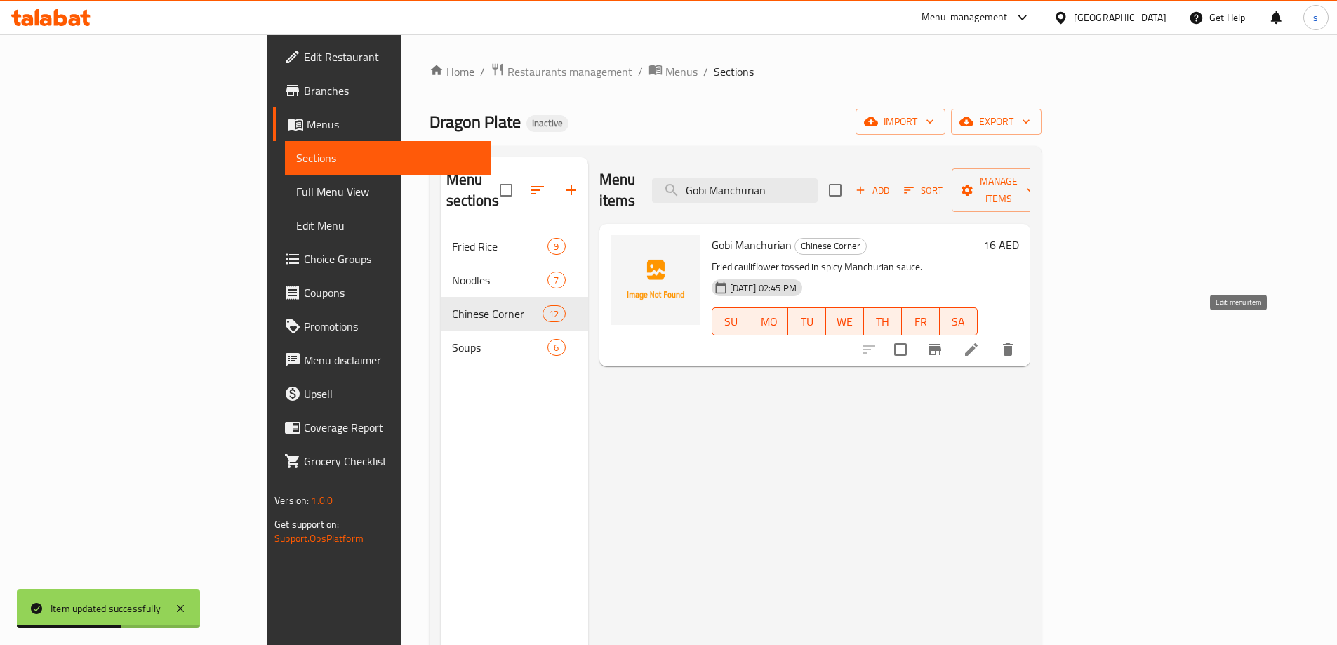
type input "Gobi Manchurian"
click at [978, 343] on icon at bounding box center [971, 349] width 13 height 13
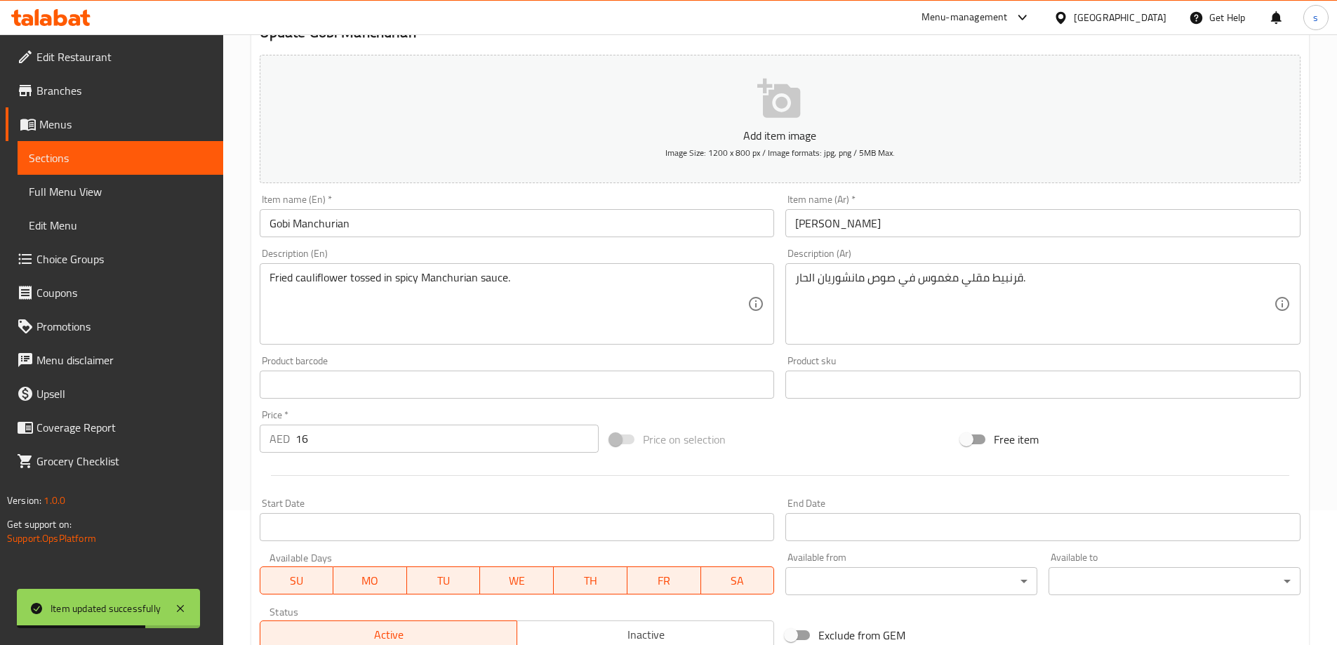
scroll to position [140, 0]
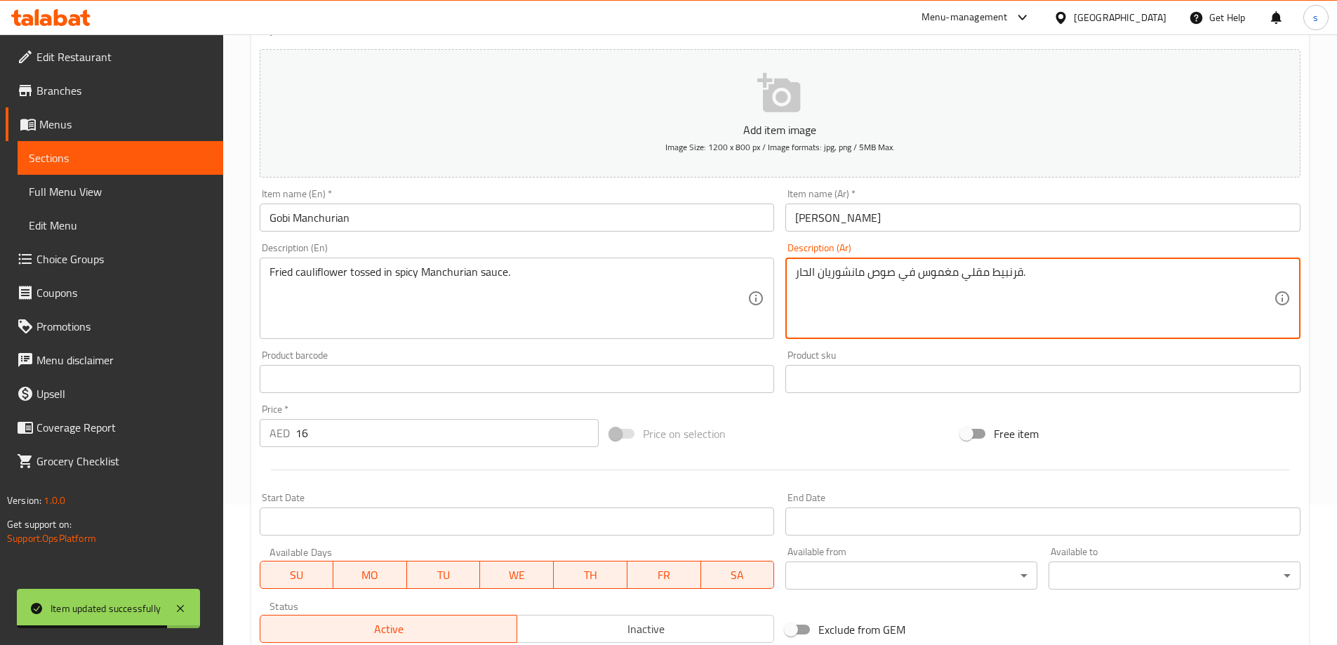
click at [928, 281] on textarea "قرنبيط مقلي مغموس في صوص مانشوريان الحار." at bounding box center [1034, 298] width 479 height 67
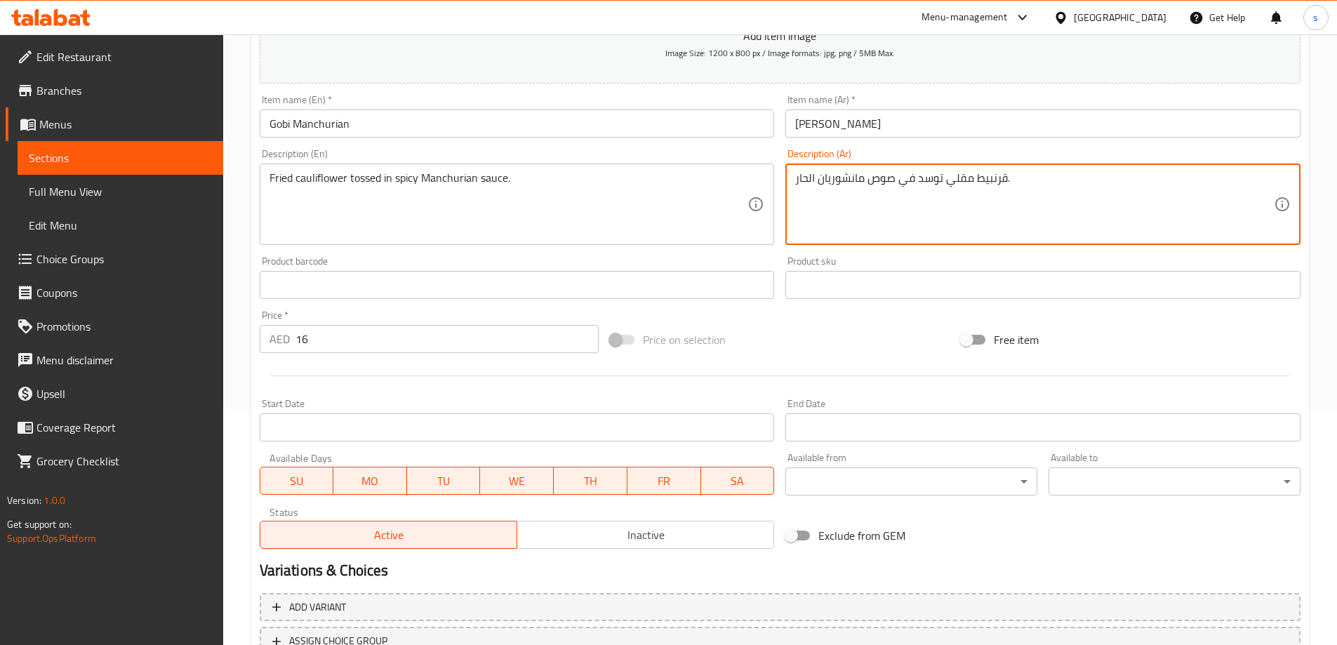
scroll to position [347, 0]
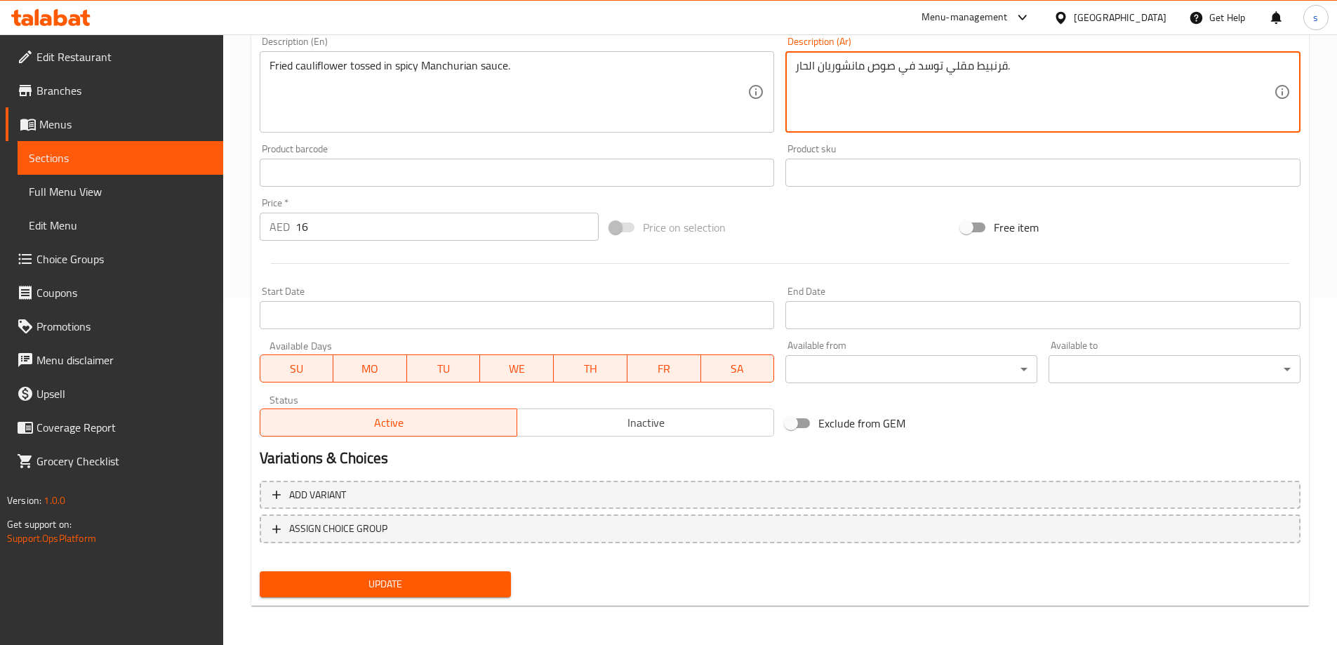
type textarea "قرنبيط مقلي توسد في صوص مانشوريان الحار."
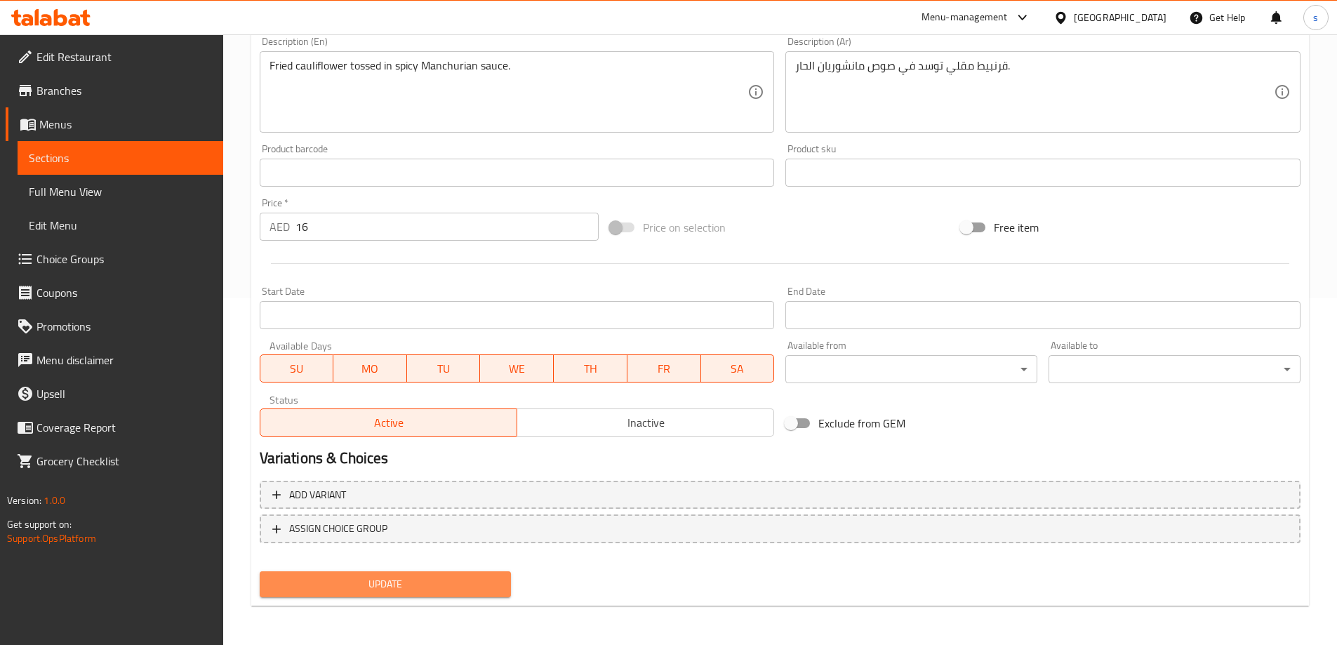
click at [418, 585] on span "Update" at bounding box center [385, 584] width 229 height 18
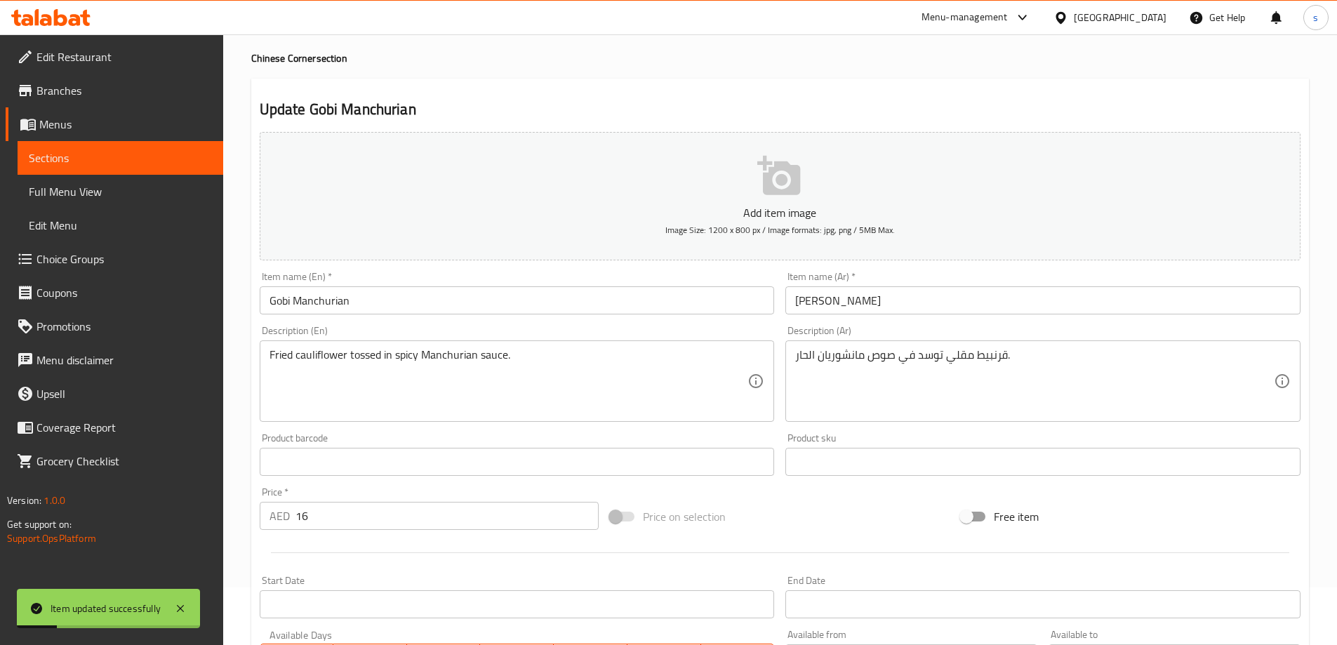
scroll to position [0, 0]
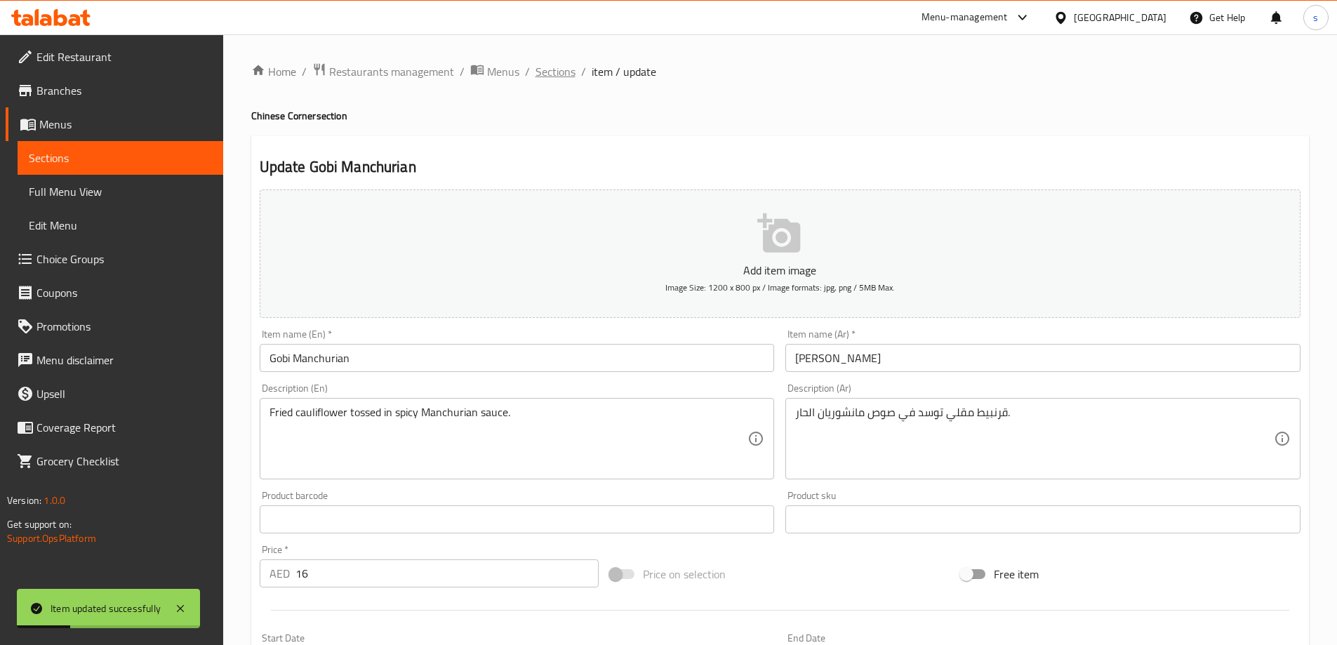
click at [550, 72] on span "Sections" at bounding box center [555, 71] width 40 height 17
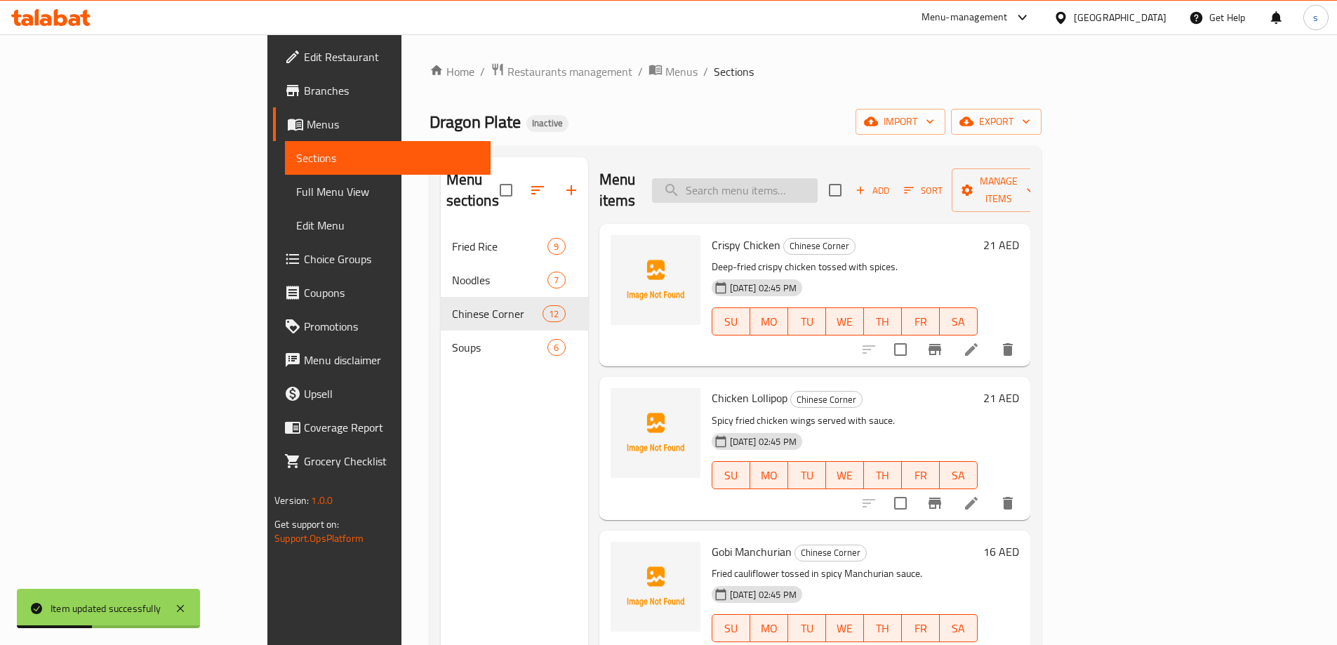
click at [818, 184] on input "search" at bounding box center [735, 190] width 166 height 25
paste input "Egg Chilly"
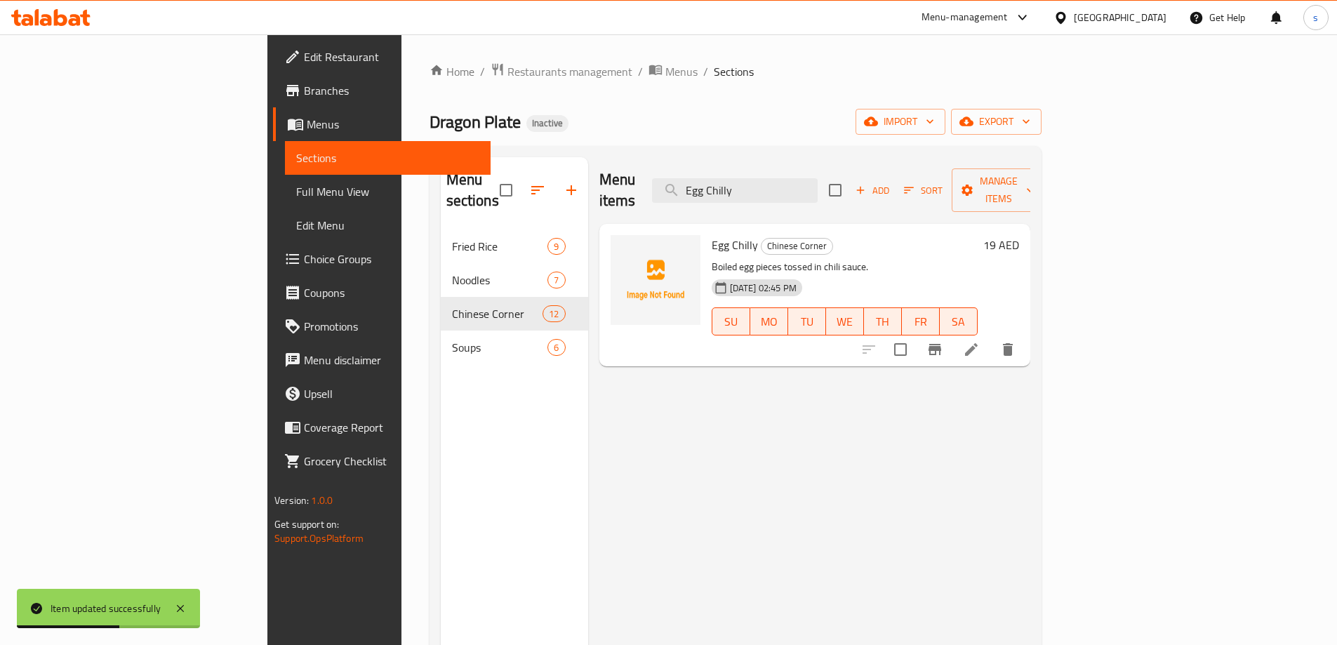
type input "Egg Chilly"
click at [980, 341] on icon at bounding box center [971, 349] width 17 height 17
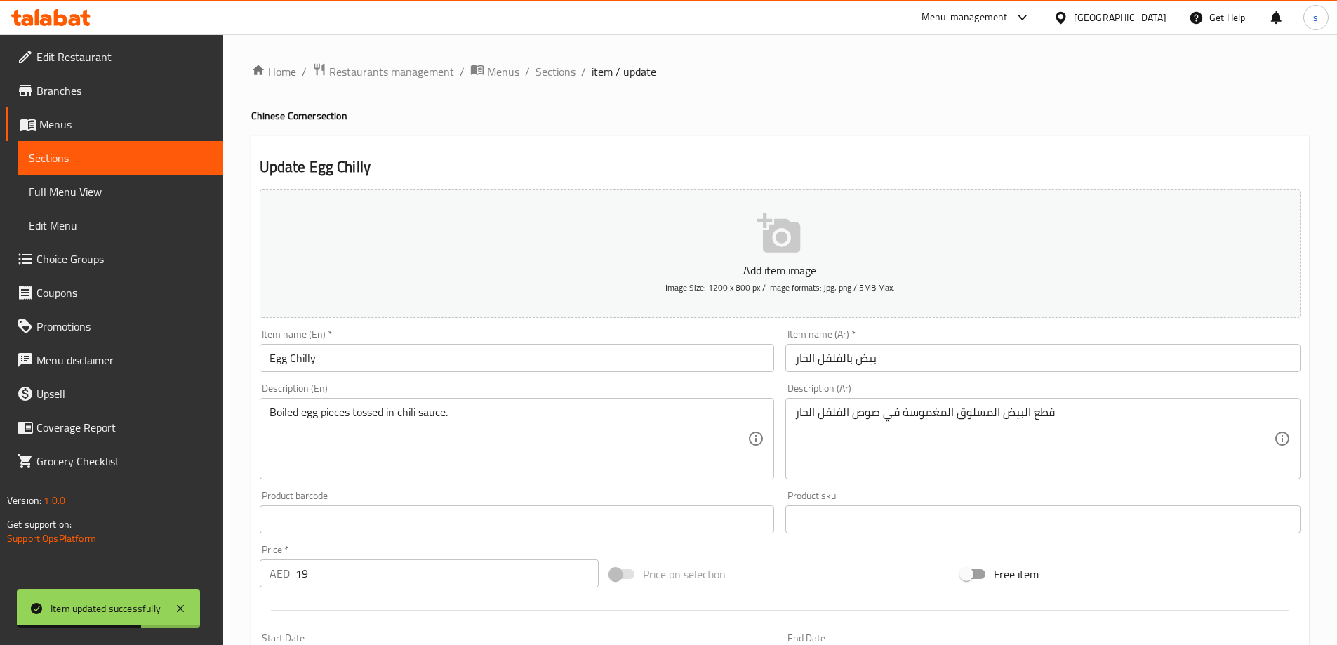
scroll to position [70, 0]
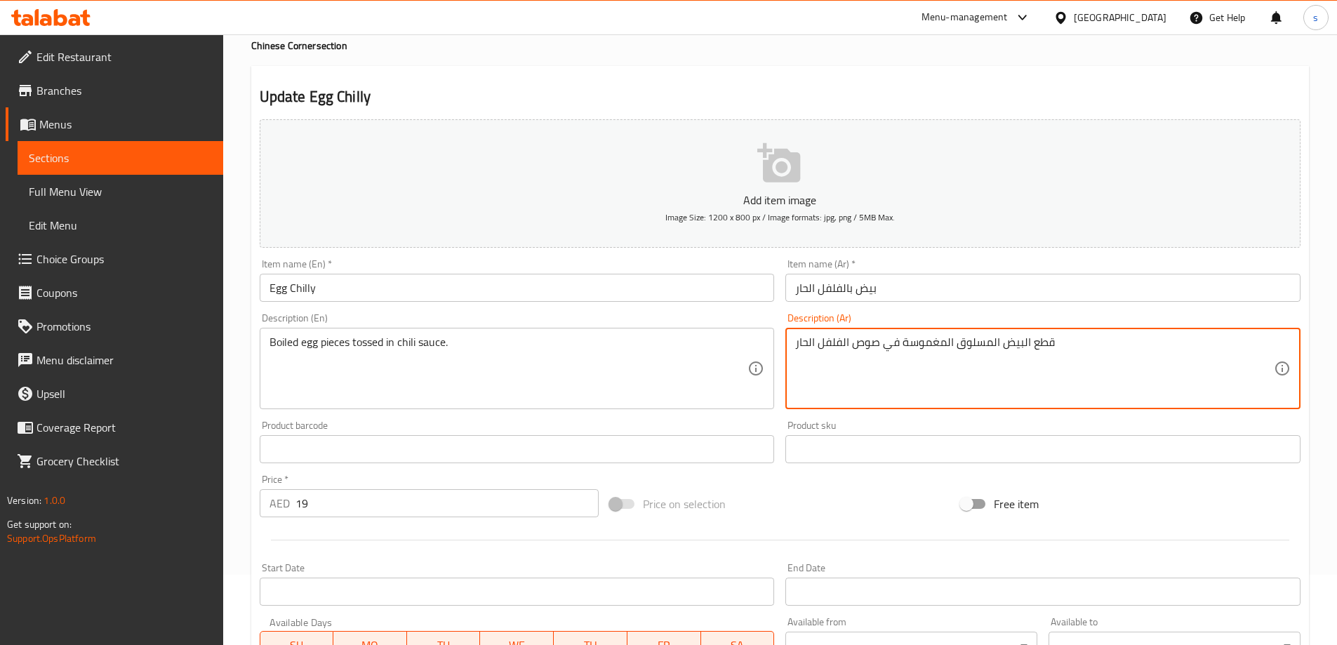
drag, startPoint x: 952, startPoint y: 345, endPoint x: 902, endPoint y: 340, distance: 50.7
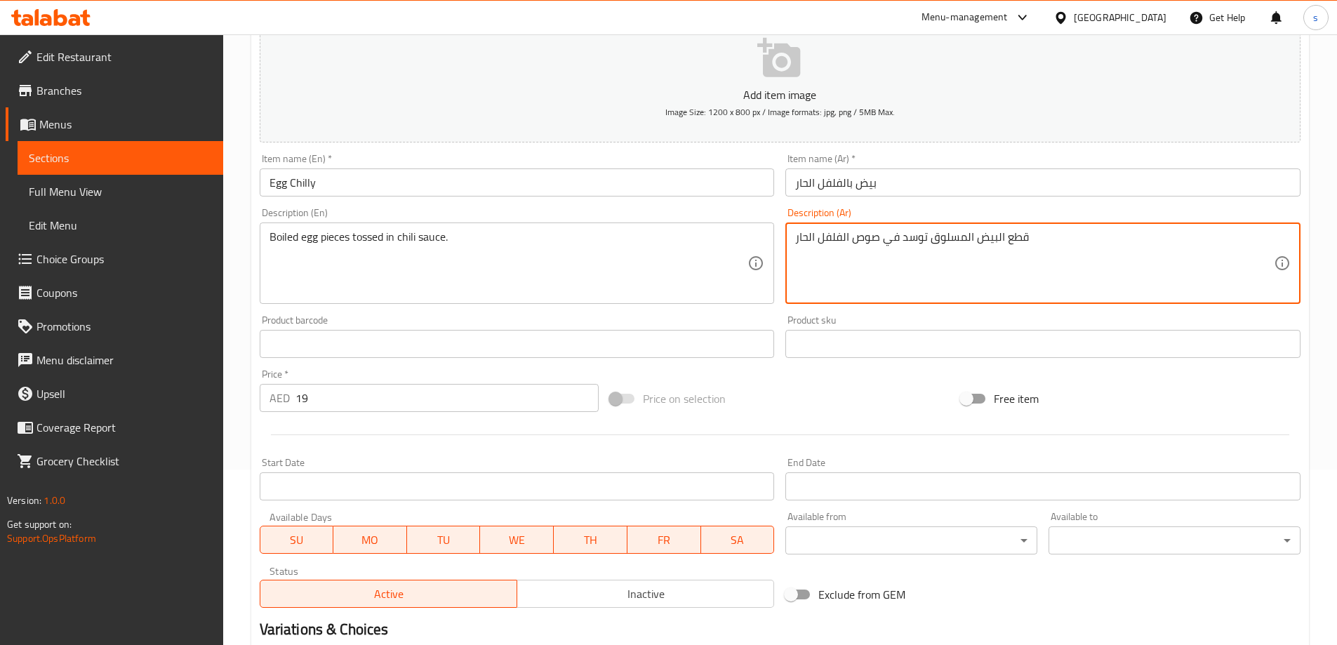
scroll to position [347, 0]
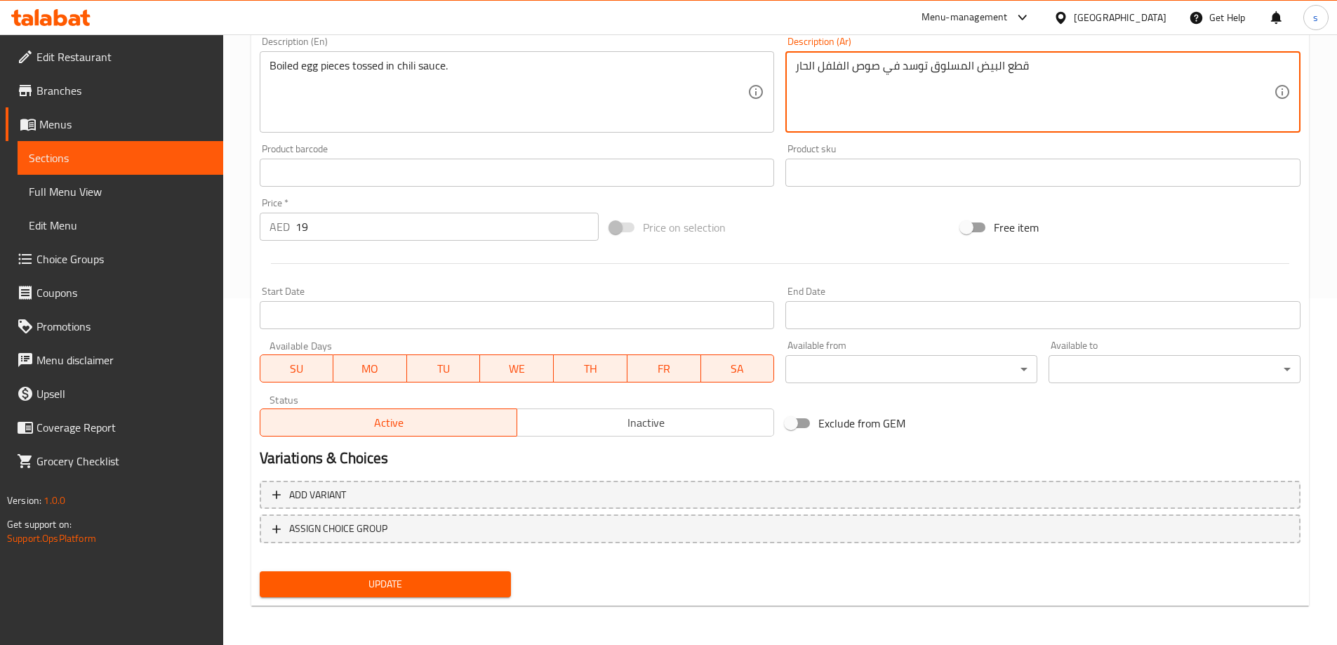
type textarea "قطع البيض المسلوق توسد في صوص الفلفل الحار"
click at [427, 583] on span "Update" at bounding box center [385, 584] width 229 height 18
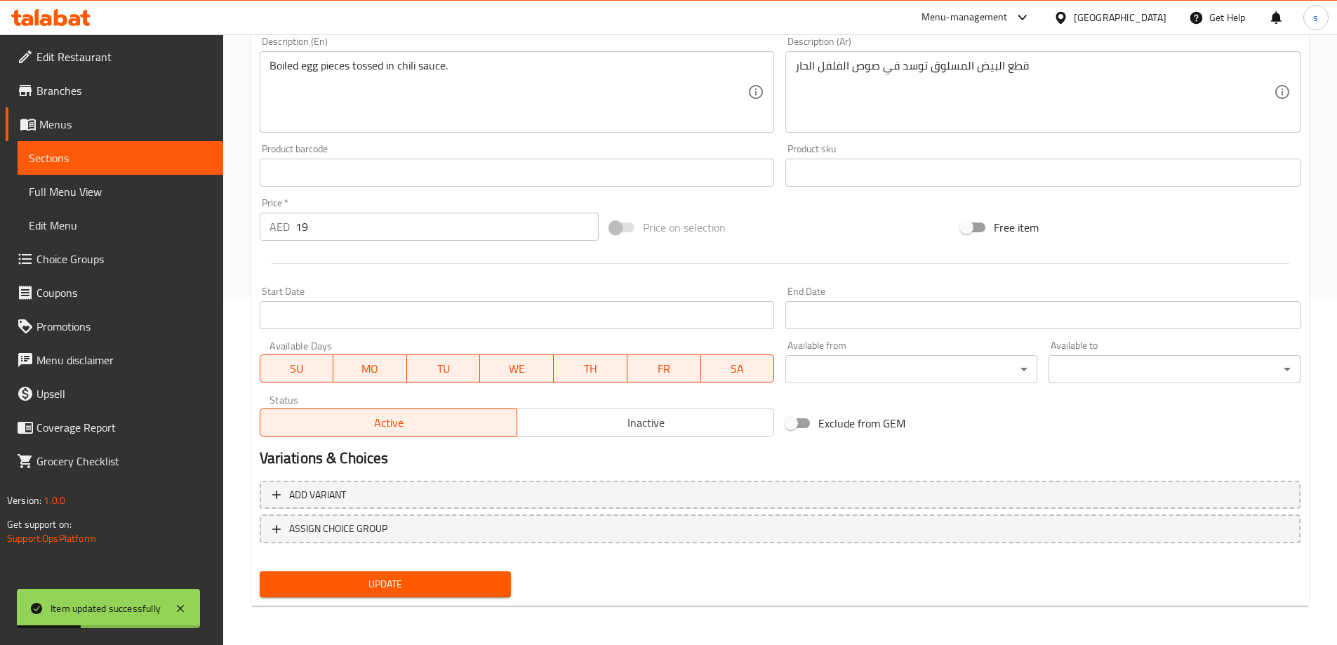
scroll to position [0, 0]
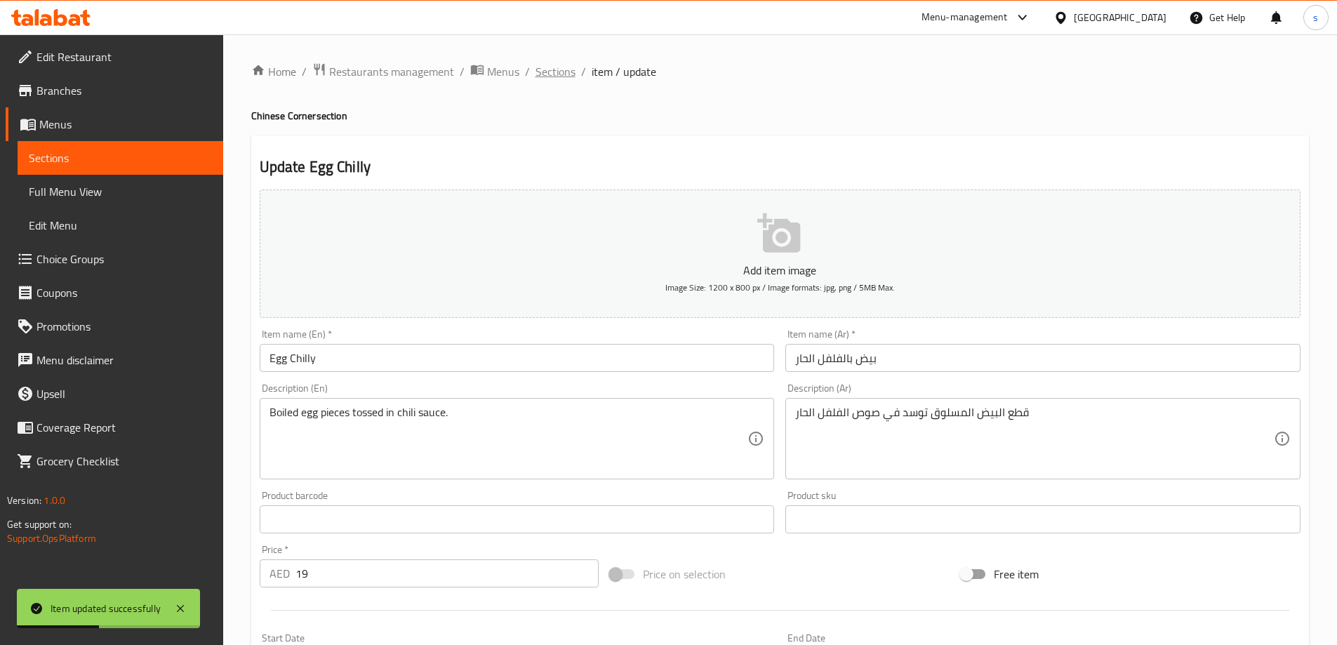
click at [557, 74] on span "Sections" at bounding box center [555, 71] width 40 height 17
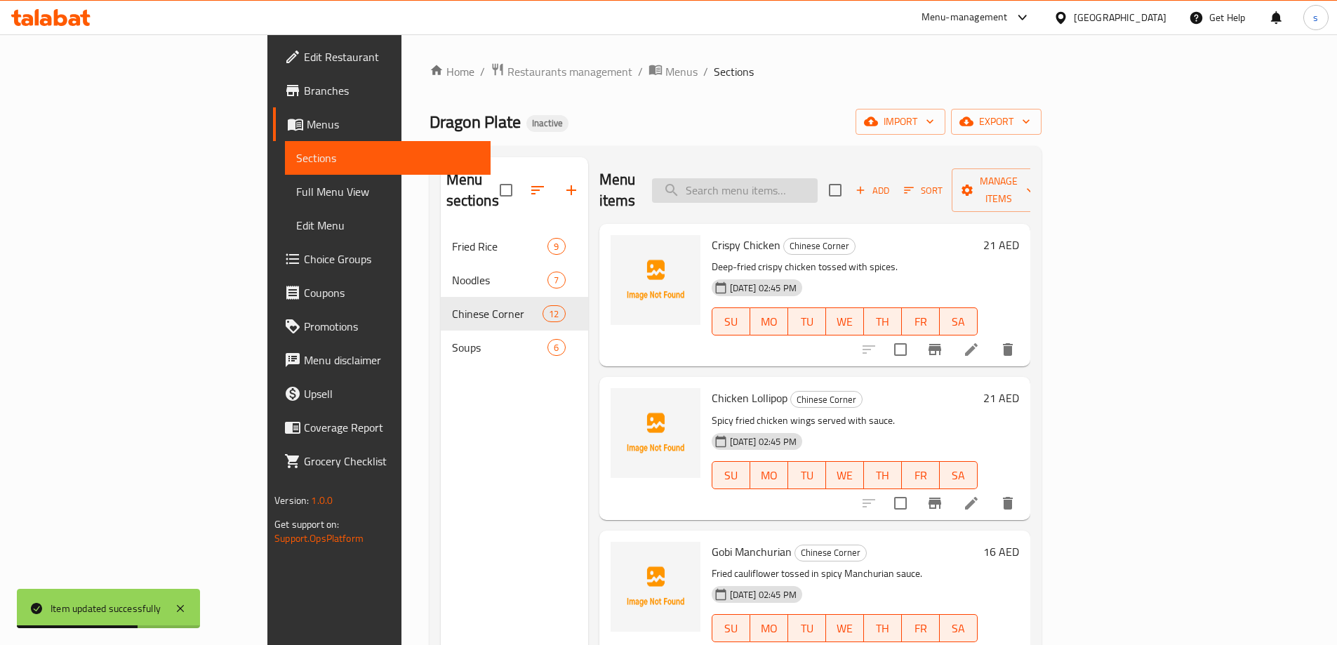
click at [789, 178] on input "search" at bounding box center [735, 190] width 166 height 25
paste input "Chicken Chilly"
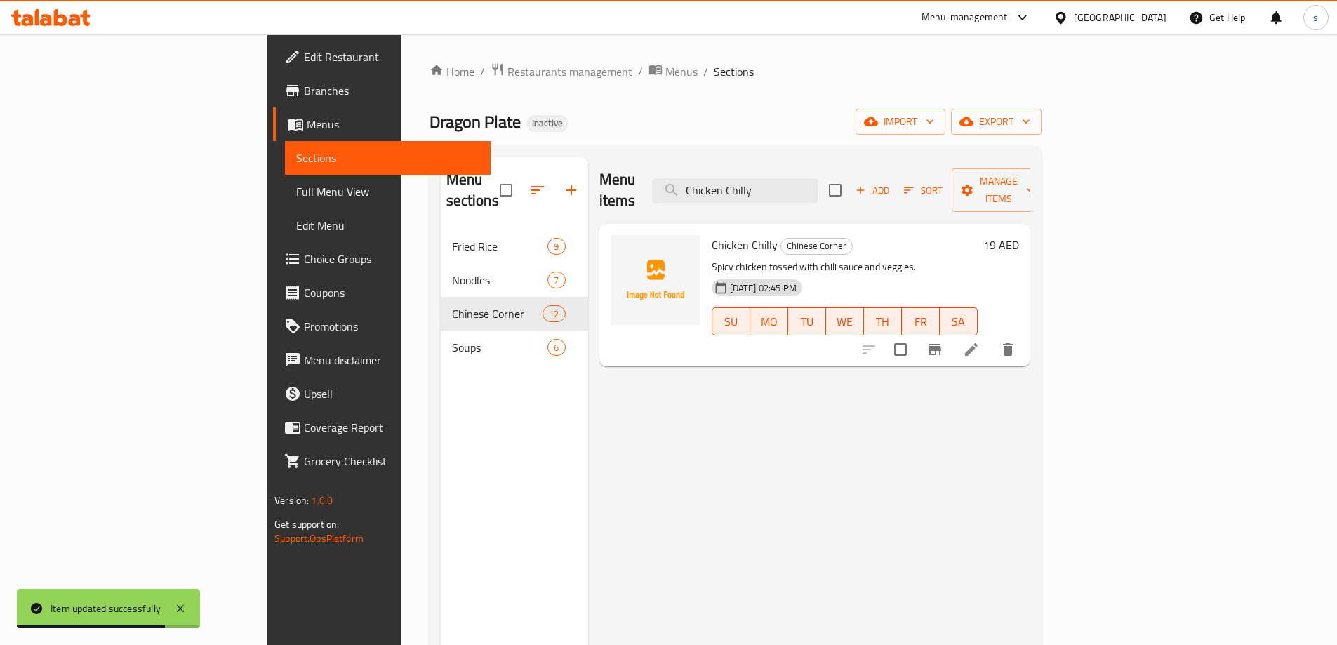
type input "Chicken Chilly"
click at [980, 341] on icon at bounding box center [971, 349] width 17 height 17
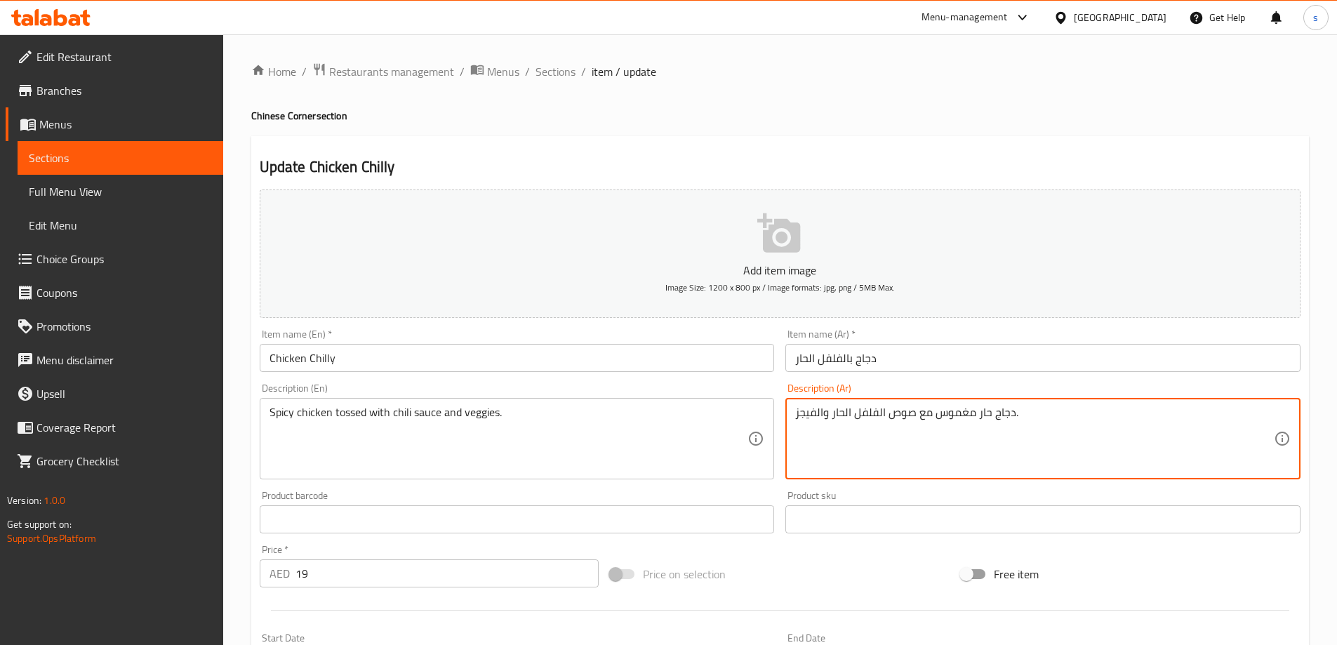
drag, startPoint x: 972, startPoint y: 415, endPoint x: 937, endPoint y: 409, distance: 35.5
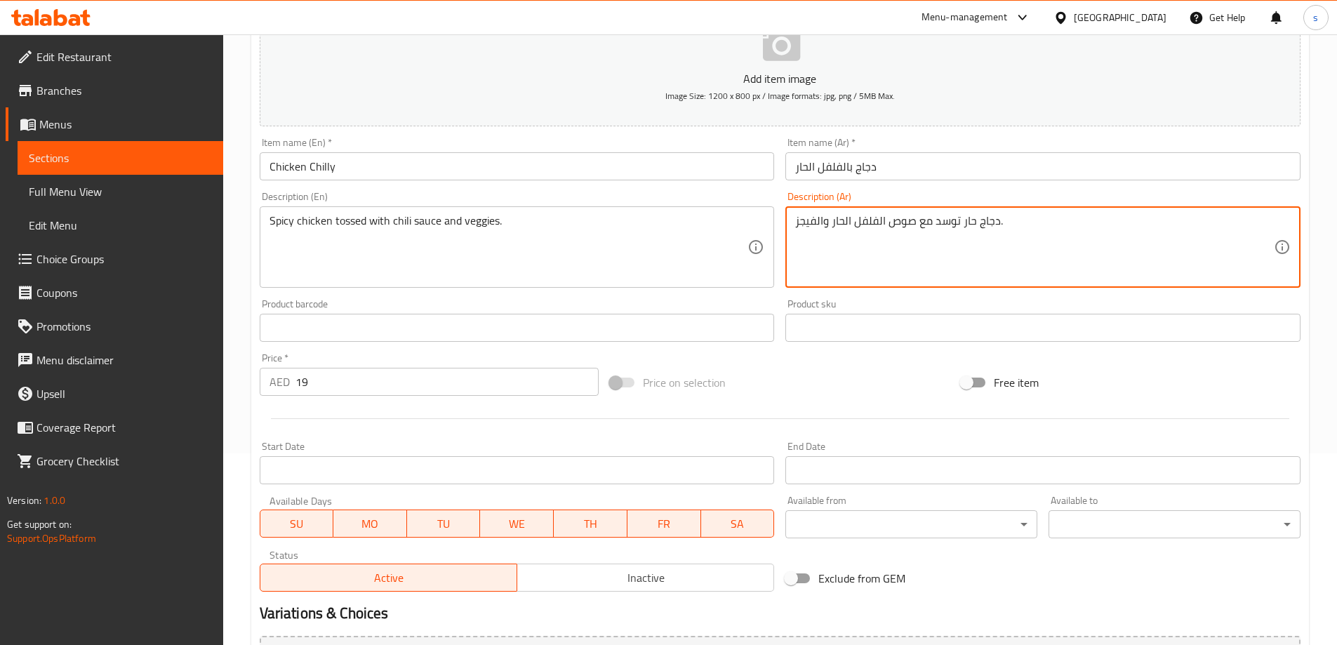
scroll to position [347, 0]
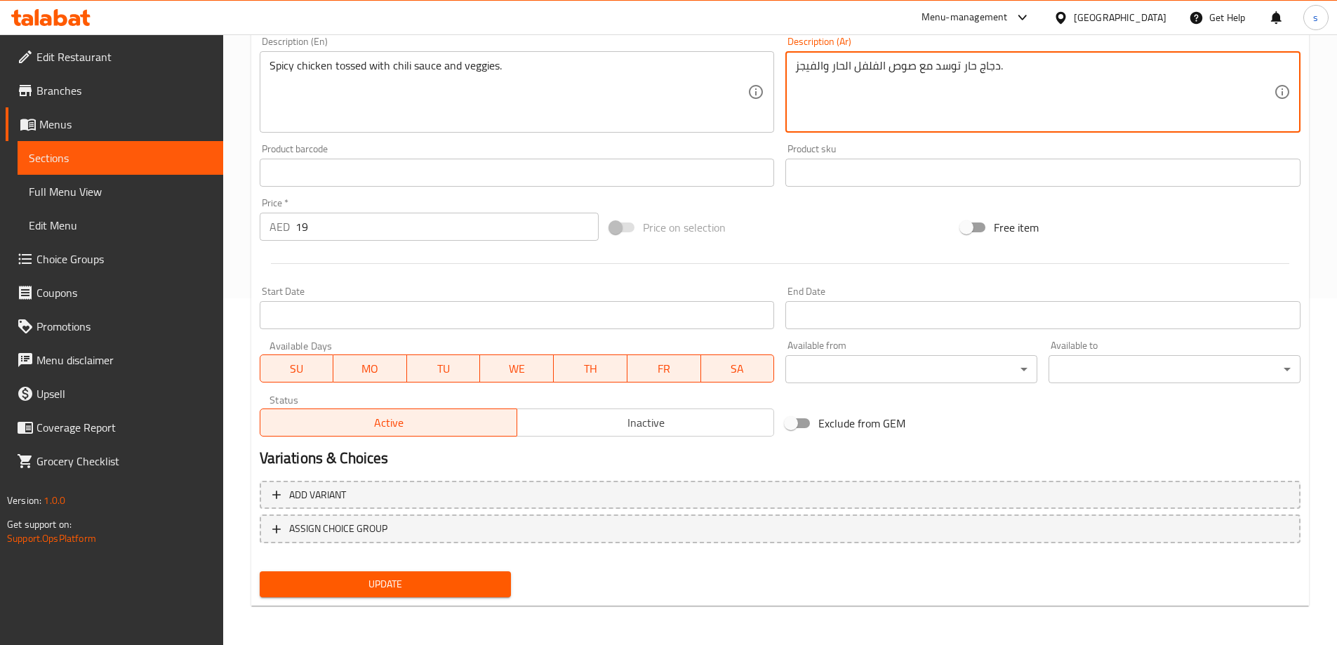
type textarea "دجاج حار توسد مع صوص الفلفل الحار والفيجز."
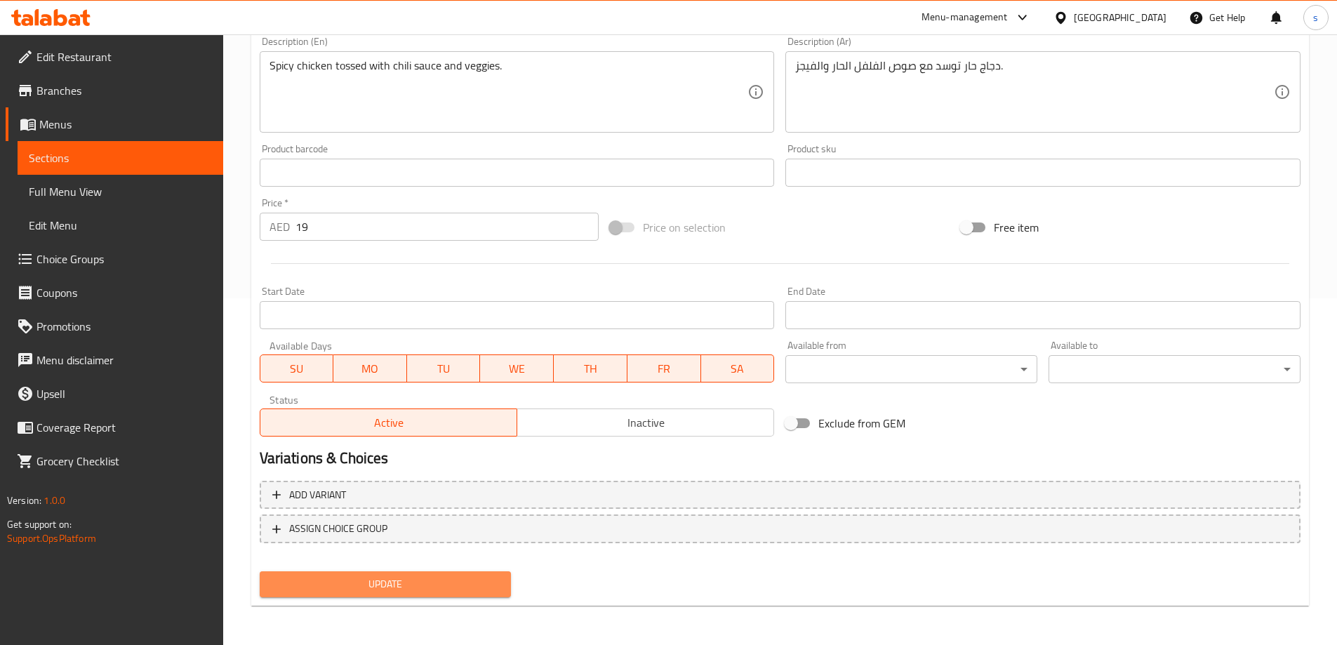
click at [447, 578] on span "Update" at bounding box center [385, 584] width 229 height 18
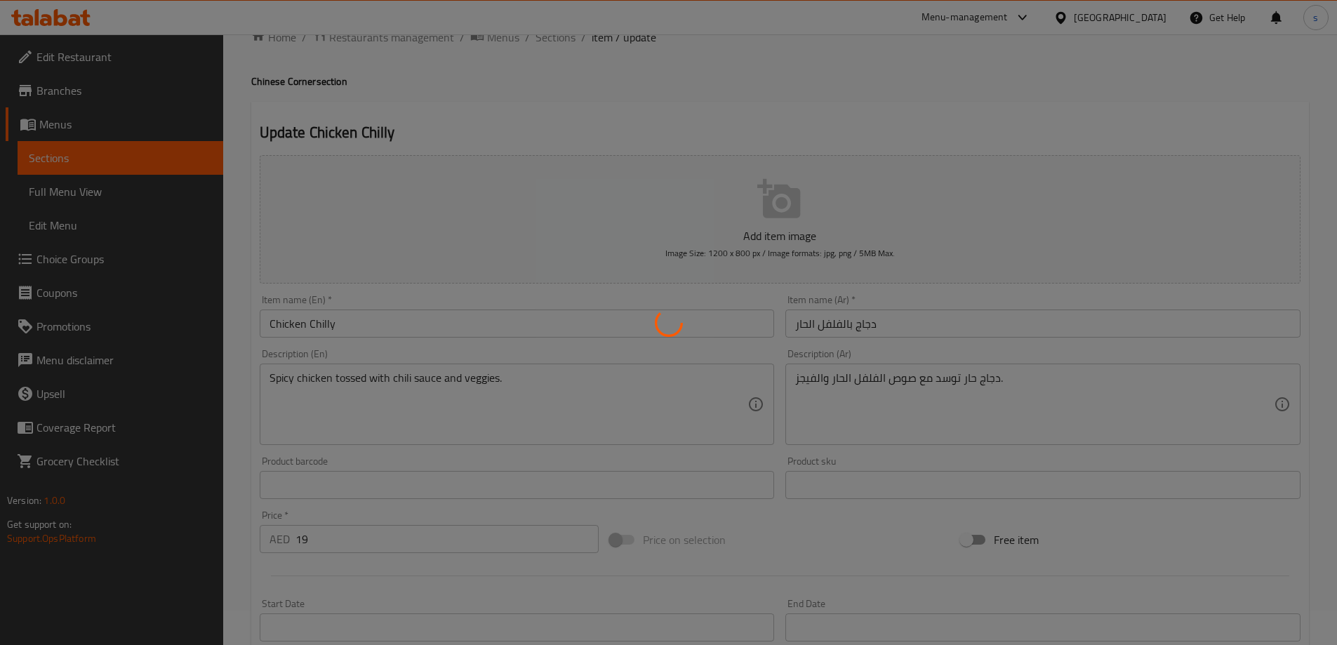
scroll to position [0, 0]
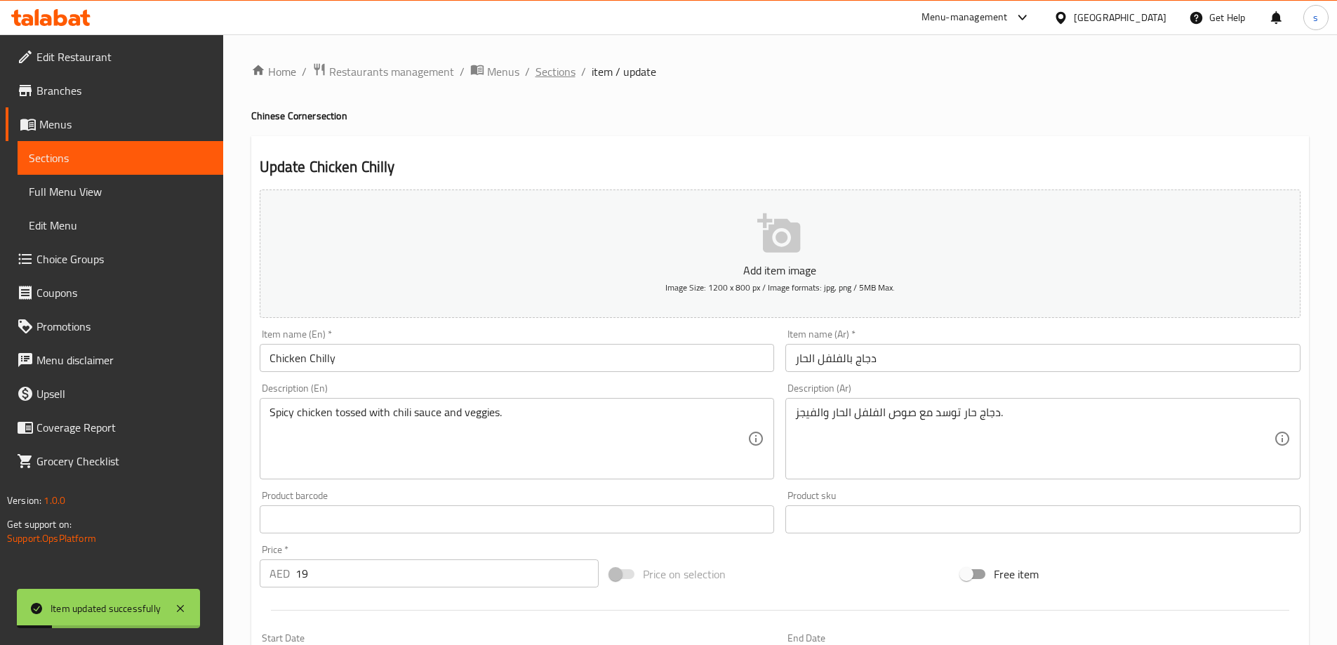
click at [564, 75] on span "Sections" at bounding box center [555, 71] width 40 height 17
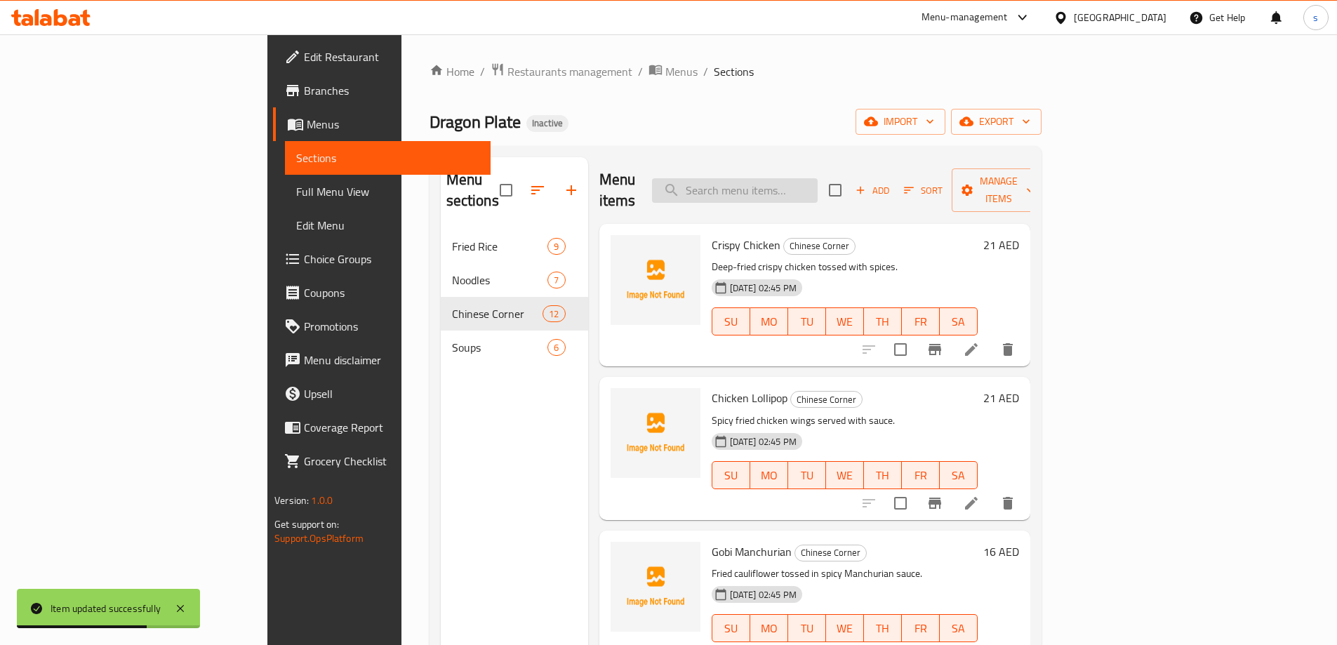
click at [818, 178] on input "search" at bounding box center [735, 190] width 166 height 25
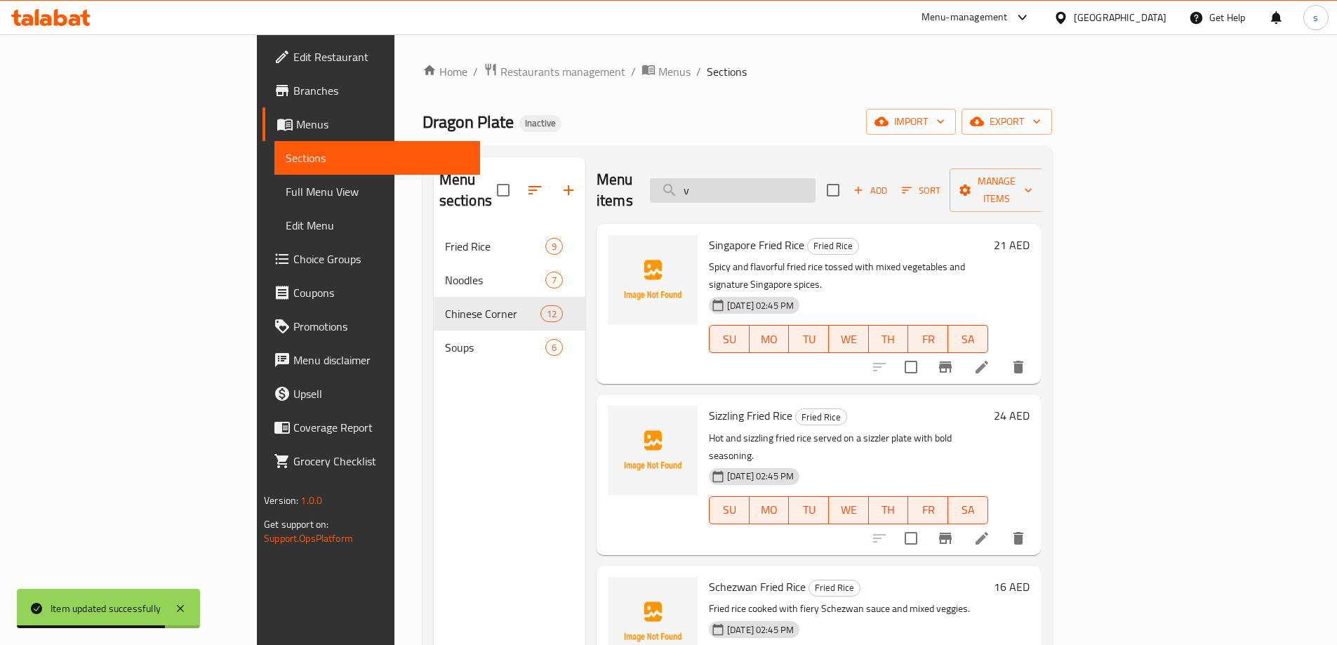
click at [815, 178] on input "v" at bounding box center [733, 190] width 166 height 25
drag, startPoint x: 829, startPoint y: 172, endPoint x: 754, endPoint y: 183, distance: 75.2
click at [754, 183] on input "v" at bounding box center [733, 190] width 166 height 25
paste input "Chicken Fried Rice"
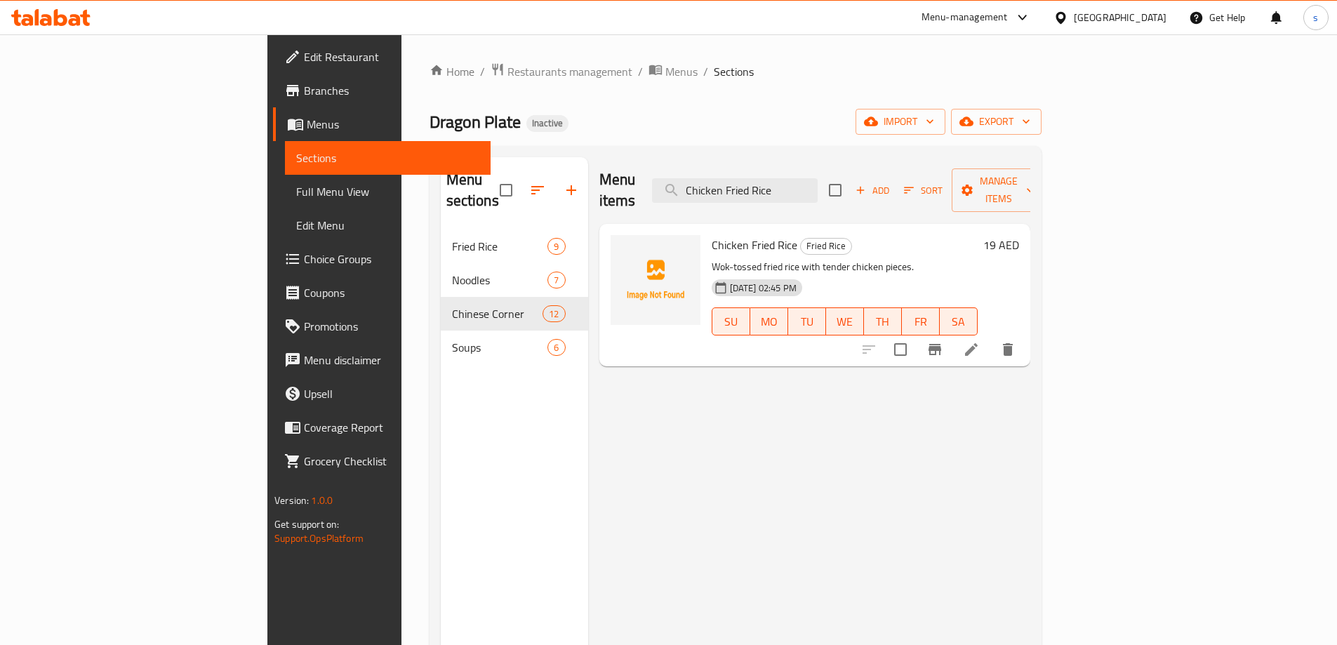
type input "Chicken Fried Rice"
click at [978, 343] on icon at bounding box center [971, 349] width 13 height 13
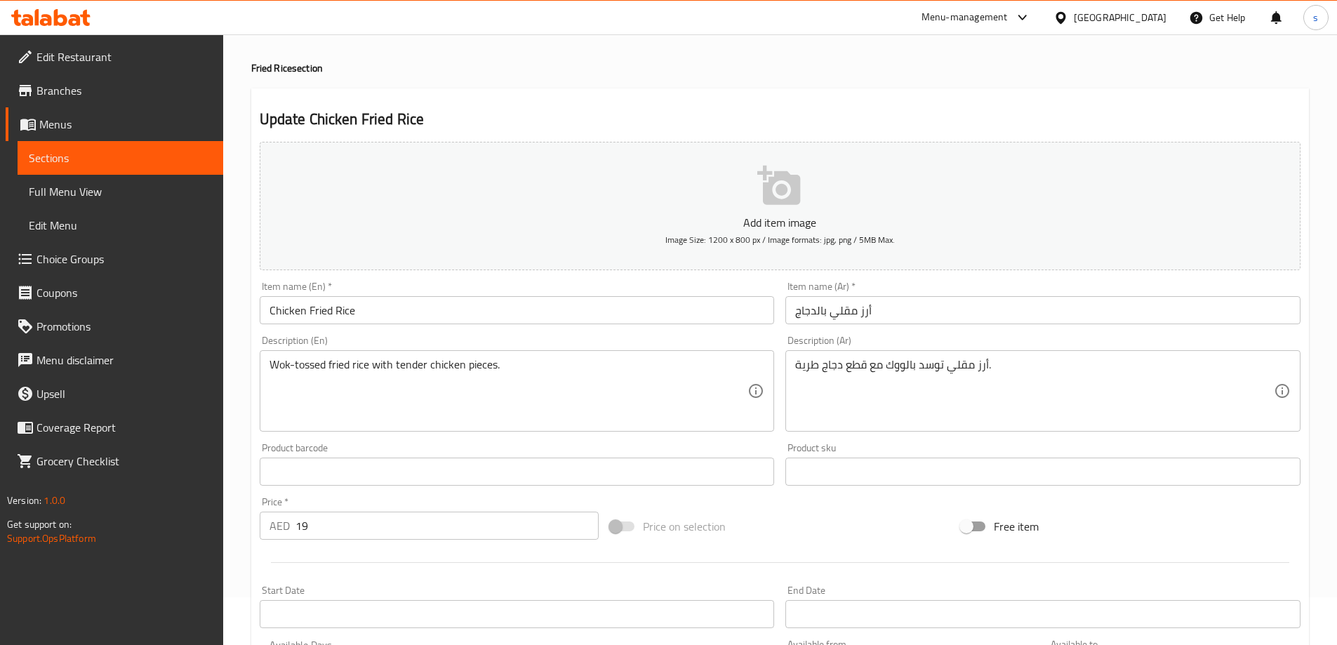
scroll to position [70, 0]
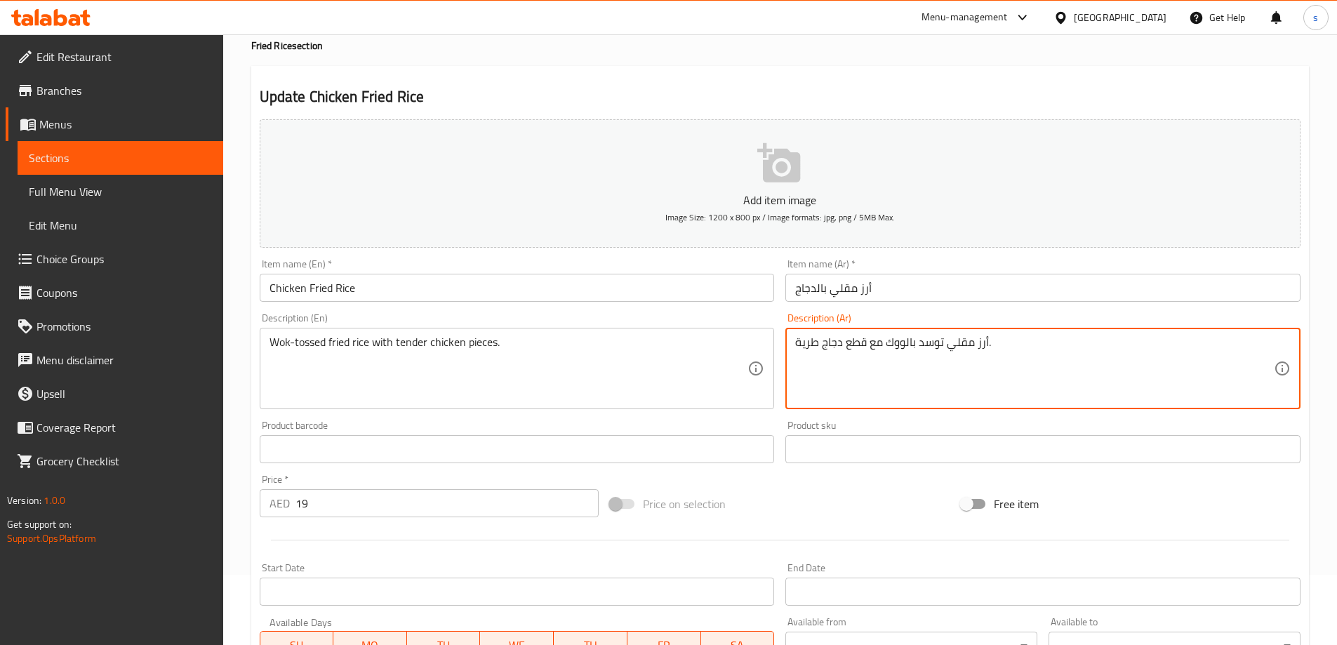
drag, startPoint x: 908, startPoint y: 345, endPoint x: 917, endPoint y: 345, distance: 8.4
click at [904, 345] on textarea "أرز مقلي توسد بالووك مع قطع دجاج طرية." at bounding box center [1034, 368] width 479 height 67
drag, startPoint x: 906, startPoint y: 345, endPoint x: 944, endPoint y: 347, distance: 38.0
click at [944, 347] on textarea "أرز مقلي توسد بالووك مع قطع دجاج طرية." at bounding box center [1034, 368] width 479 height 67
click at [884, 343] on textarea "أرز مقلي ووك مع قطع دجاج طرية." at bounding box center [1034, 368] width 479 height 67
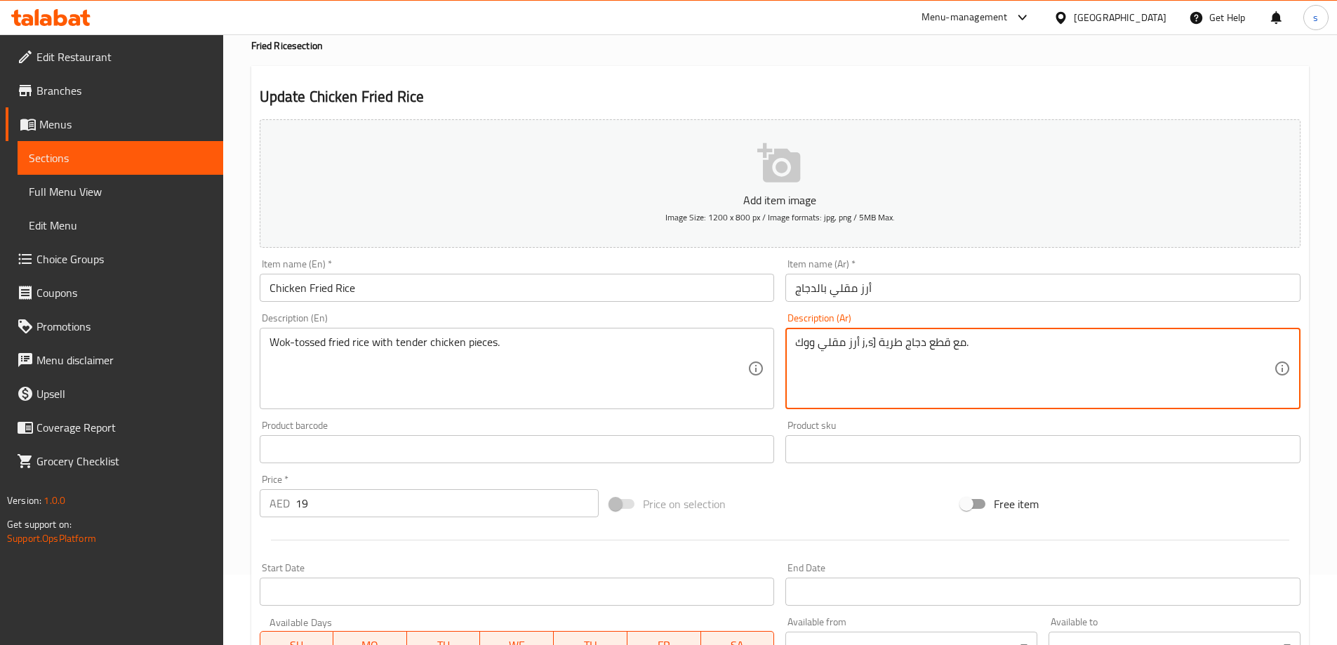
drag, startPoint x: 881, startPoint y: 349, endPoint x: 872, endPoint y: 347, distance: 8.5
click at [872, 347] on textarea "أرز مقلي ووك j,s] مع قطع دجاج طرية." at bounding box center [1034, 368] width 479 height 67
click at [893, 375] on textarea "أرز مقلي ووك j,s] مع قطع دجاج طرية." at bounding box center [1034, 368] width 479 height 67
click at [903, 394] on textarea "أرز مقلي توسد بالووك مع قطع دجاج طرية." at bounding box center [1034, 368] width 479 height 67
drag, startPoint x: 907, startPoint y: 342, endPoint x: 946, endPoint y: 345, distance: 39.4
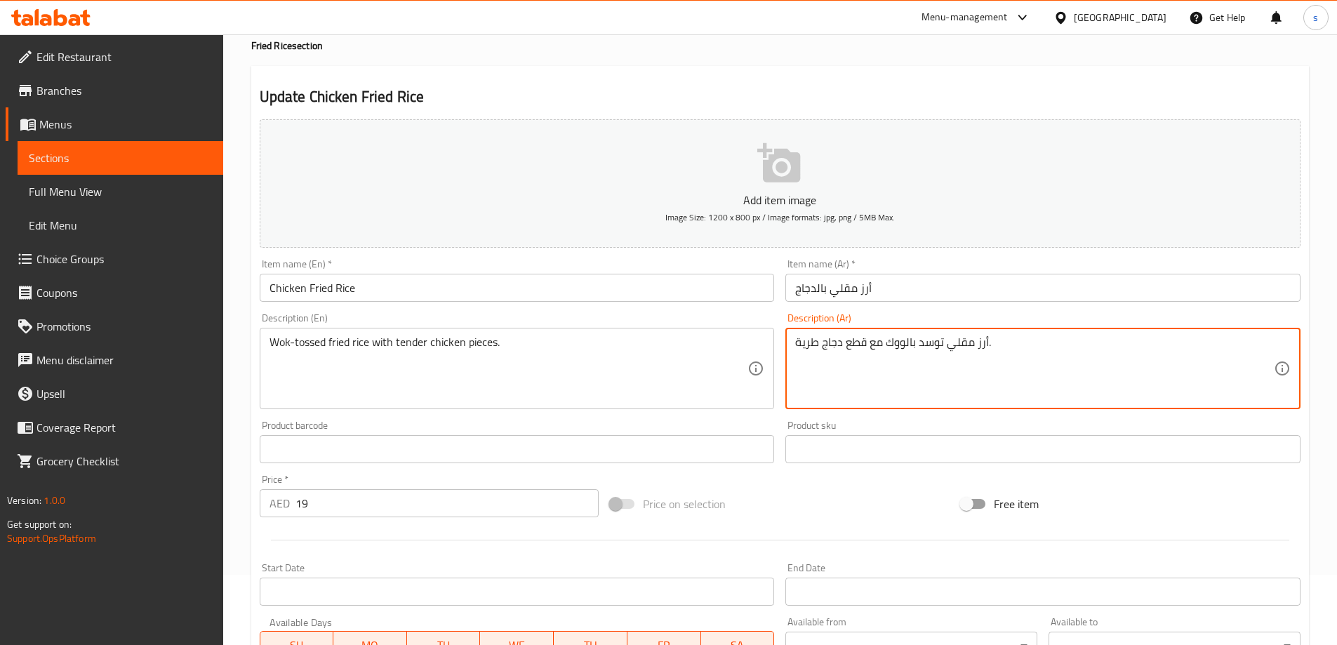
click at [946, 345] on textarea "أرز مقلي توسد بالووك مع قطع دجاج طرية." at bounding box center [1034, 368] width 479 height 67
click at [889, 342] on textarea "أرز مقلي ووك مع قطع دجاج طرية." at bounding box center [1034, 368] width 479 height 67
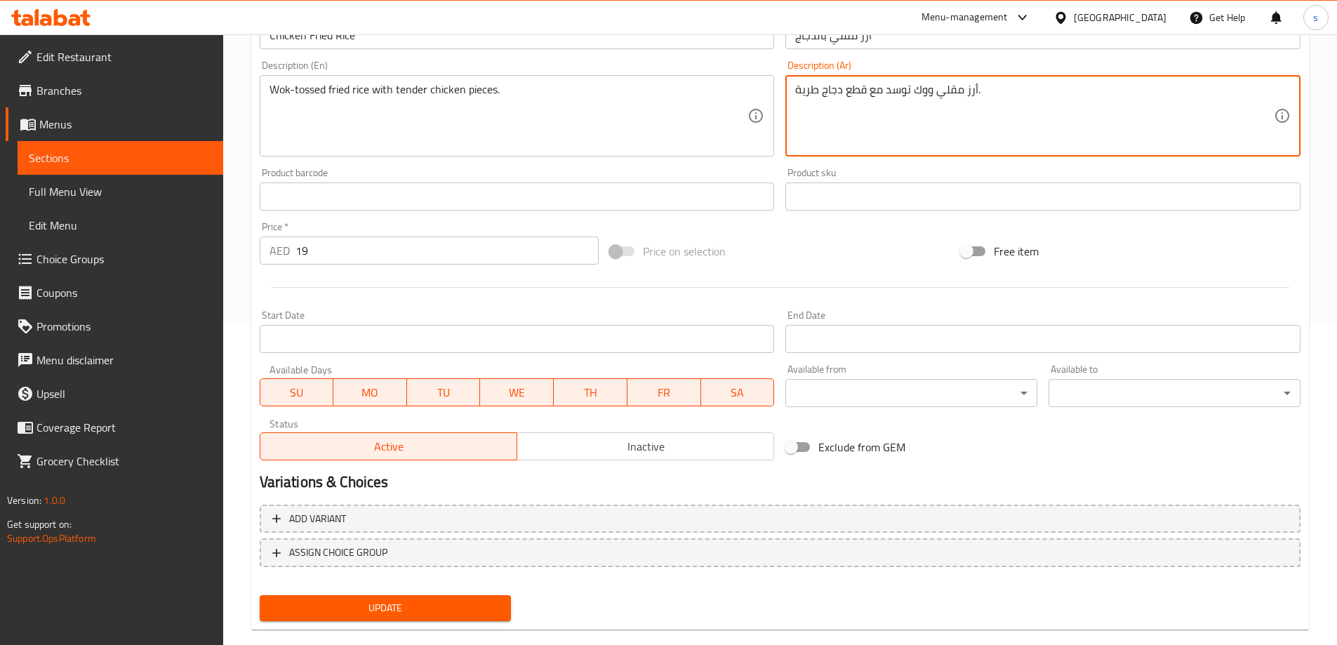
scroll to position [347, 0]
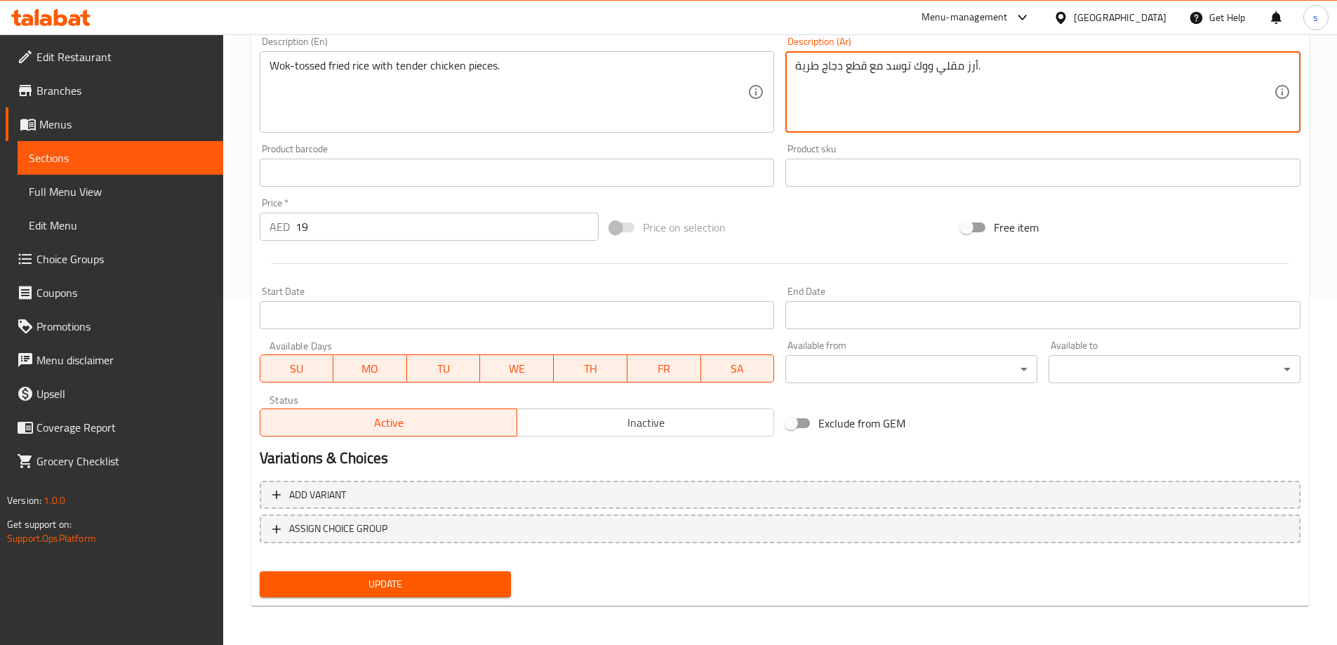
type textarea "أرز مقلي ووك توسد مع قطع دجاج طرية."
click at [425, 586] on span "Update" at bounding box center [385, 584] width 229 height 18
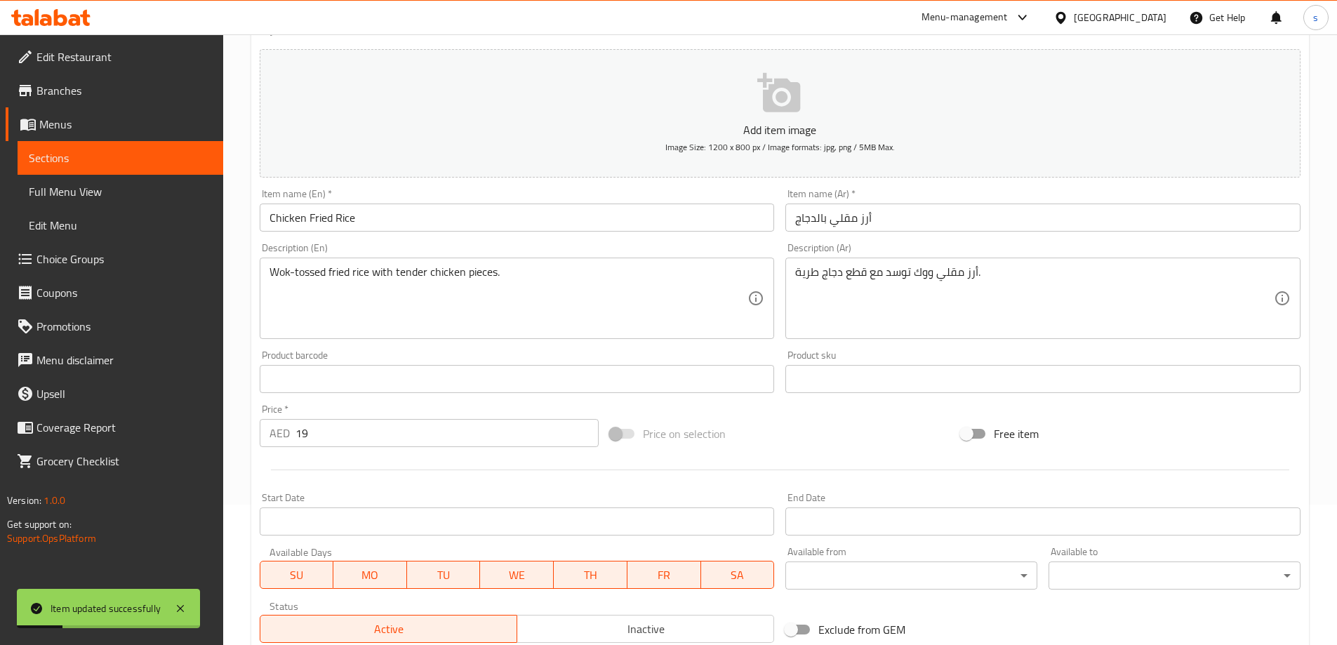
scroll to position [0, 0]
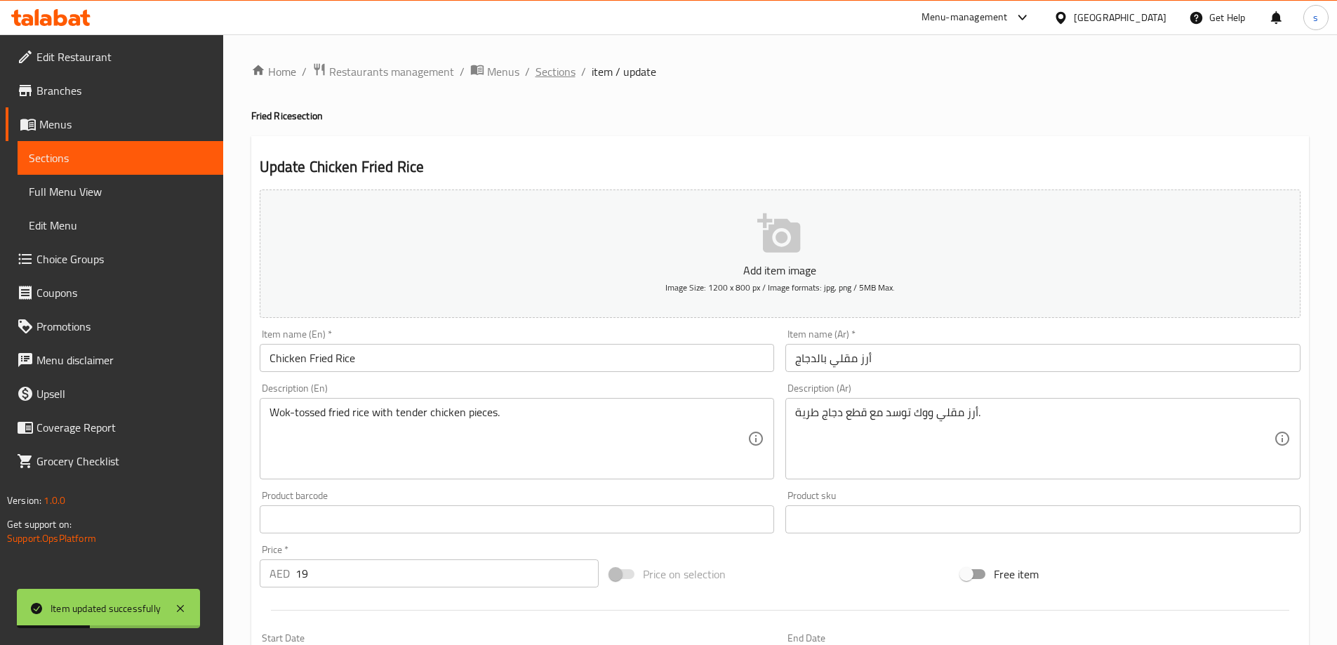
click at [555, 75] on span "Sections" at bounding box center [555, 71] width 40 height 17
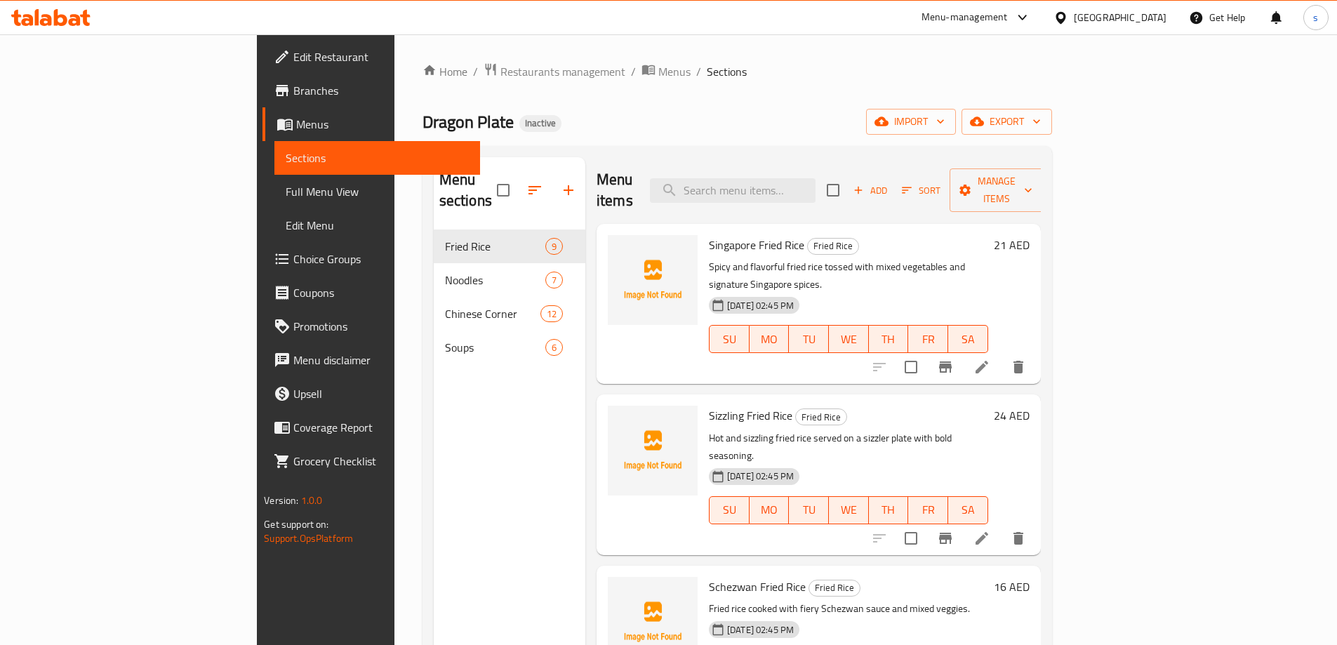
scroll to position [70, 0]
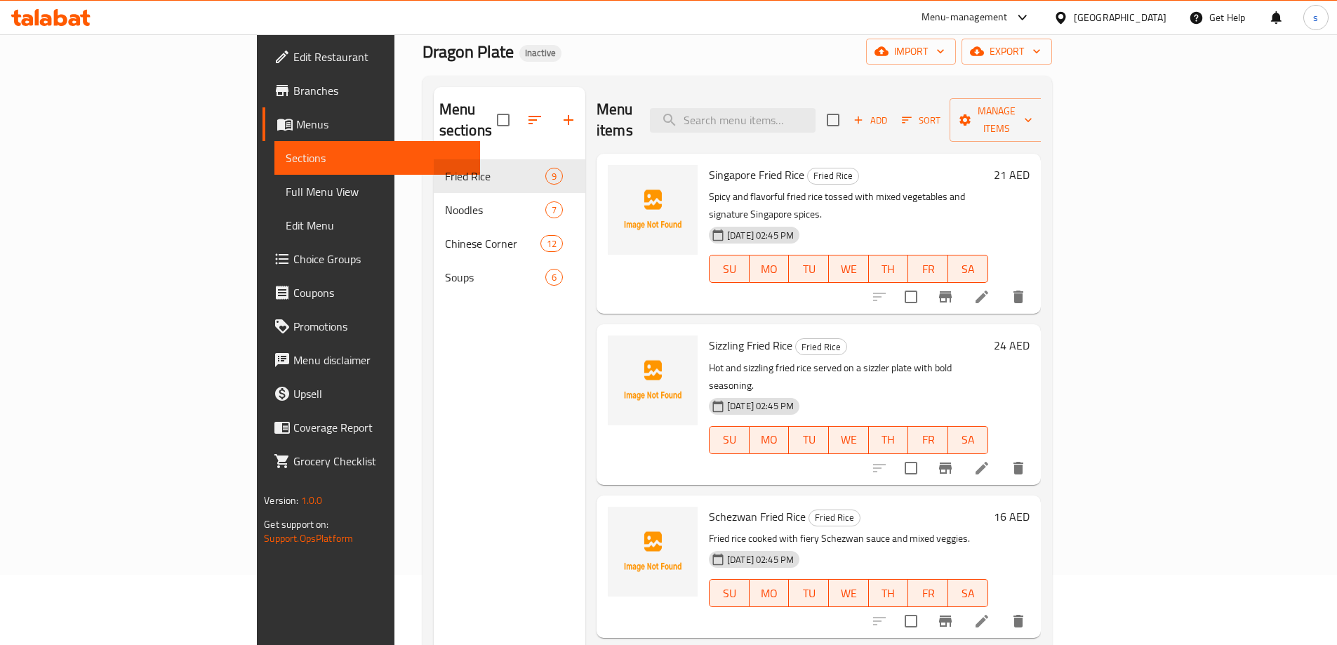
click at [286, 188] on span "Full Menu View" at bounding box center [377, 191] width 183 height 17
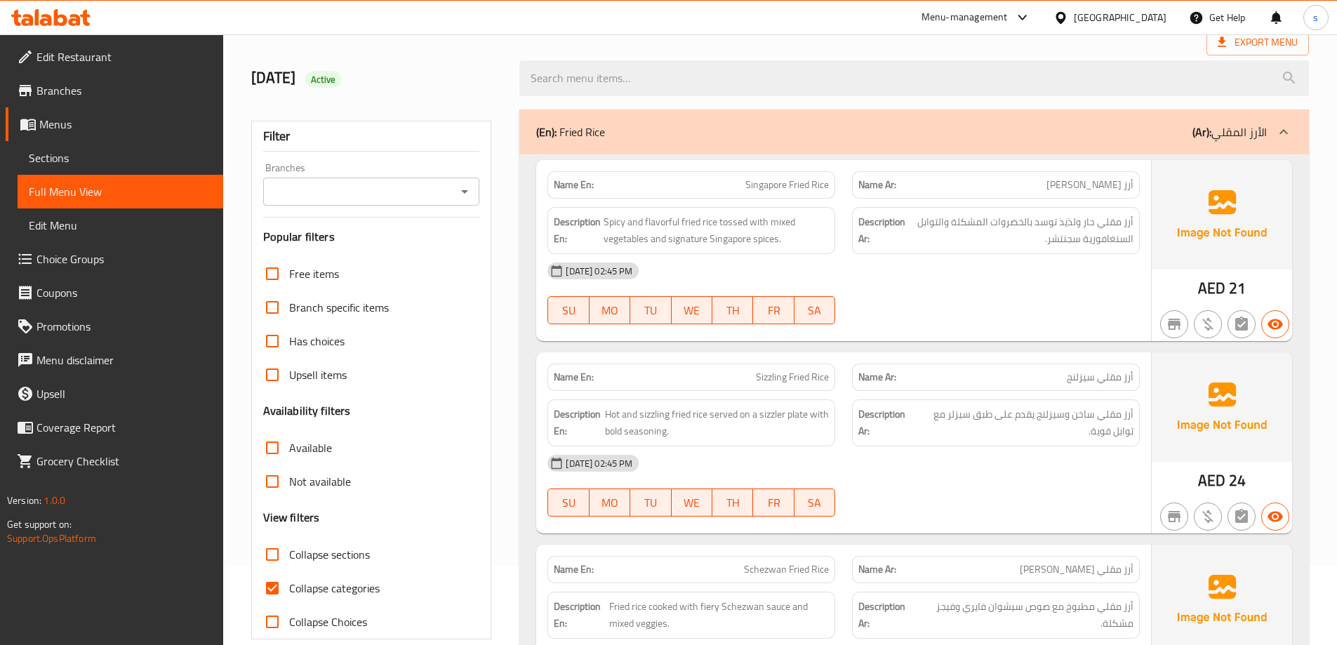
scroll to position [140, 0]
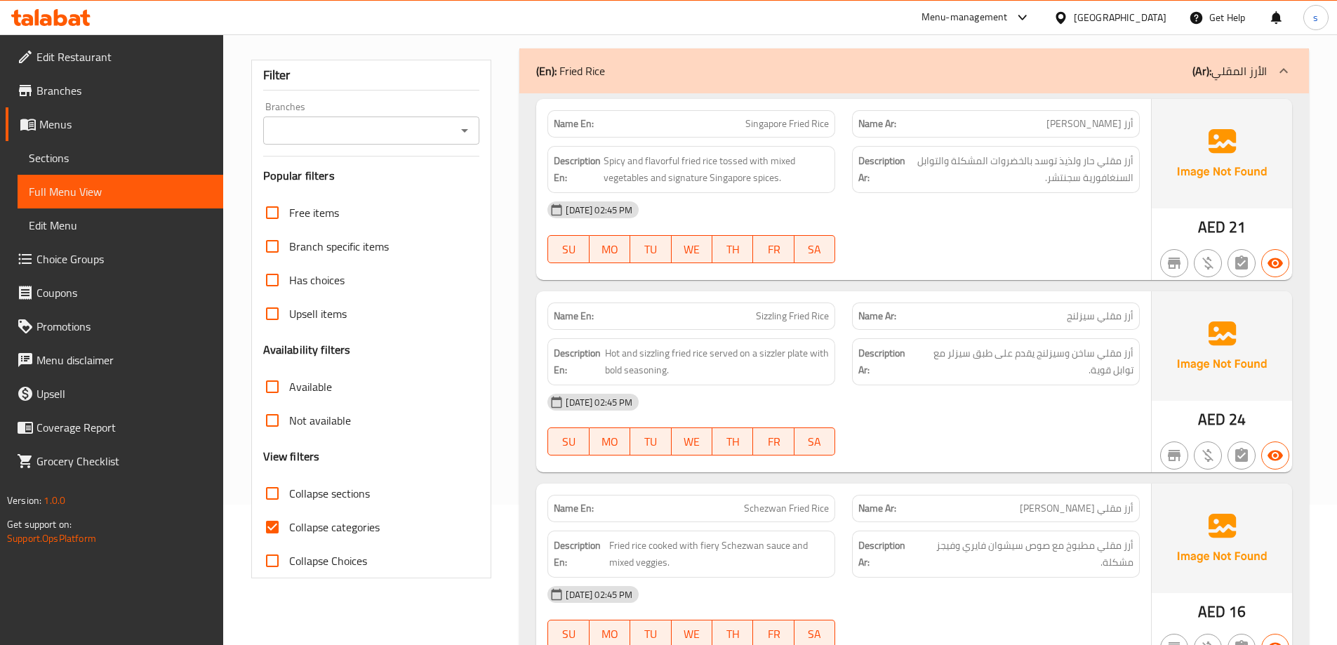
click at [324, 532] on span "Collapse categories" at bounding box center [334, 527] width 91 height 17
click at [289, 532] on input "Collapse categories" at bounding box center [272, 527] width 34 height 34
checkbox input "false"
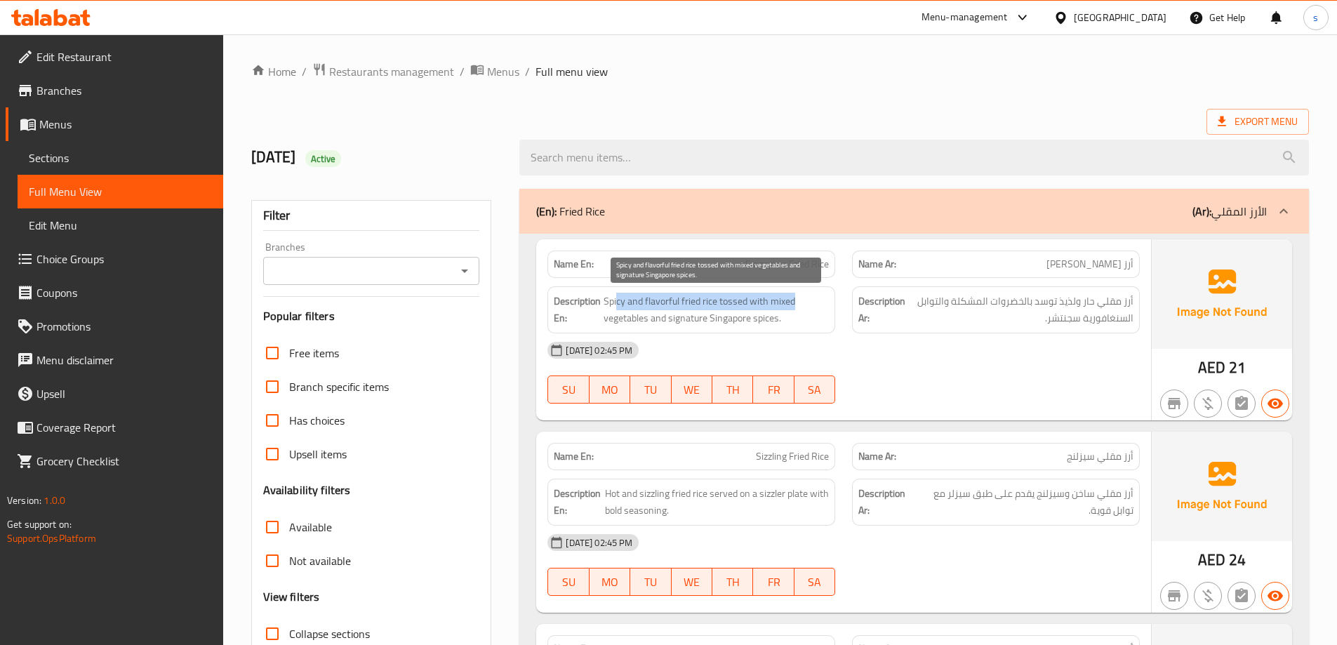
drag, startPoint x: 615, startPoint y: 302, endPoint x: 805, endPoint y: 307, distance: 189.6
click at [805, 307] on span "Spicy and flavorful fried rice tossed with mixed vegetables and signature Singa…" at bounding box center [716, 310] width 225 height 34
click at [778, 315] on span "Spicy and flavorful fried rice tossed with mixed vegetables and signature Singa…" at bounding box center [716, 310] width 225 height 34
drag, startPoint x: 780, startPoint y: 319, endPoint x: 604, endPoint y: 319, distance: 175.4
click at [604, 319] on span "Spicy and flavorful fried rice tossed with mixed vegetables and signature Singa…" at bounding box center [716, 310] width 225 height 34
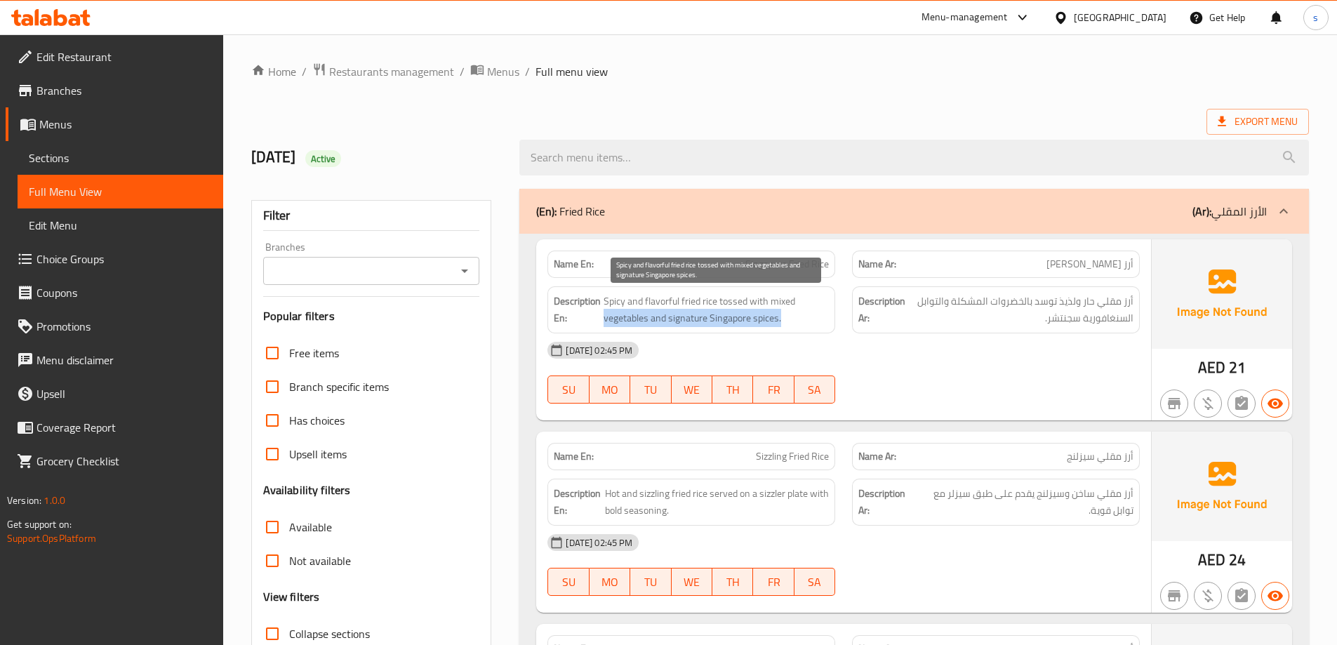
click at [672, 324] on span "Spicy and flavorful fried rice tossed with mixed vegetables and signature Singa…" at bounding box center [716, 310] width 225 height 34
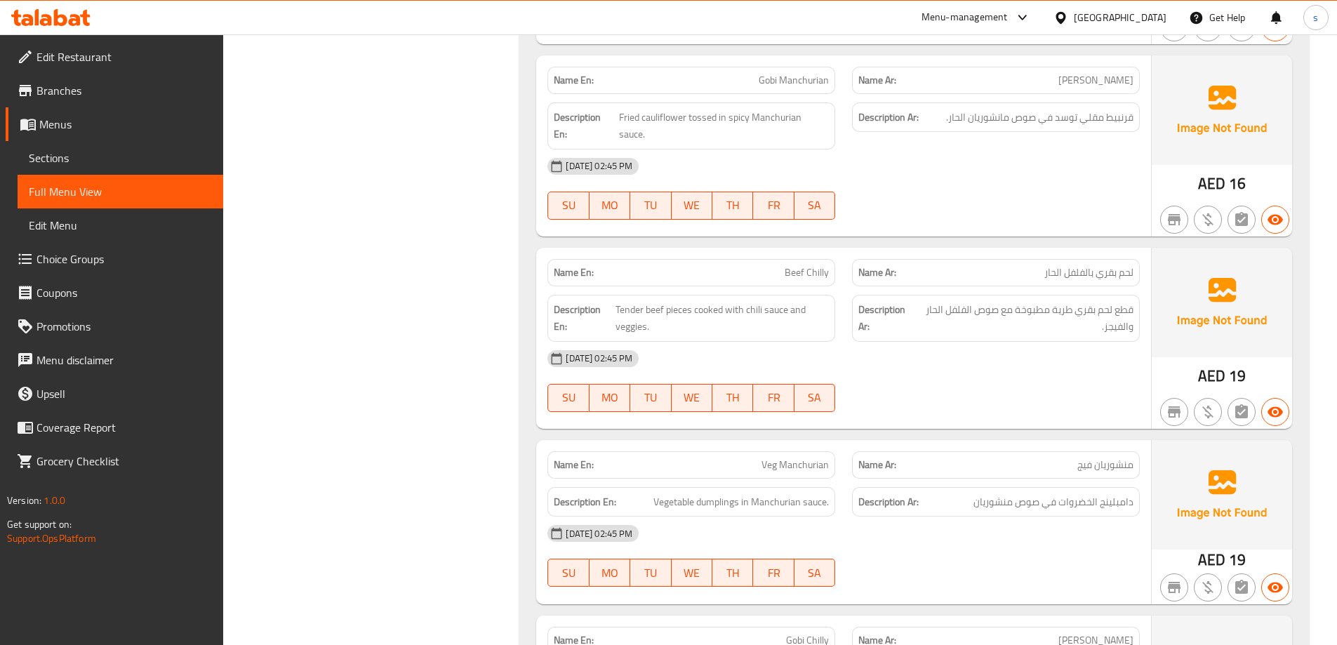
scroll to position [4140, 0]
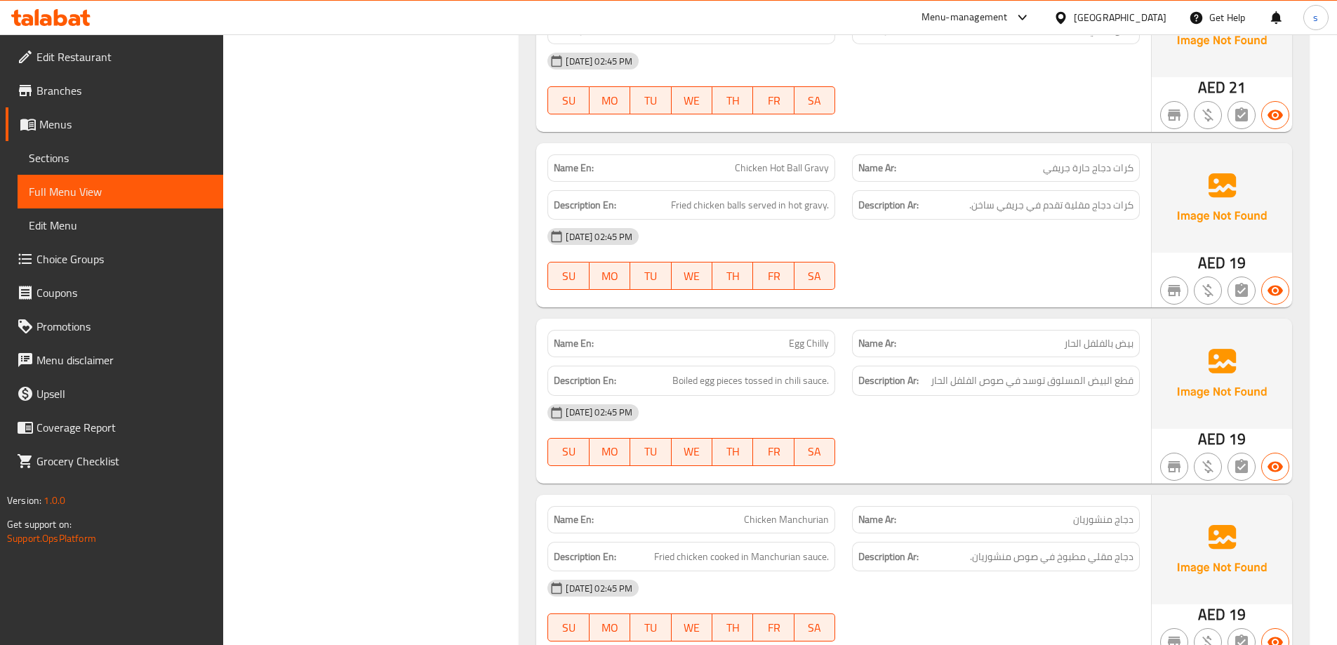
scroll to position [5138, 0]
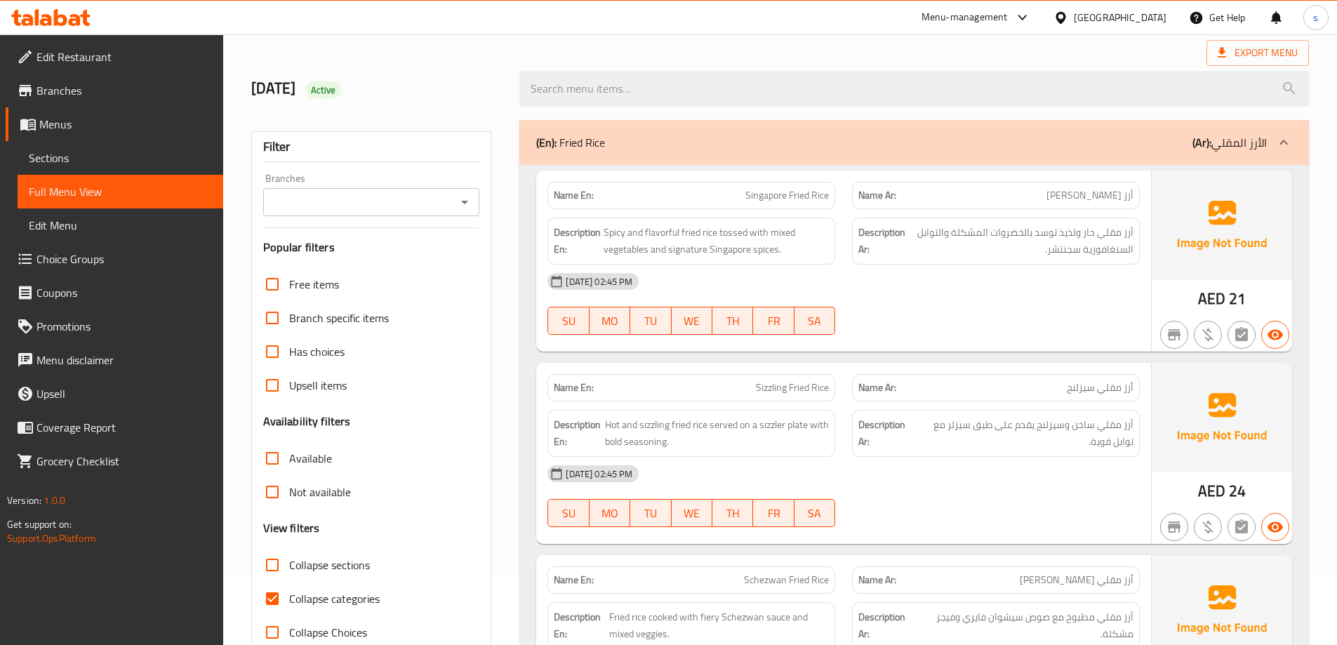
scroll to position [211, 0]
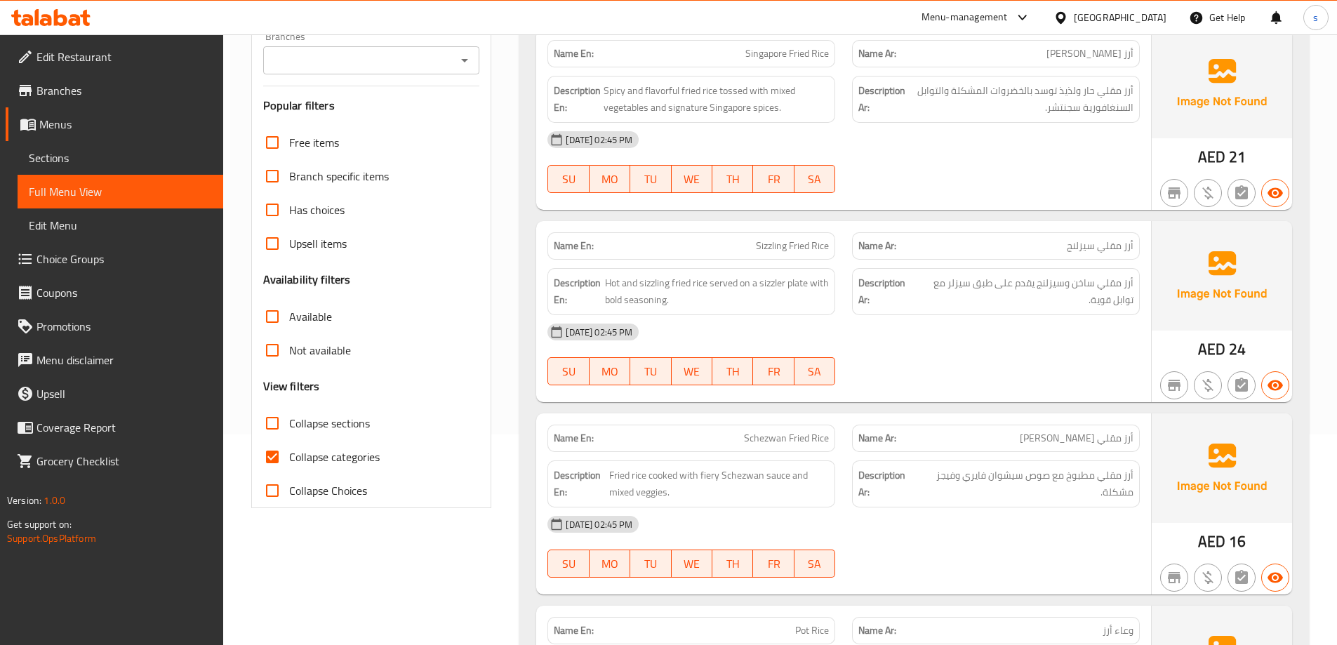
click at [295, 463] on span "Collapse categories" at bounding box center [334, 456] width 91 height 17
click at [289, 463] on input "Collapse categories" at bounding box center [272, 457] width 34 height 34
checkbox input "false"
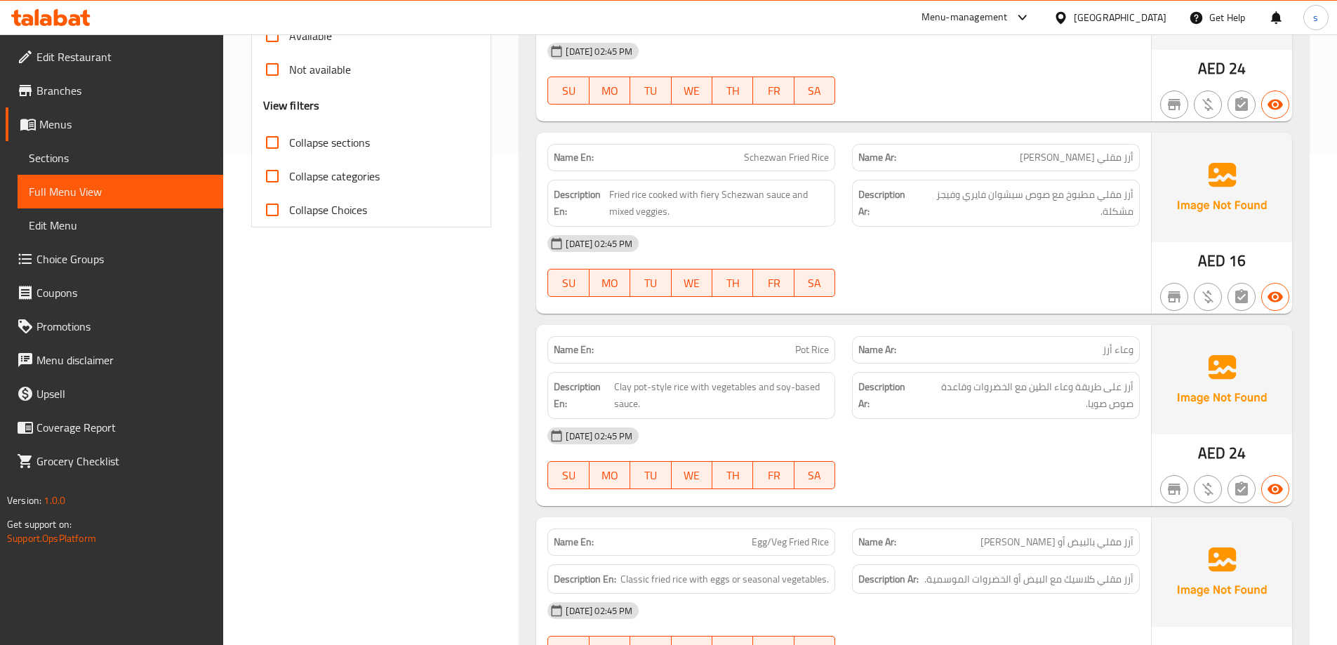
scroll to position [1154, 0]
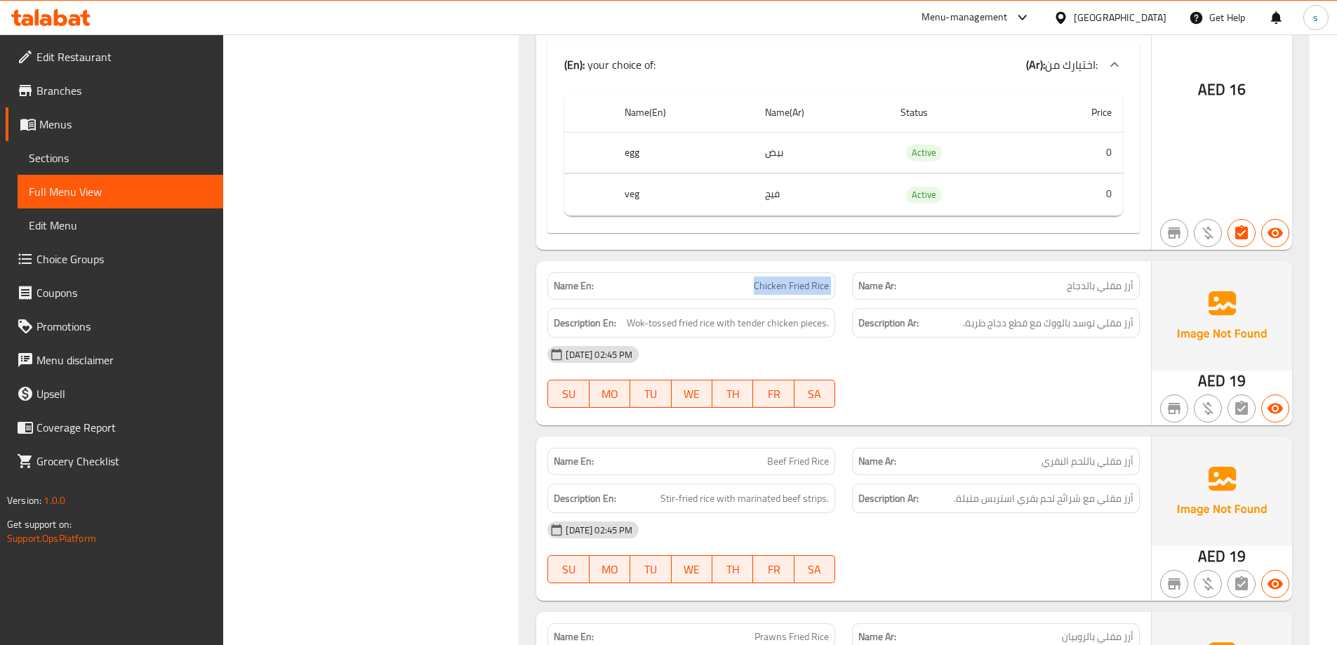
drag, startPoint x: 753, startPoint y: 291, endPoint x: 855, endPoint y: 281, distance: 102.2
click at [855, 281] on div "Name En: Chicken Fried Rice Name Ar: أرز مقلي بالدجاج" at bounding box center [843, 286] width 609 height 44
copy span "Chicken Fried Rice"
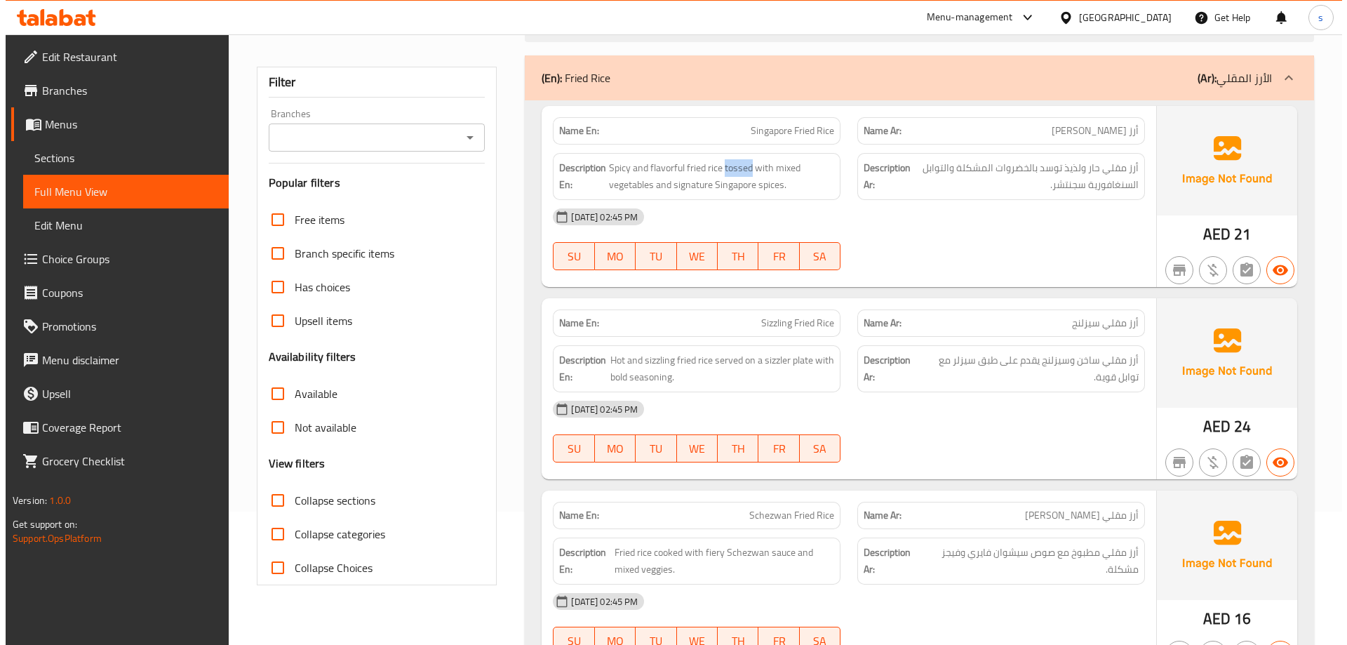
scroll to position [0, 0]
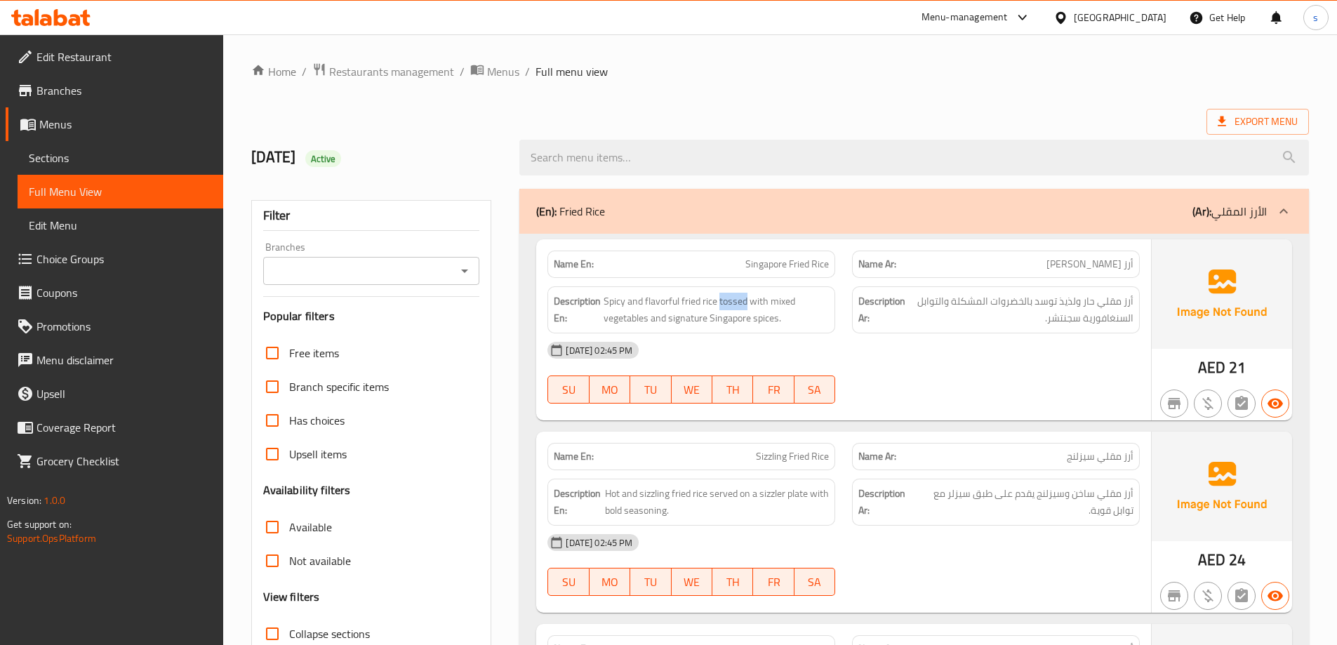
click at [982, 197] on div "(En): Fried Rice (Ar): الأرز المقلي" at bounding box center [913, 211] width 789 height 45
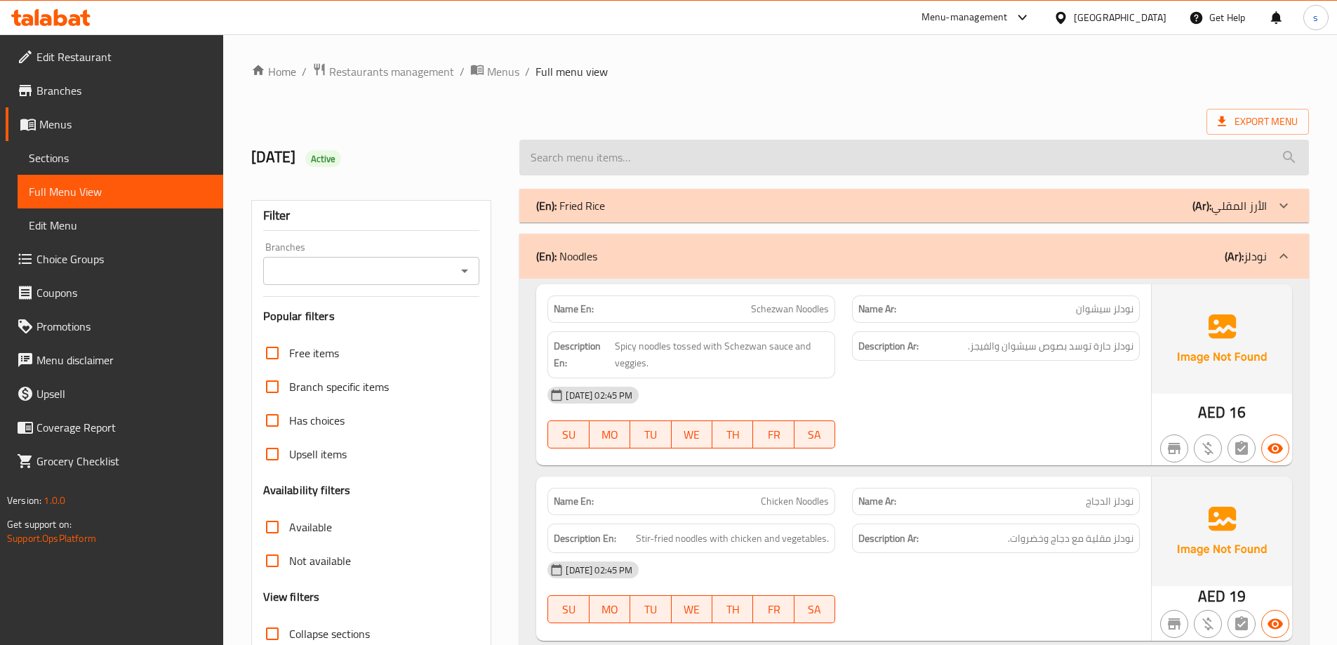
click at [1050, 144] on input "search" at bounding box center [913, 158] width 789 height 36
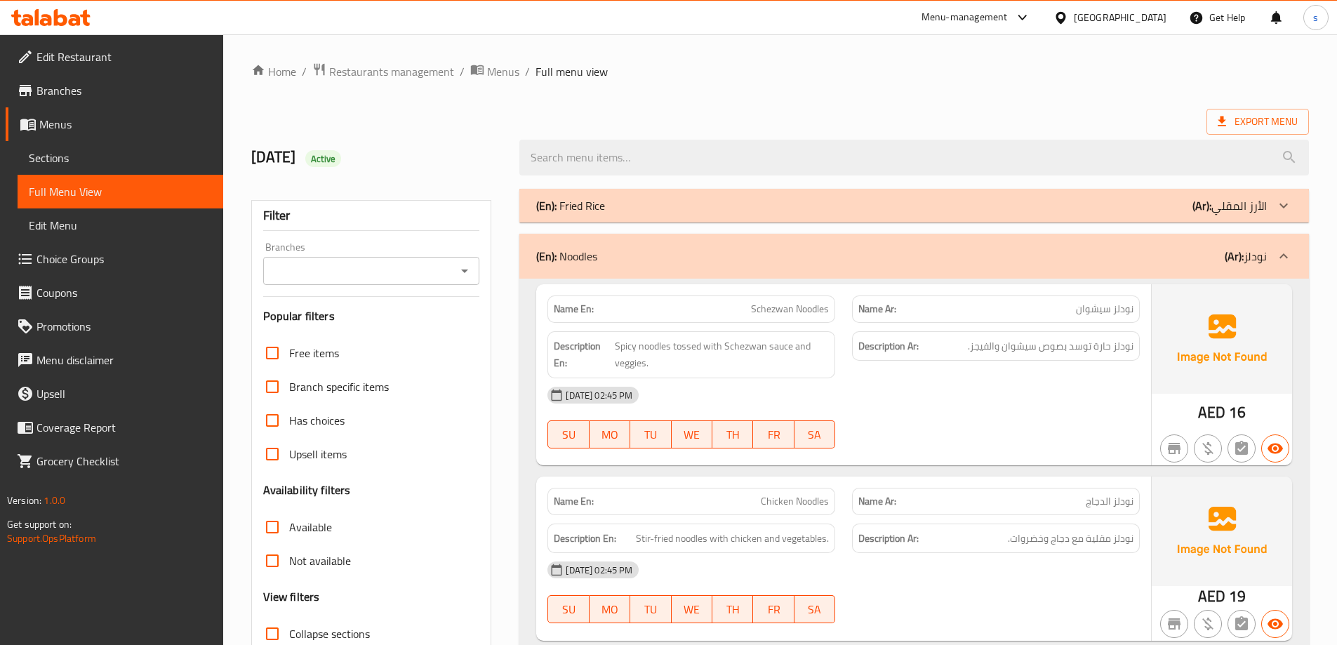
click at [1084, 193] on div "(En): Fried Rice (Ar): الأرز المقلي" at bounding box center [913, 206] width 789 height 34
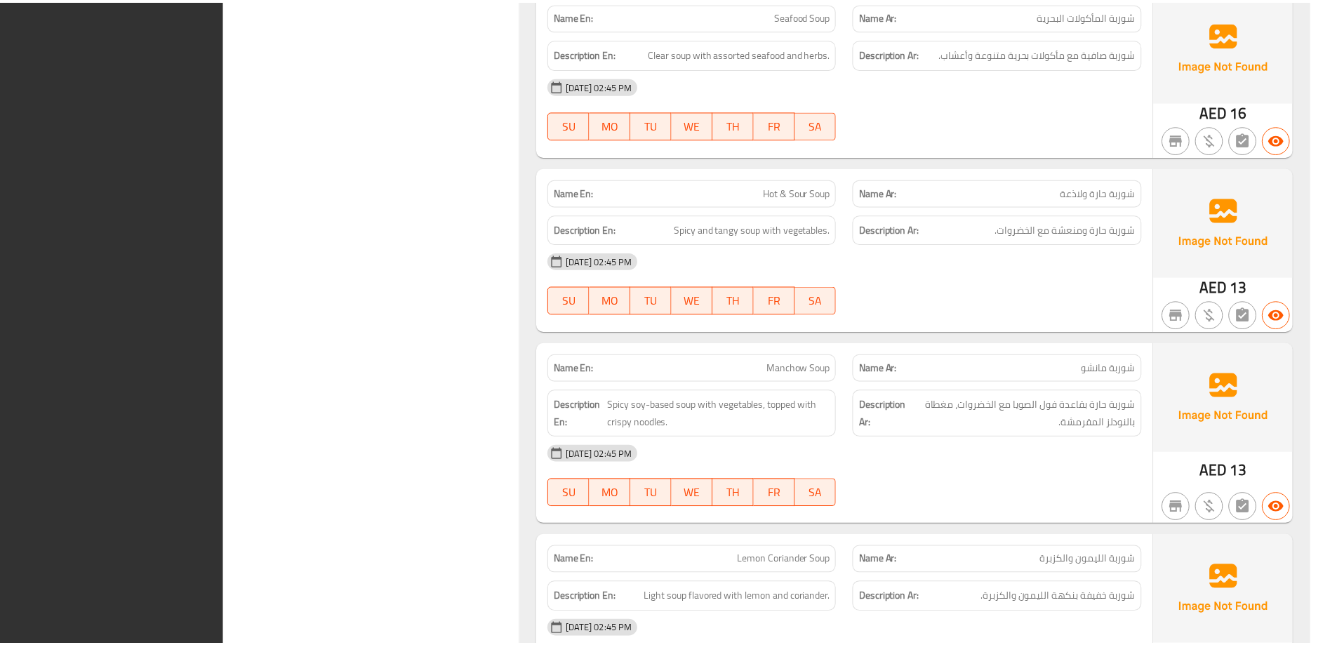
scroll to position [6526, 0]
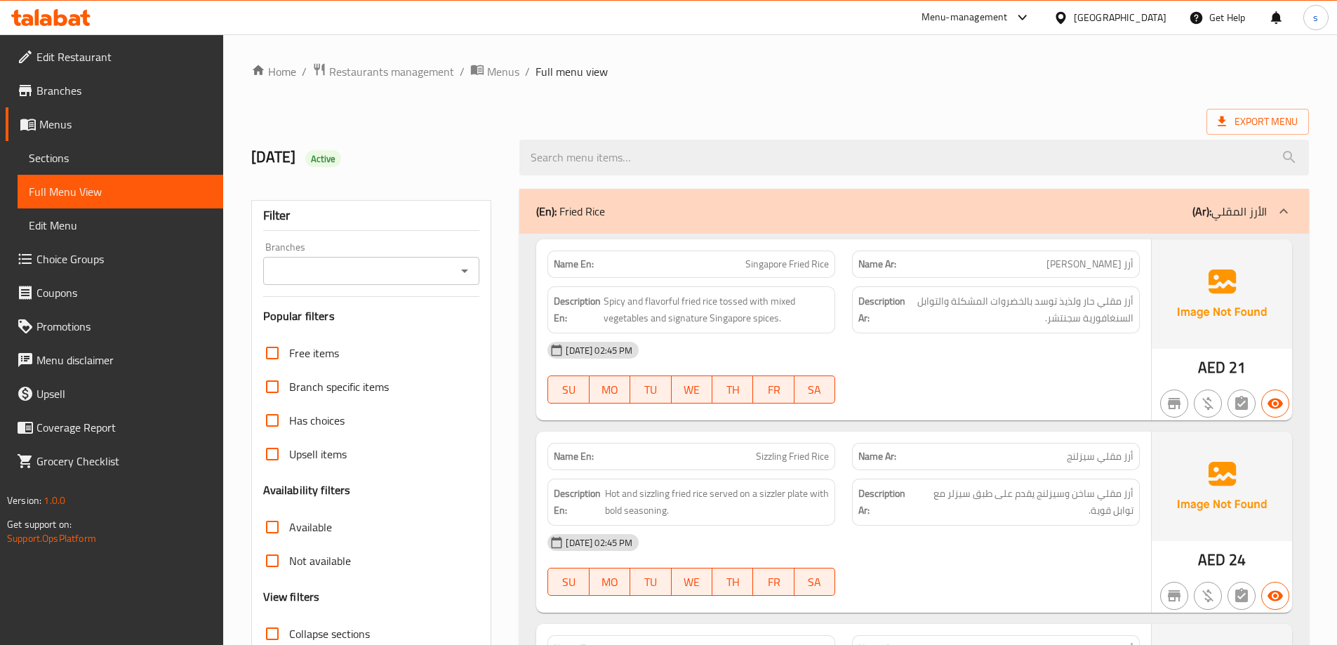
click at [460, 154] on h2 "[DATE] Active" at bounding box center [377, 157] width 252 height 21
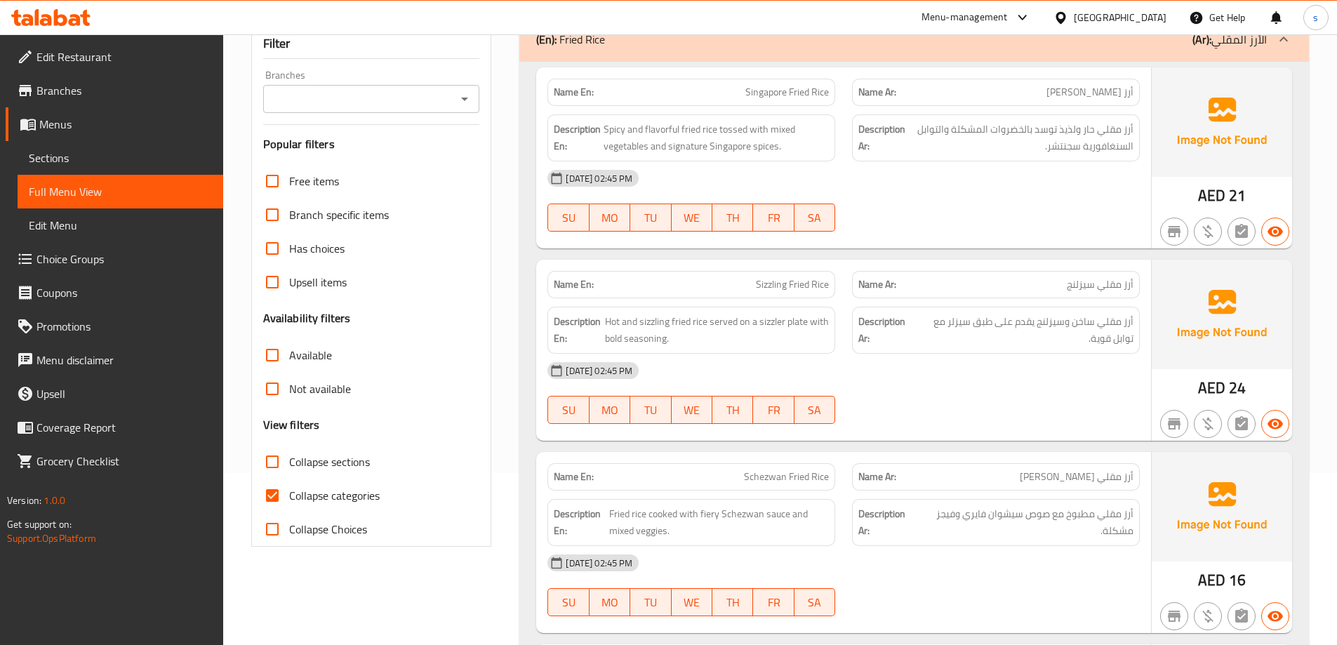
scroll to position [281, 0]
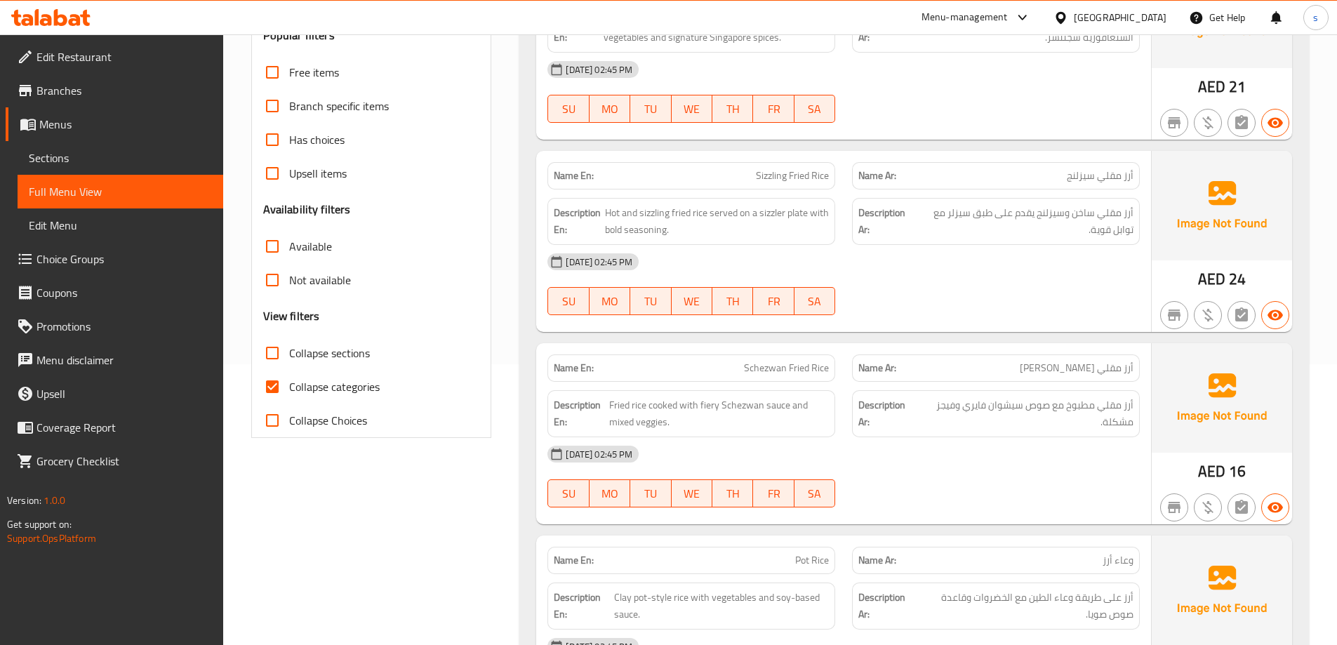
click at [269, 391] on input "Collapse categories" at bounding box center [272, 387] width 34 height 34
checkbox input "false"
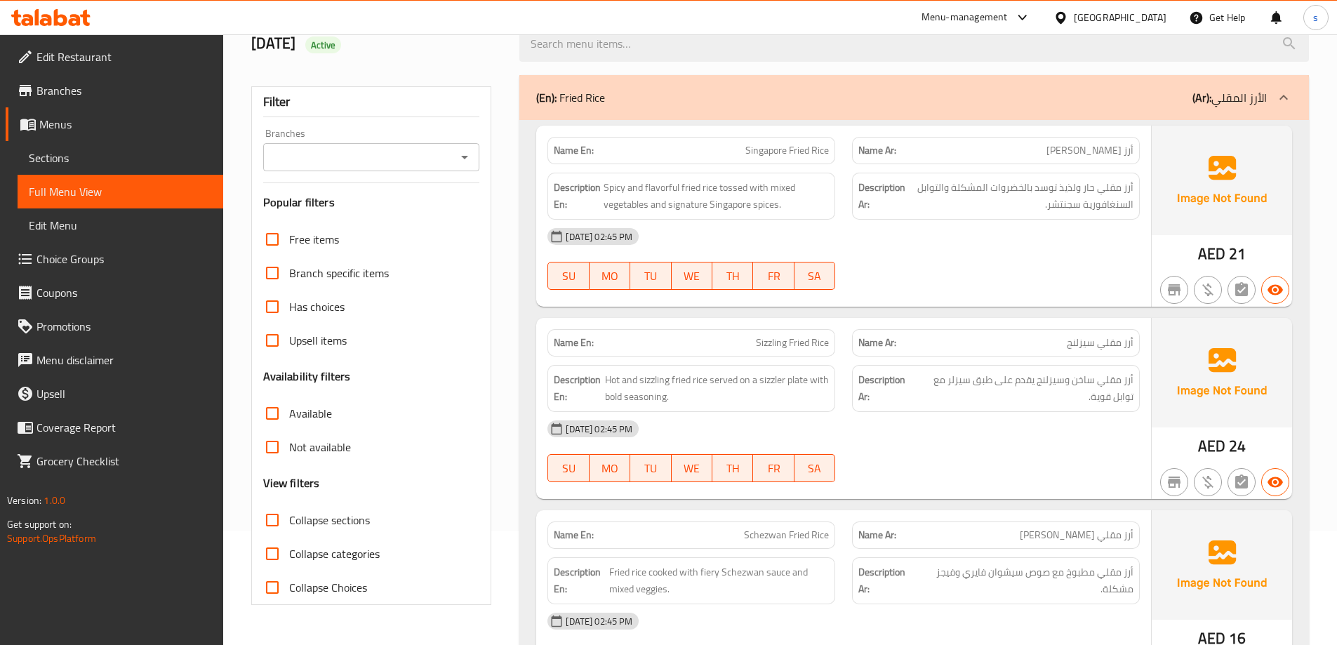
scroll to position [0, 0]
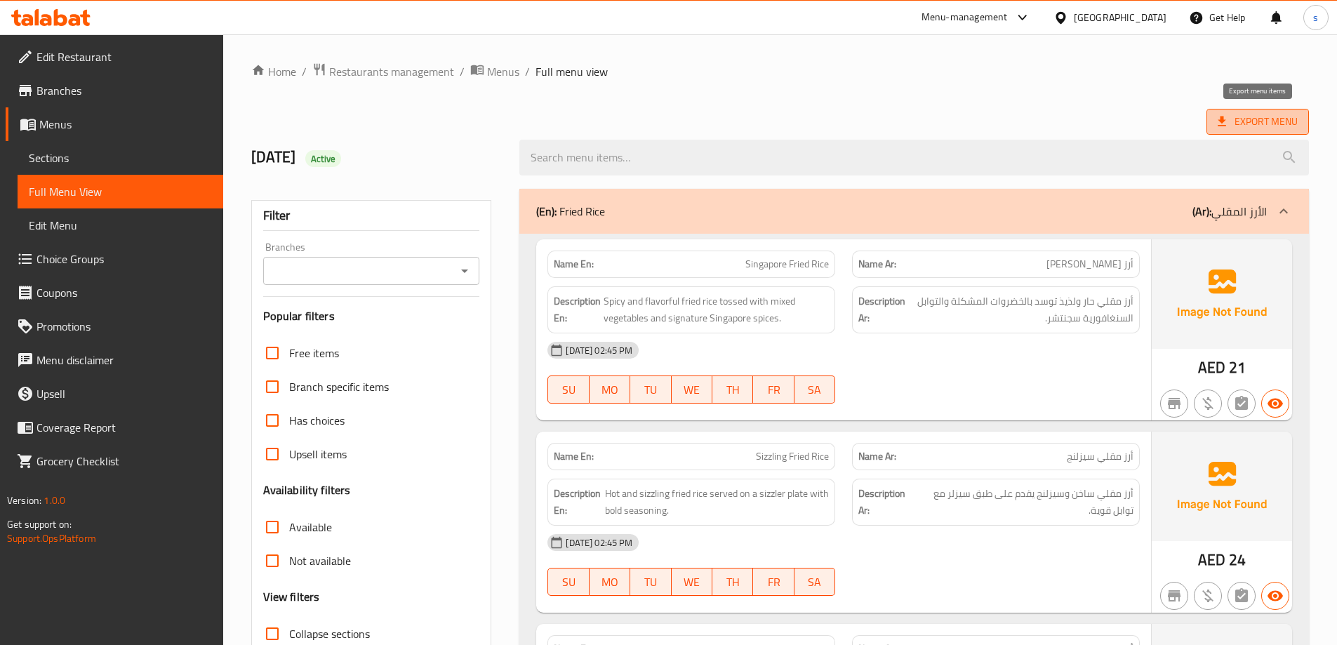
click at [1253, 117] on span "Export Menu" at bounding box center [1258, 122] width 80 height 18
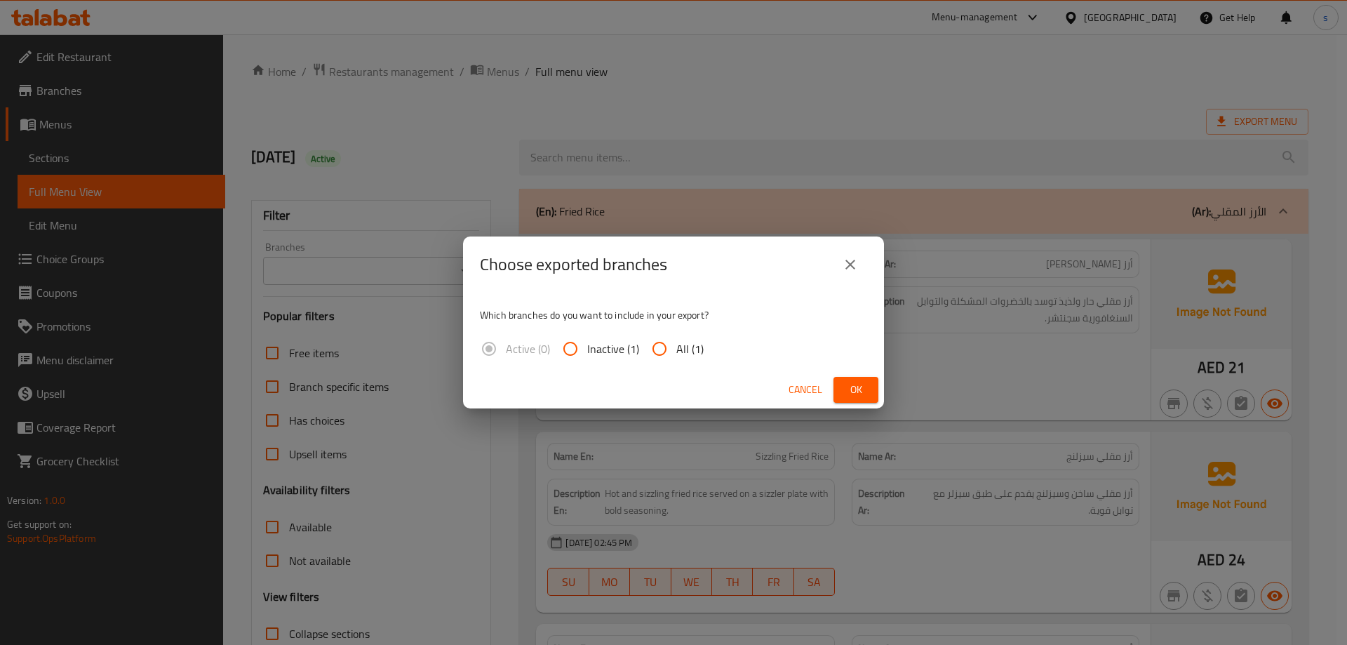
click at [658, 350] on input "All (1)" at bounding box center [660, 349] width 34 height 34
radio input "true"
click at [848, 392] on span "Ok" at bounding box center [856, 390] width 22 height 18
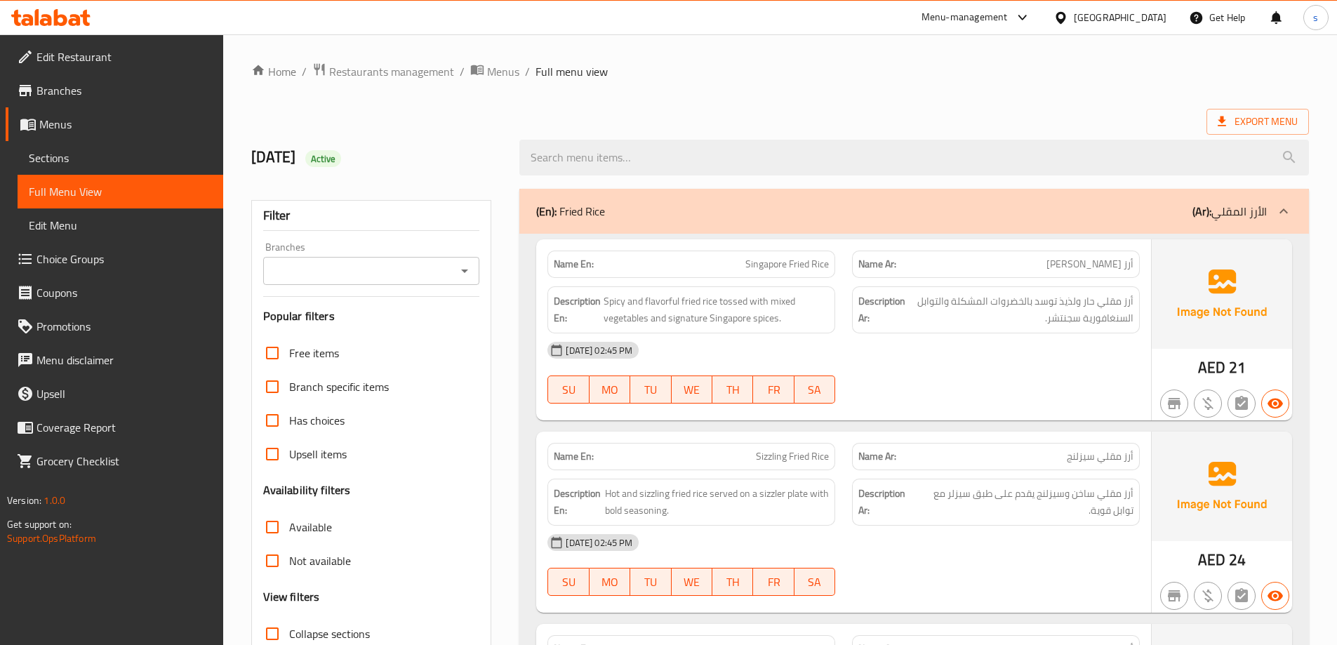
click at [252, 124] on div "Export Menu" at bounding box center [780, 122] width 1058 height 26
